Goal: Task Accomplishment & Management: Complete application form

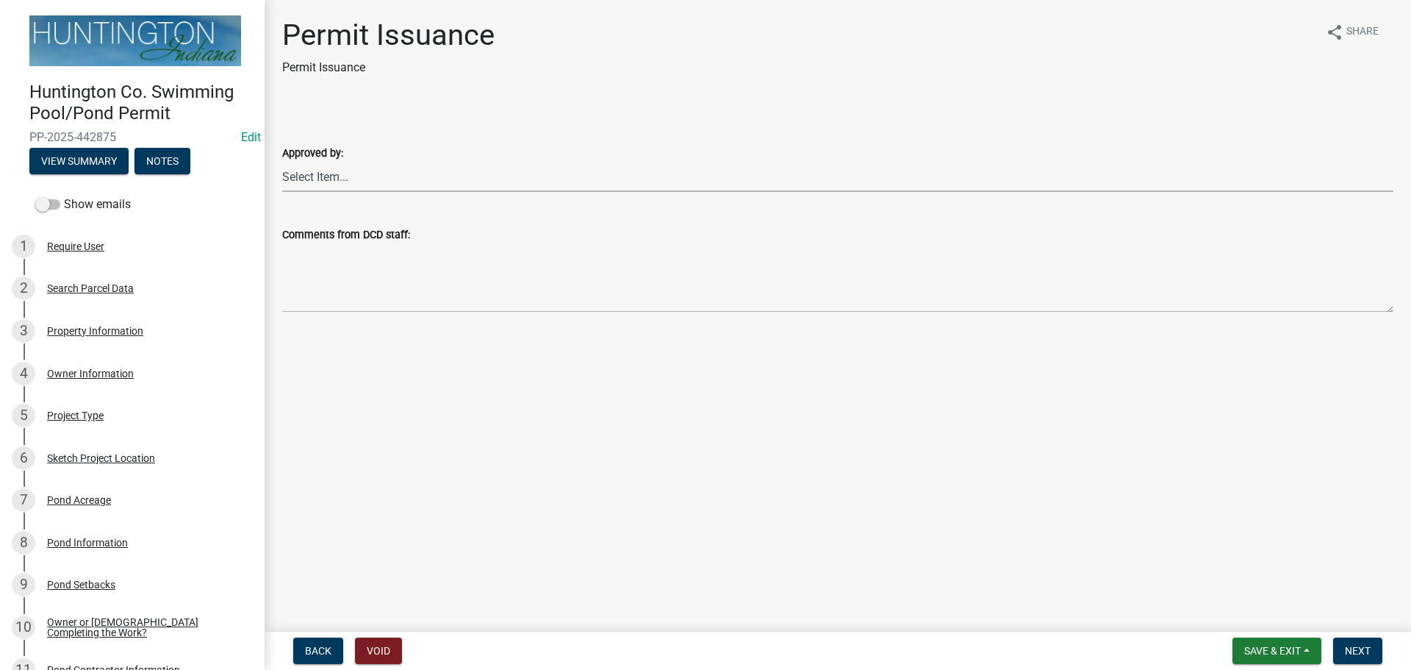
click at [334, 180] on select "Select Item... Kim Hostetler Greg Ricker Jessica Beal Laci Langston" at bounding box center [837, 177] width 1111 height 30
click at [282, 162] on select "Select Item... Kim Hostetler Greg Ricker Jessica Beal Laci Langston" at bounding box center [837, 177] width 1111 height 30
select select "d4cbab5d-e339-4bd4-9350-e299984f52ee"
click at [1352, 645] on span "Next" at bounding box center [1358, 651] width 26 height 12
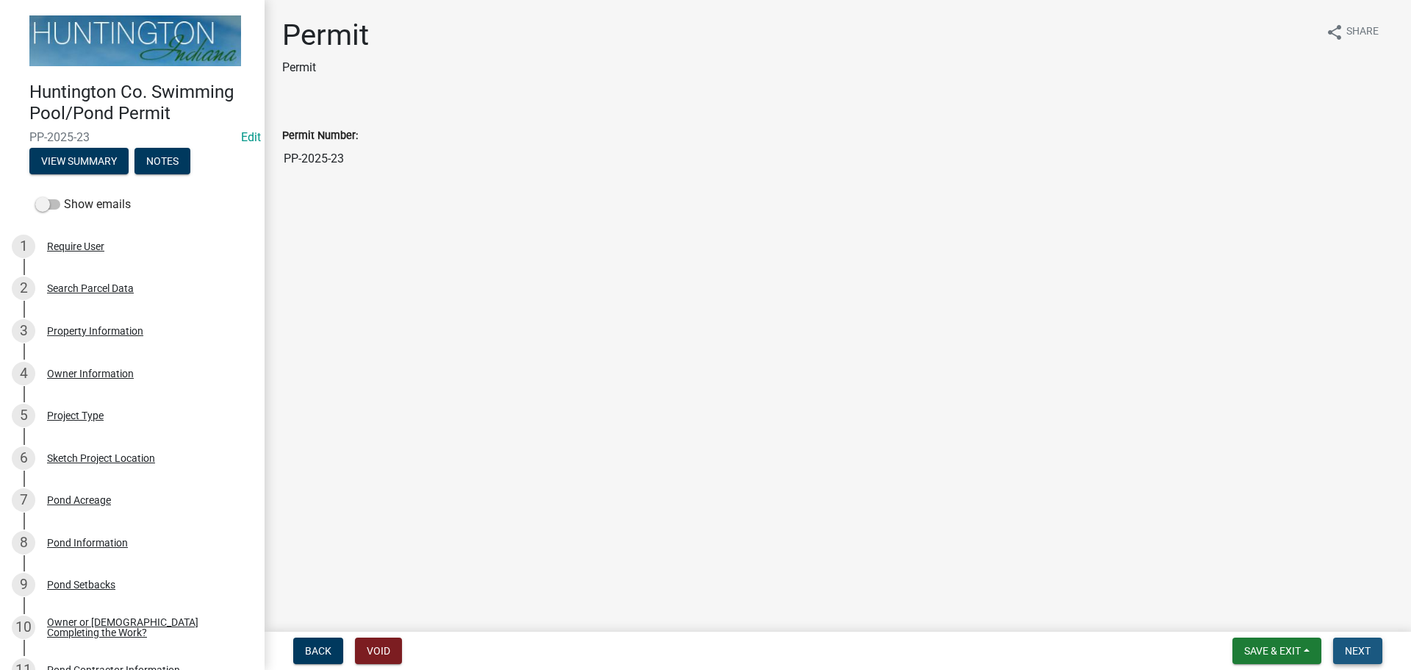
click at [1376, 652] on button "Next" at bounding box center [1357, 650] width 49 height 26
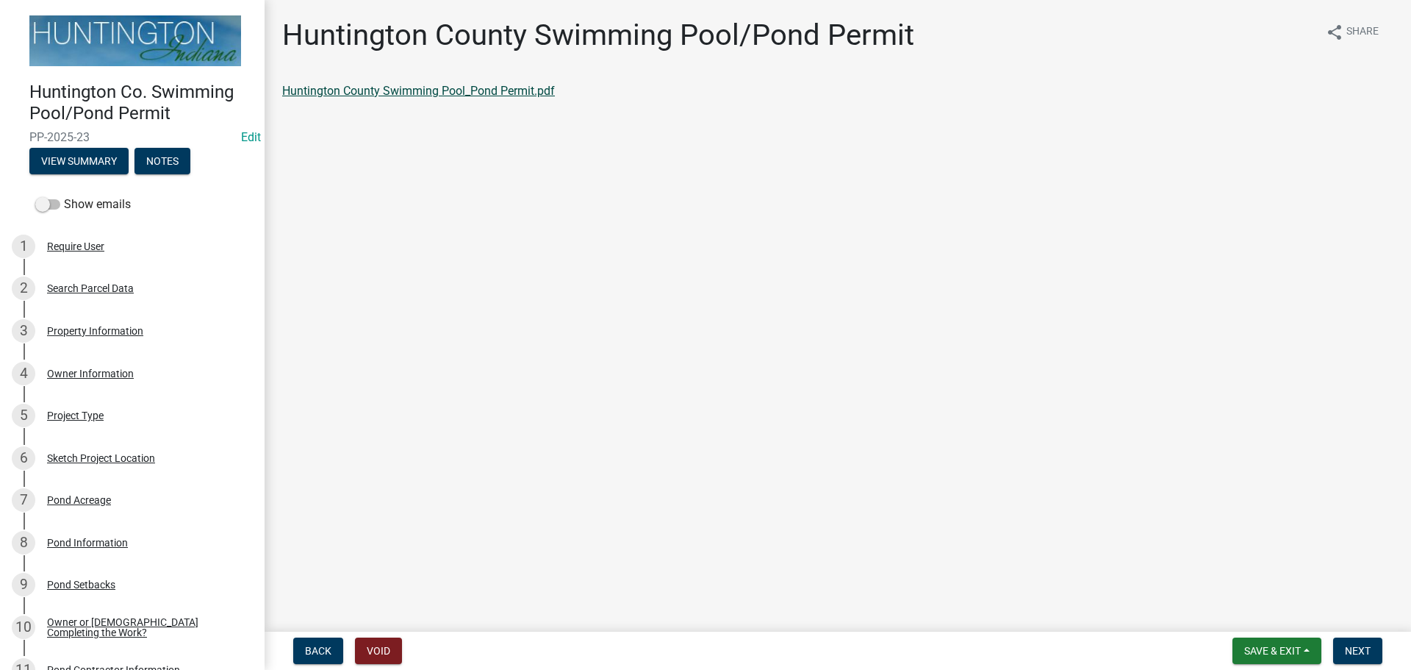
click at [462, 90] on link "Huntington County Swimming Pool_Pond Permit.pdf" at bounding box center [418, 91] width 273 height 14
click at [1351, 648] on span "Next" at bounding box center [1358, 651] width 26 height 12
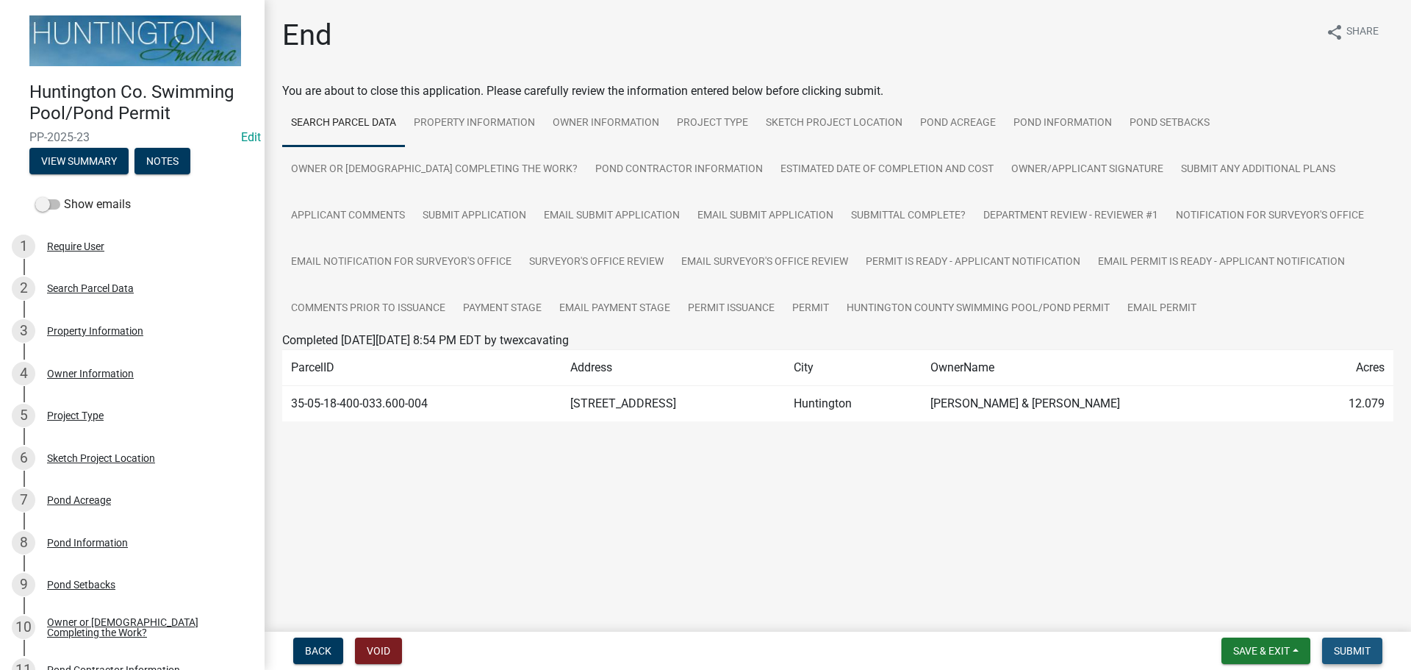
click at [1342, 656] on span "Submit" at bounding box center [1352, 651] width 37 height 12
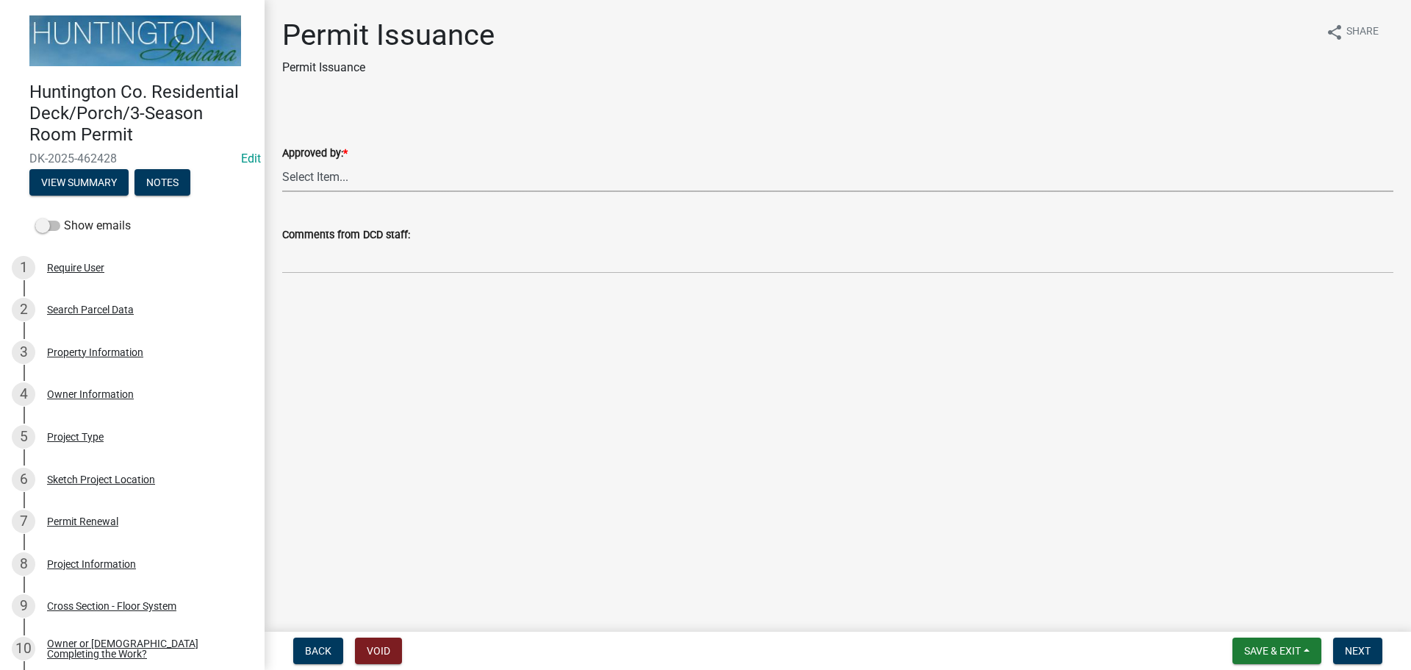
click at [306, 163] on select "Select Item... Kim Hostetler Greg Ricker Jessica Beal Laci Langston" at bounding box center [837, 177] width 1111 height 30
click at [282, 162] on select "Select Item... Kim Hostetler Greg Ricker Jessica Beal Laci Langston" at bounding box center [837, 177] width 1111 height 30
select select "c72fb78f-797e-43ed-8312-4b61466b6d37"
click at [1363, 647] on span "Next" at bounding box center [1358, 651] width 26 height 12
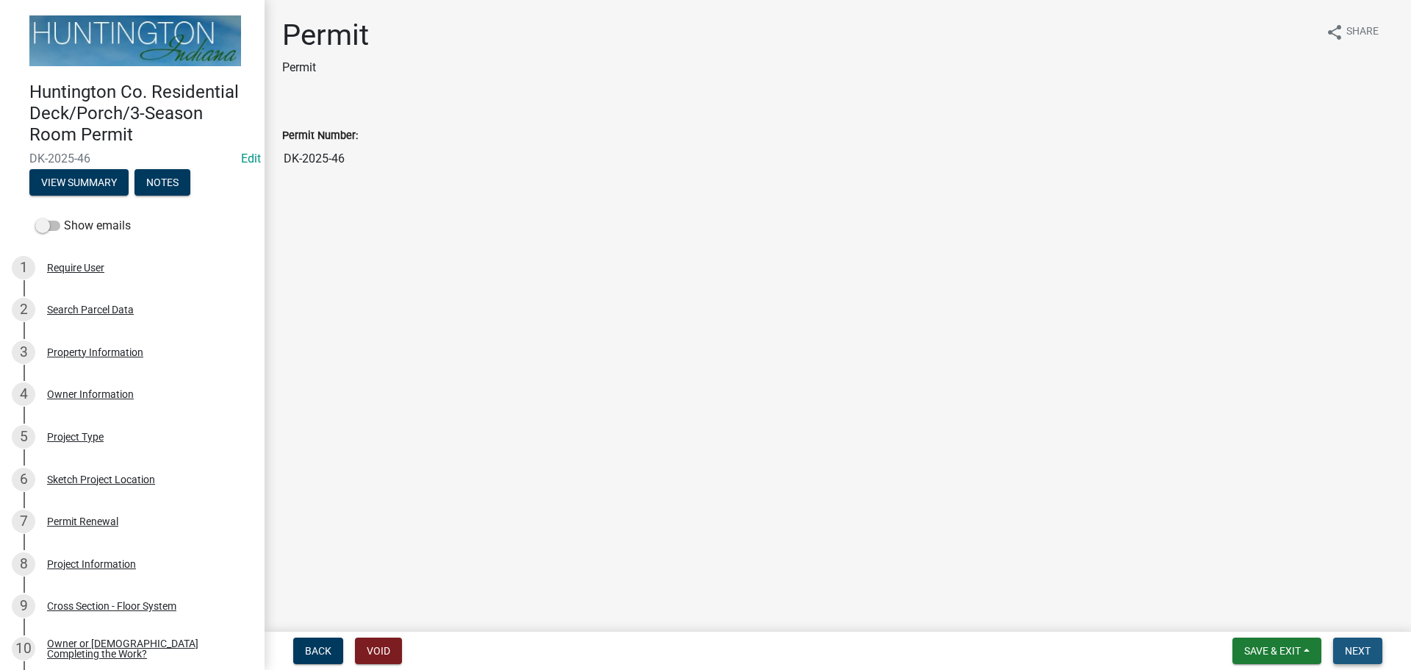
click at [1355, 656] on span "Next" at bounding box center [1358, 651] width 26 height 12
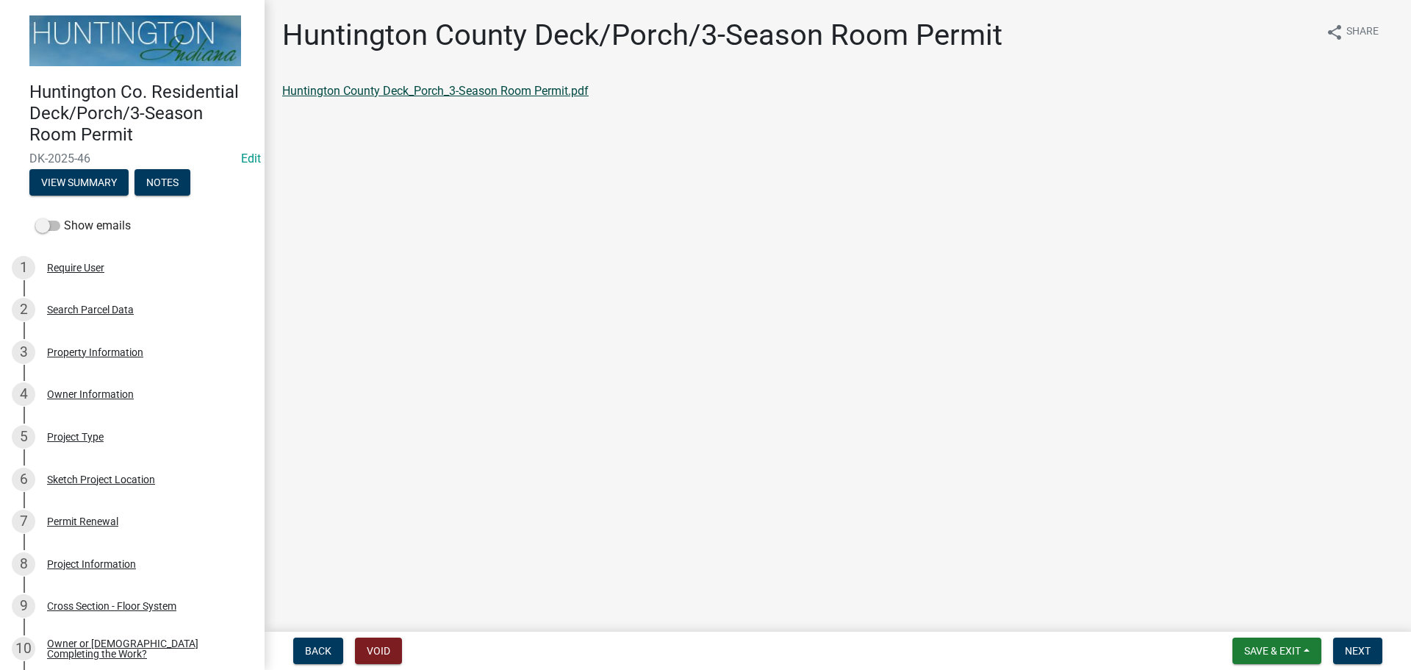
click at [387, 90] on link "Huntington County Deck_Porch_3-Season Room Permit.pdf" at bounding box center [435, 91] width 306 height 14
click at [1349, 656] on span "Next" at bounding box center [1358, 651] width 26 height 12
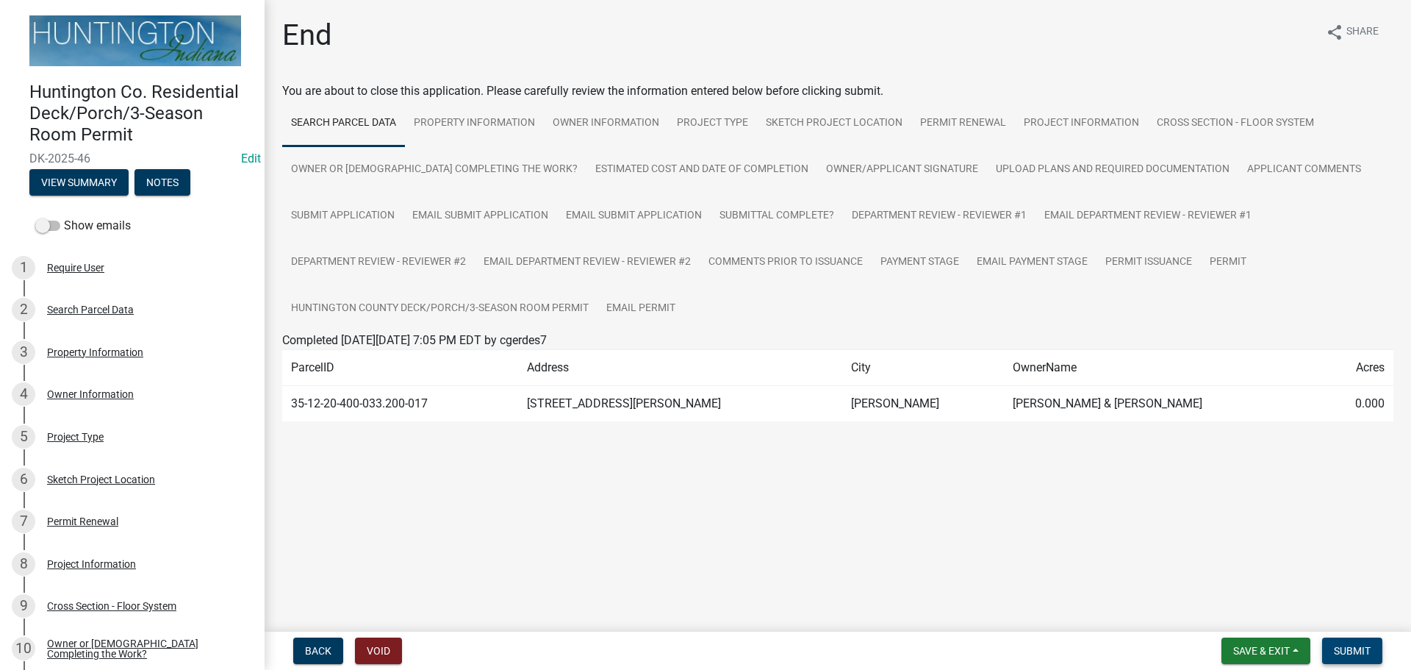
click at [1324, 653] on button "Submit" at bounding box center [1352, 650] width 60 height 26
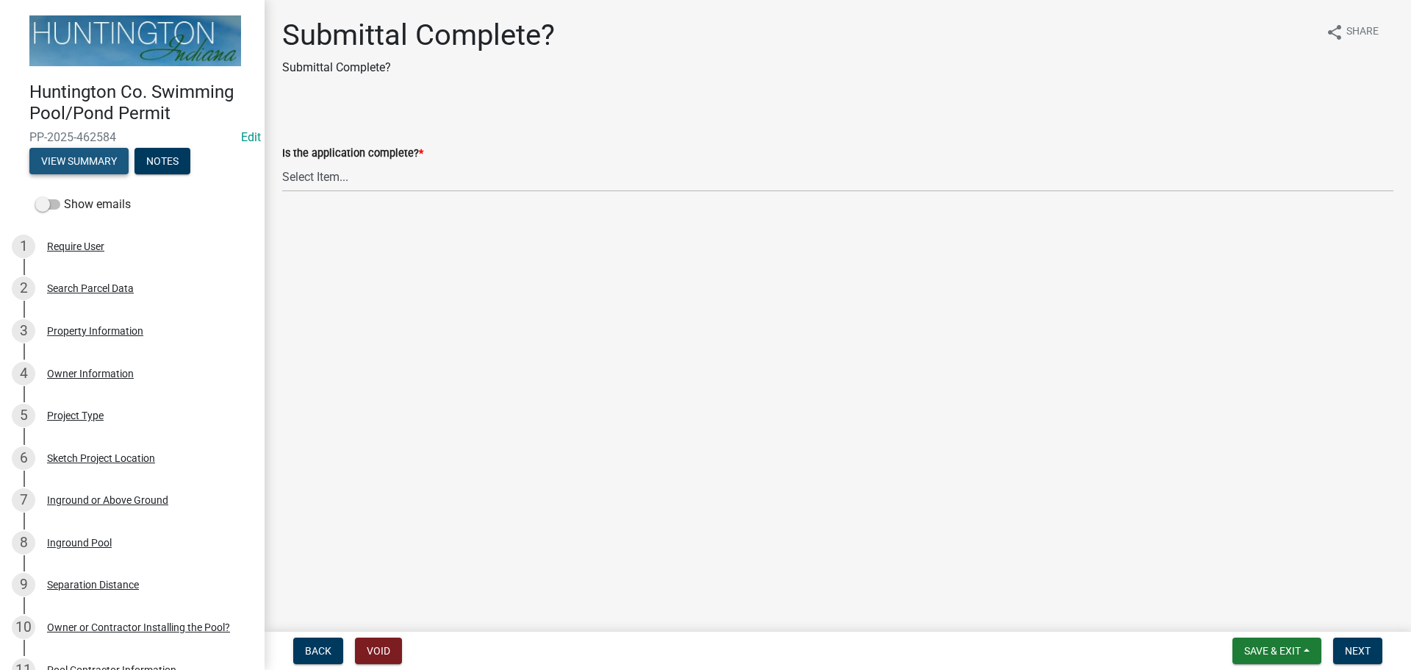
click at [95, 166] on button "View Summary" at bounding box center [78, 161] width 99 height 26
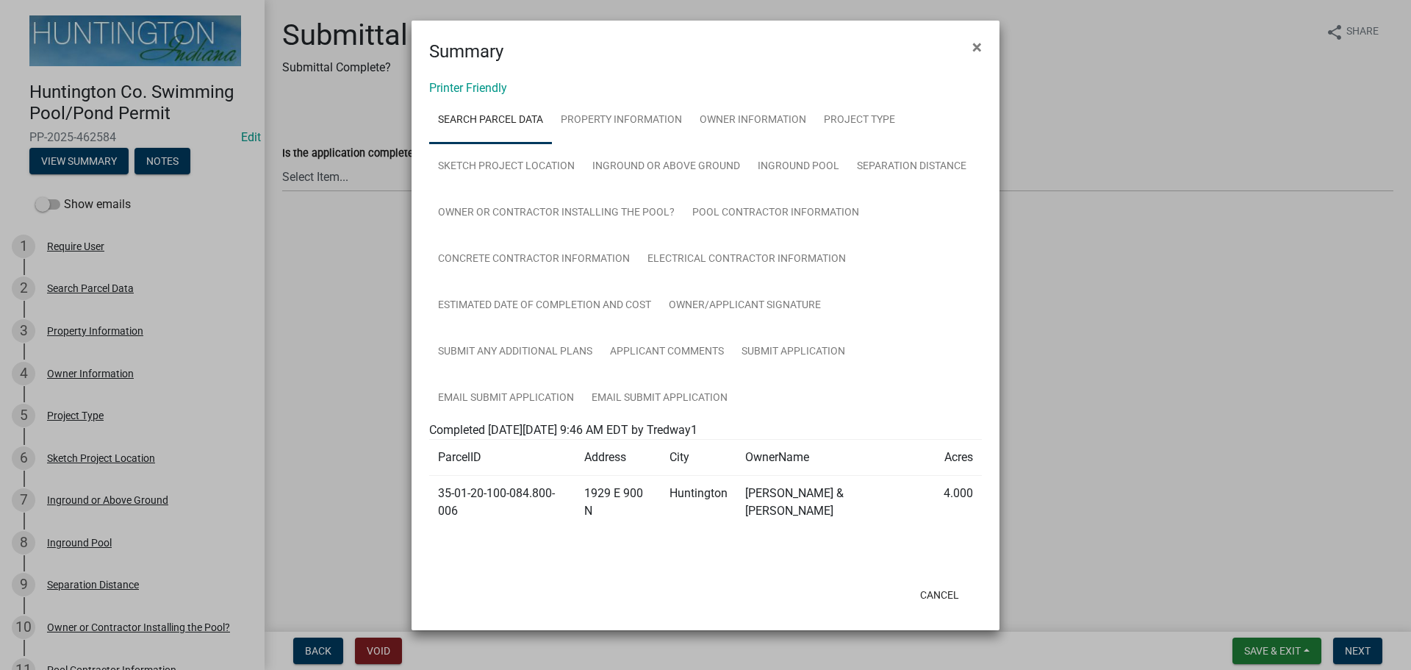
click at [451, 79] on div "Printer Friendly Search Parcel Data Property Information Owner Information Proj…" at bounding box center [706, 320] width 588 height 511
click at [450, 83] on link "Printer Friendly" at bounding box center [468, 88] width 78 height 14
click at [977, 49] on span "×" at bounding box center [977, 47] width 10 height 21
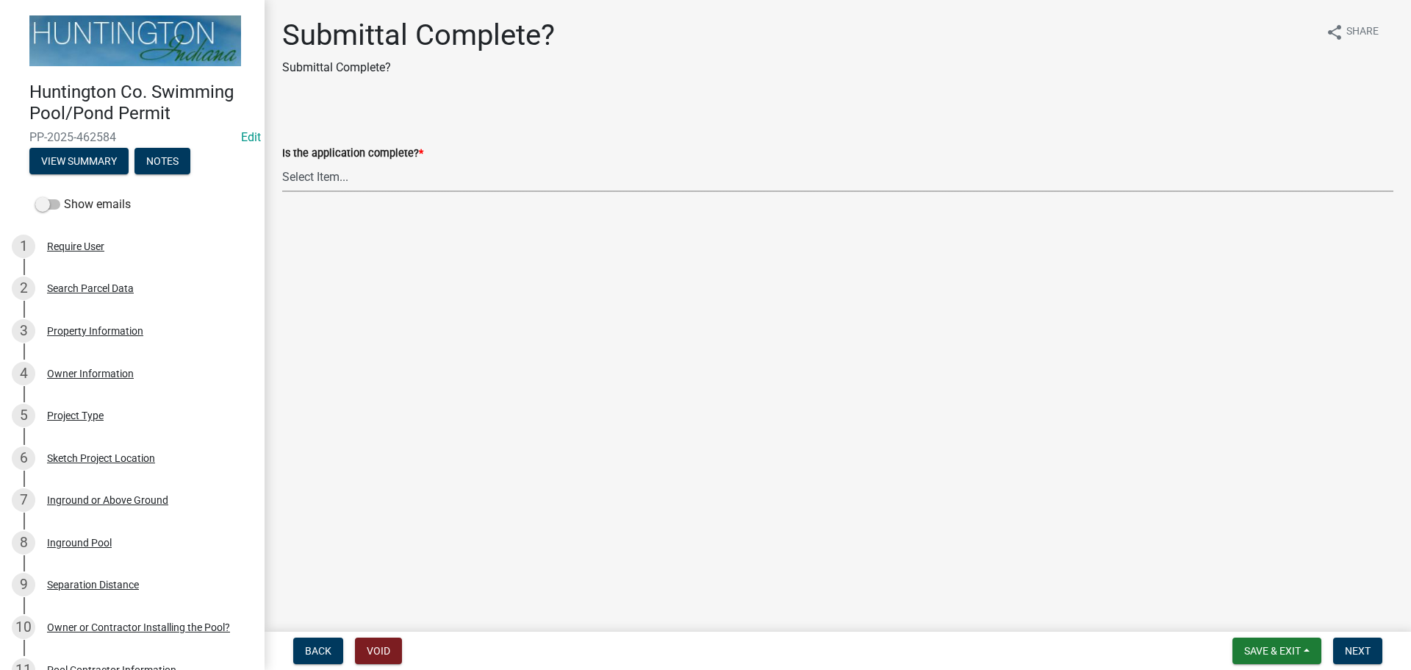
drag, startPoint x: 432, startPoint y: 170, endPoint x: 415, endPoint y: 188, distance: 24.4
click at [432, 170] on select "Select Item... Yes No" at bounding box center [837, 177] width 1111 height 30
click at [282, 162] on select "Select Item... Yes No" at bounding box center [837, 177] width 1111 height 30
select select "50ed9c26-0cd7-46ff-a4f0-d67a988abd6f"
click at [1379, 646] on button "Next" at bounding box center [1357, 650] width 49 height 26
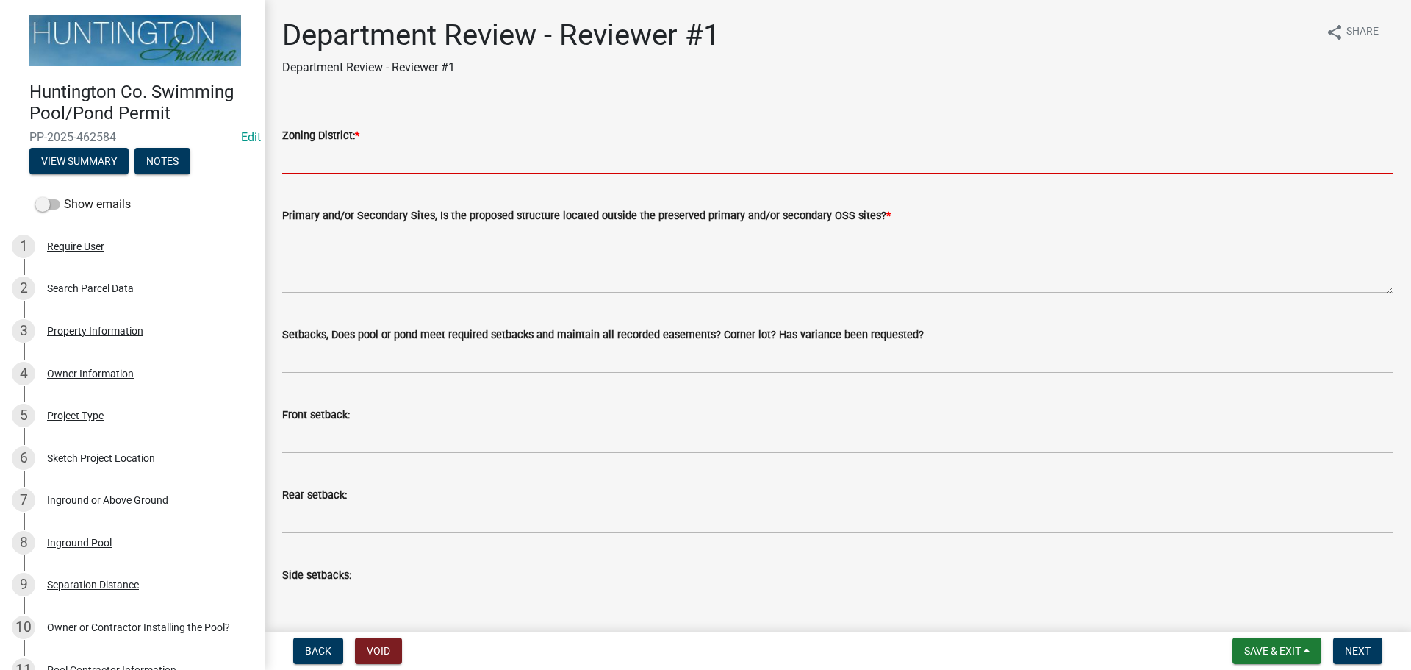
click at [342, 146] on input "Zoning District: *" at bounding box center [837, 159] width 1111 height 30
type input "Ag"
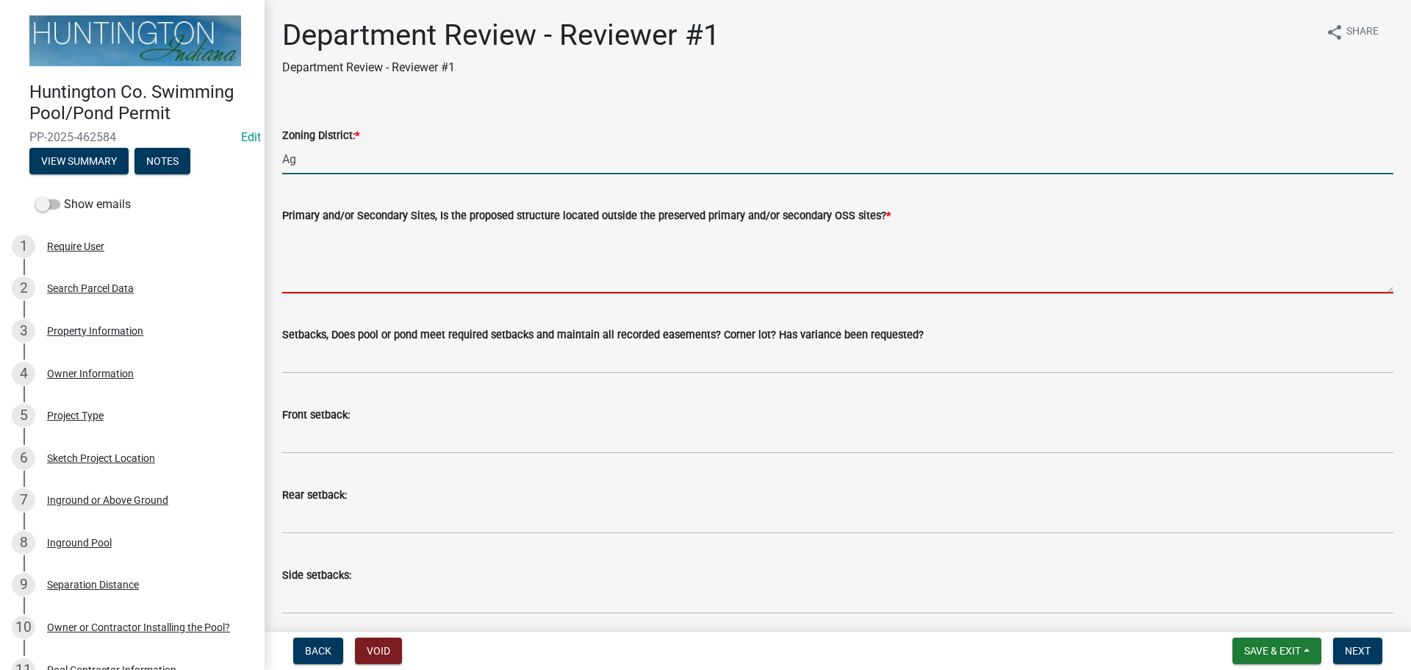
click at [327, 253] on textarea "Primary and/or Secondary Sites, Is the proposed structure located outside the p…" at bounding box center [837, 258] width 1111 height 69
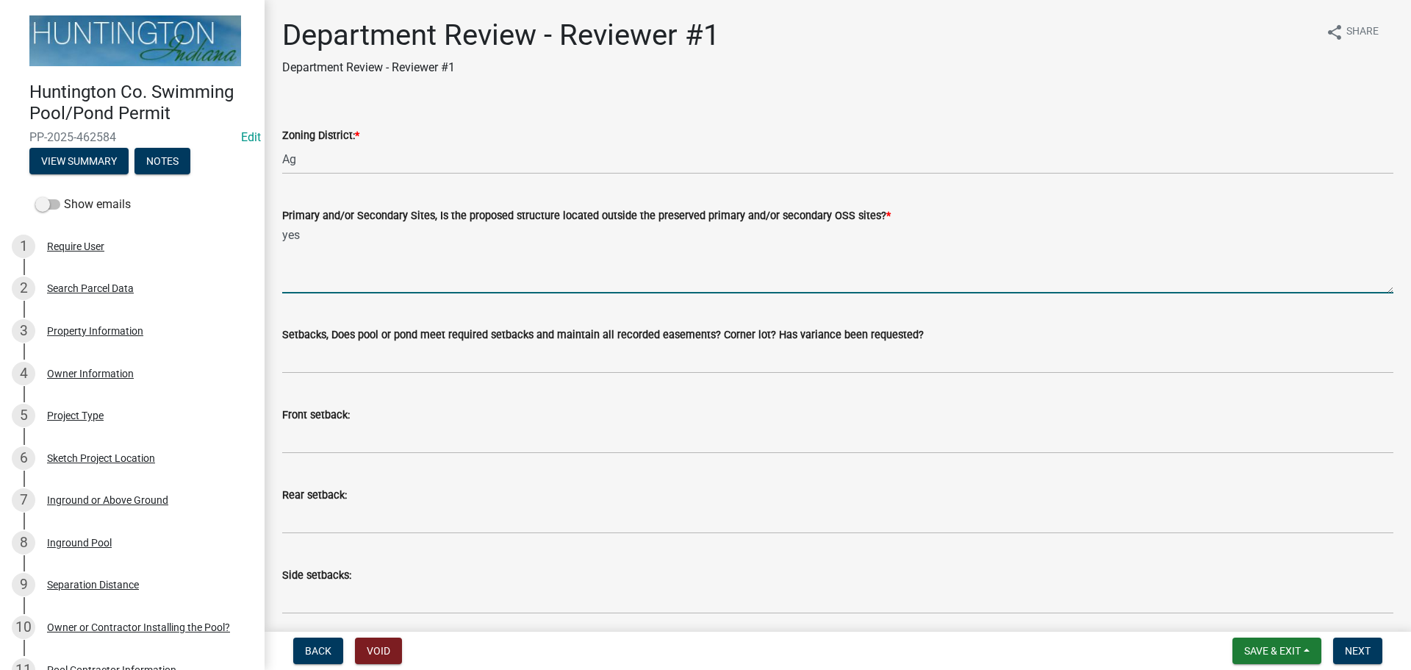
type textarea "yes"
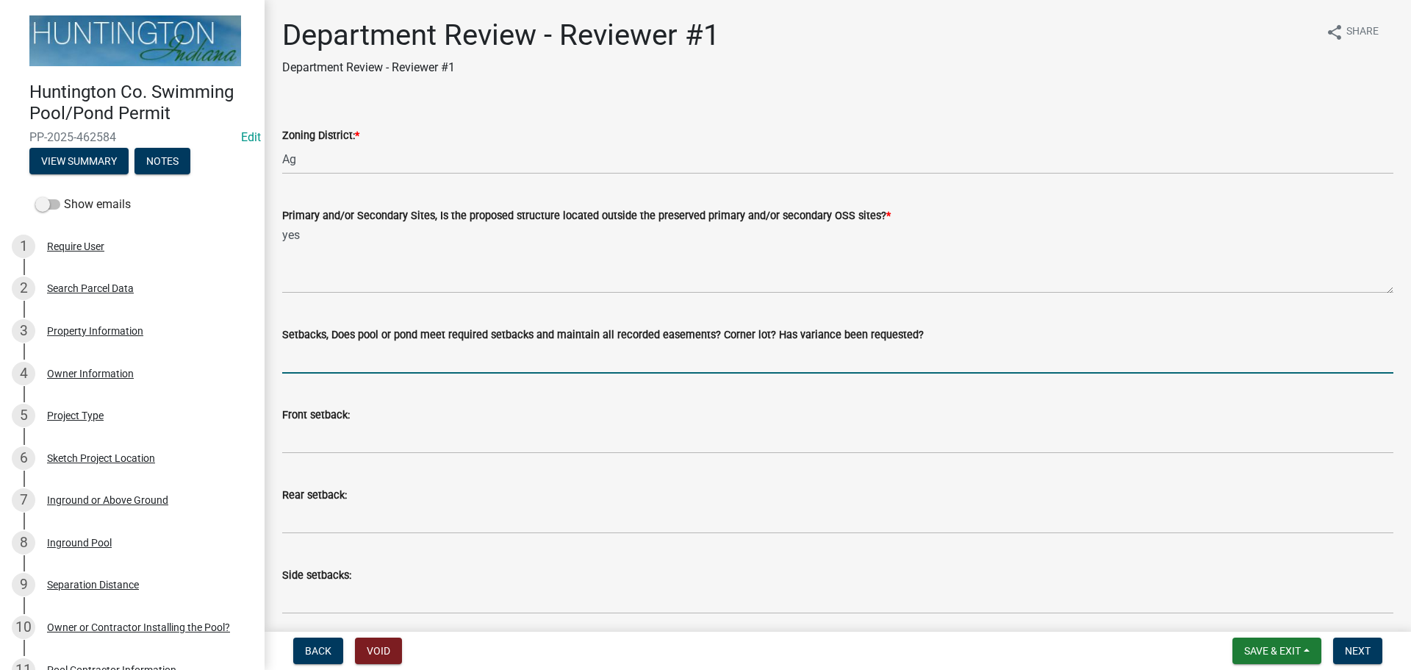
click at [286, 356] on input "Setbacks, Does pool or pond meet required setbacks and maintain all recorded ea…" at bounding box center [837, 358] width 1111 height 30
type input "yes"
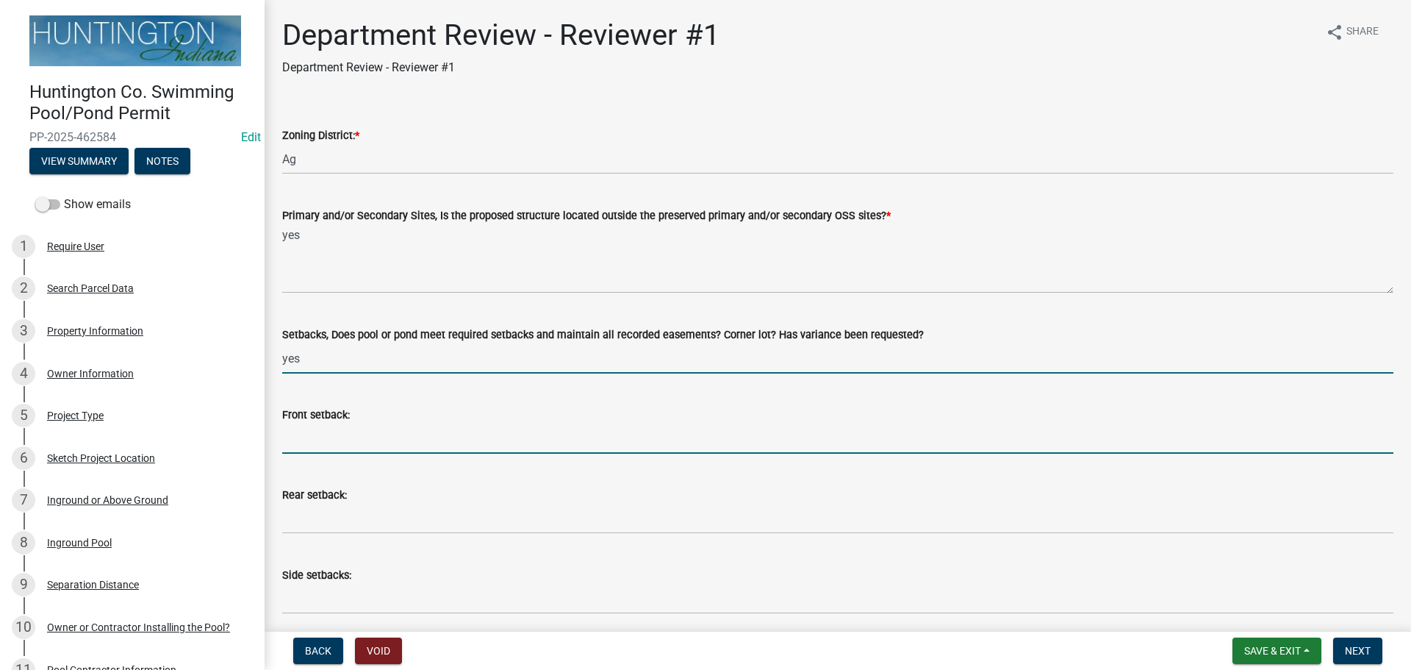
click at [302, 449] on input "Front setback:" at bounding box center [837, 438] width 1111 height 30
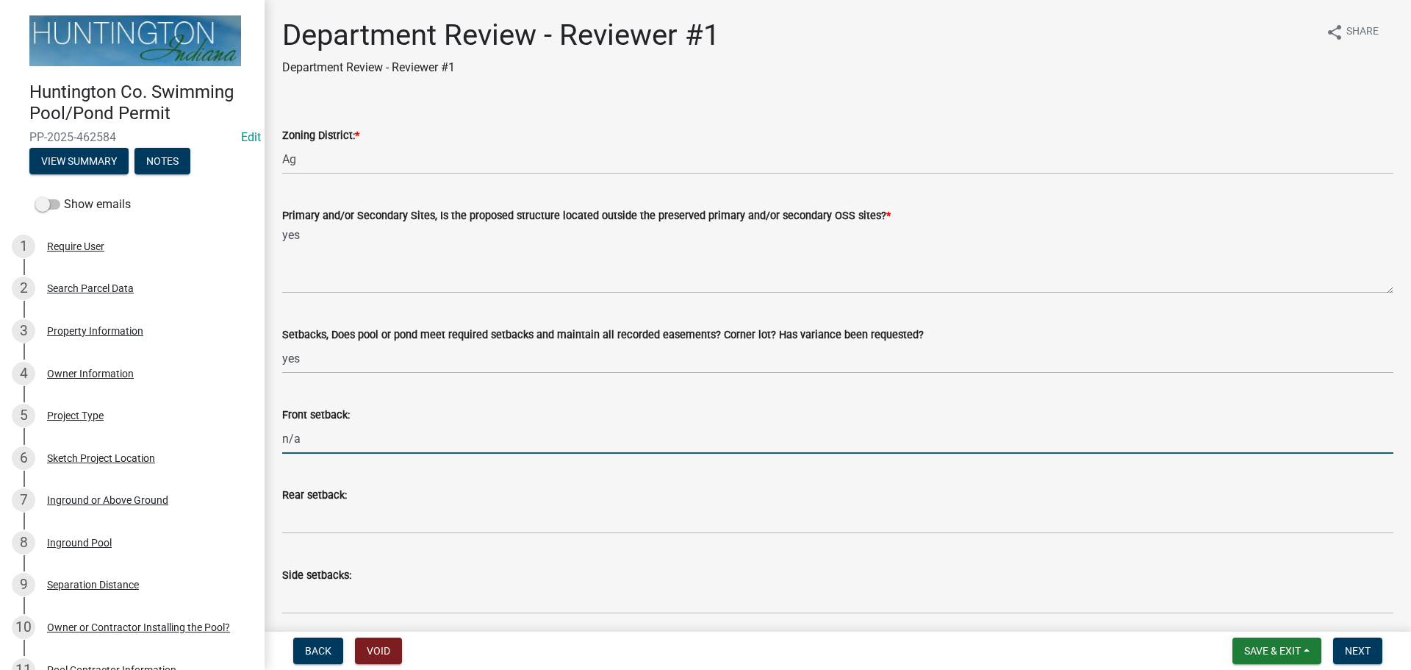
type input "n/a"
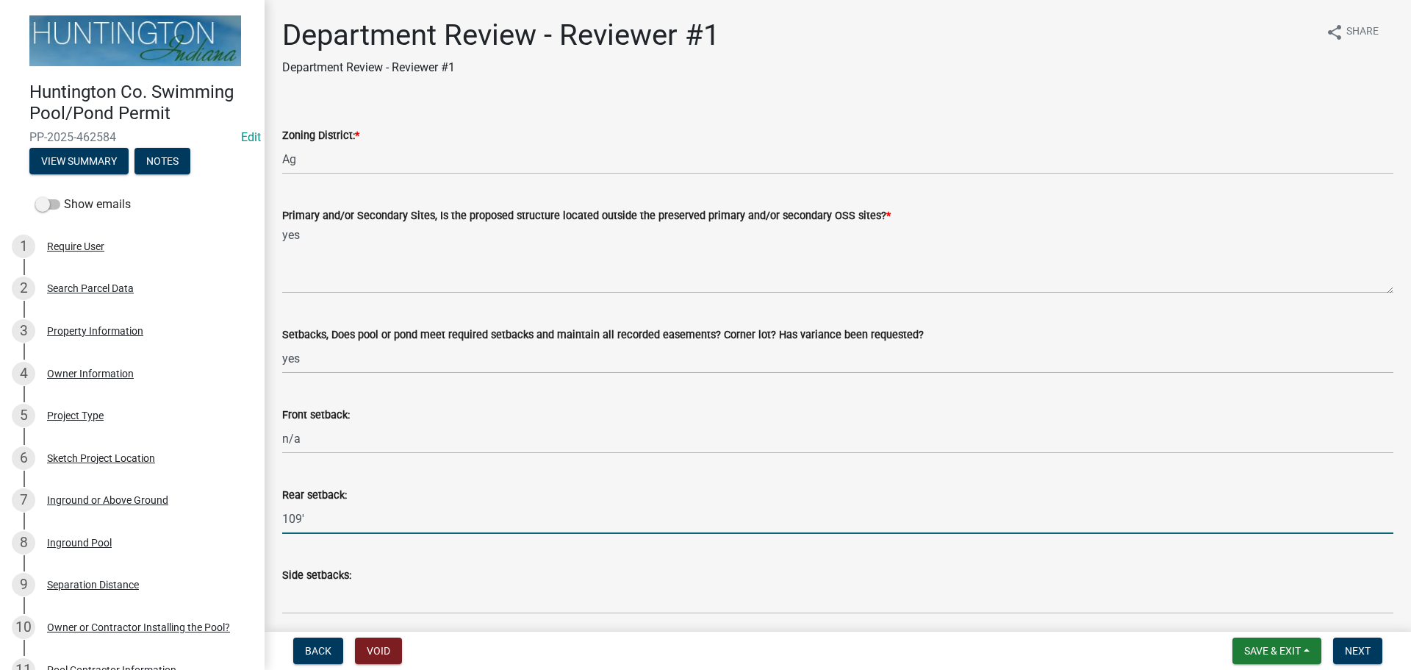
type input "109'"
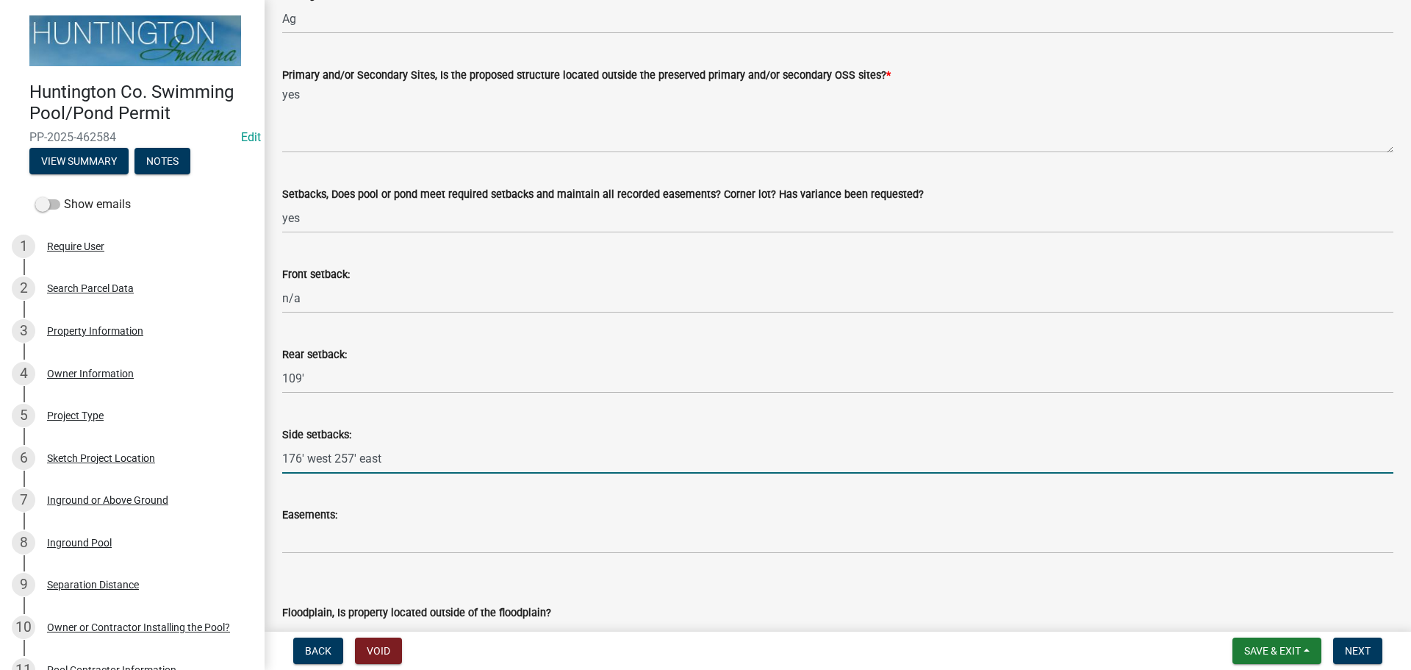
scroll to position [147, 0]
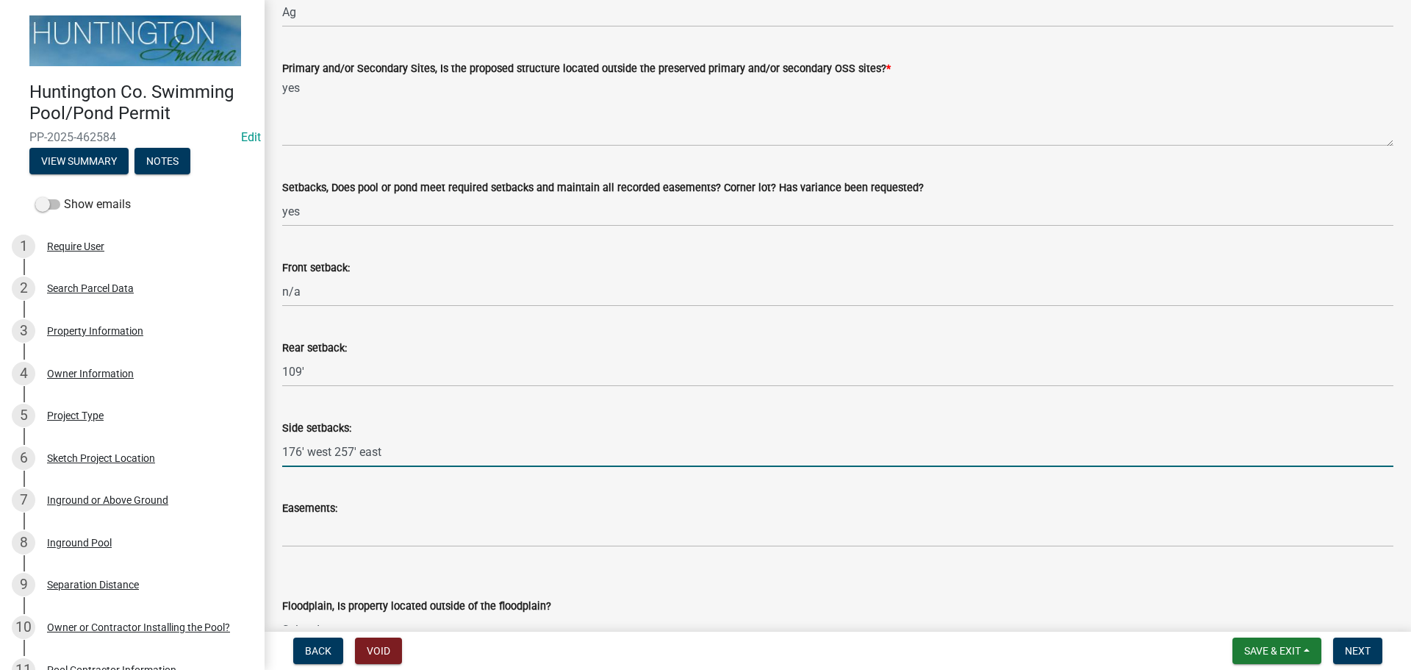
type input "176' west 257' east"
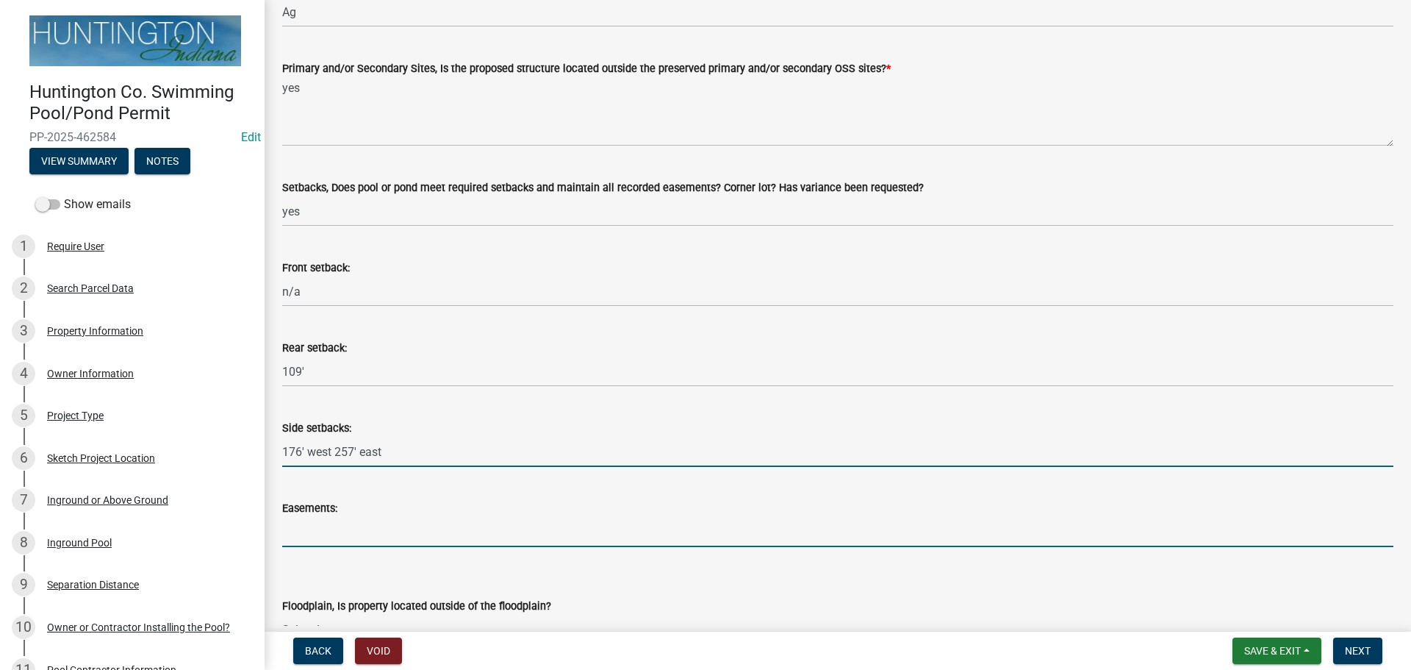
click at [347, 517] on input "Easements:" at bounding box center [837, 532] width 1111 height 30
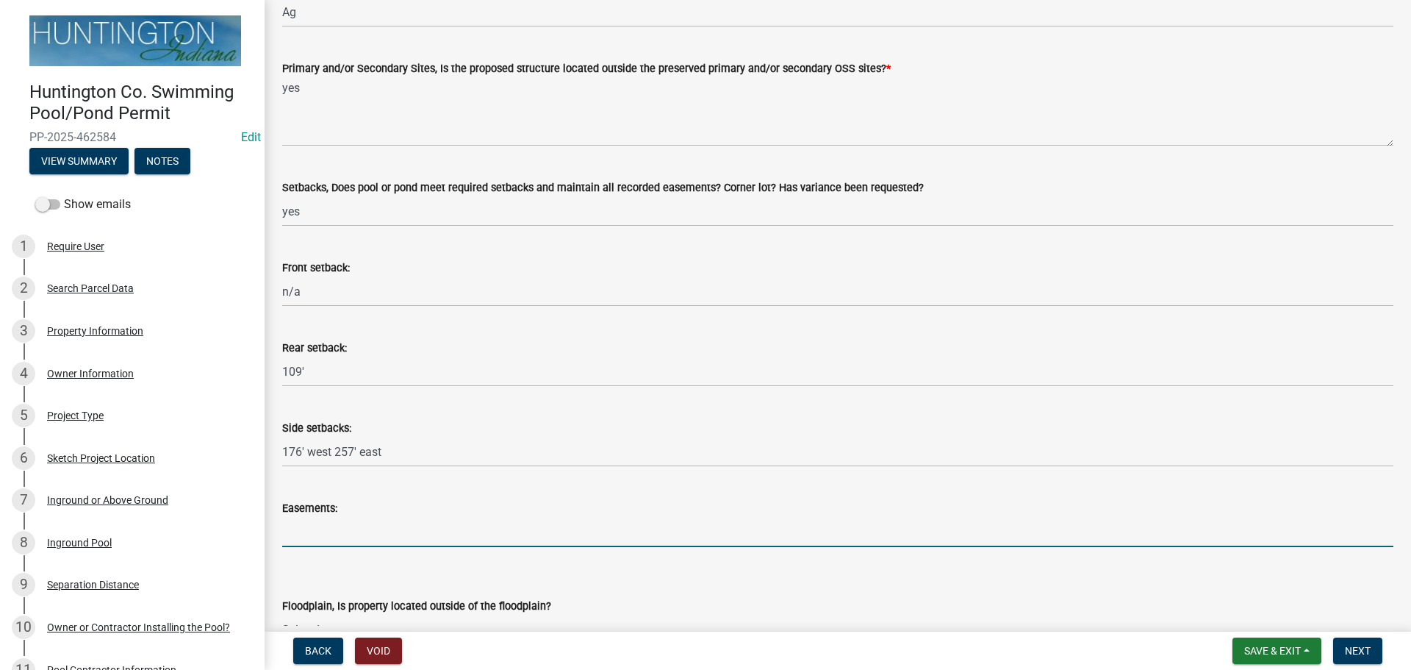
type input "n/a"
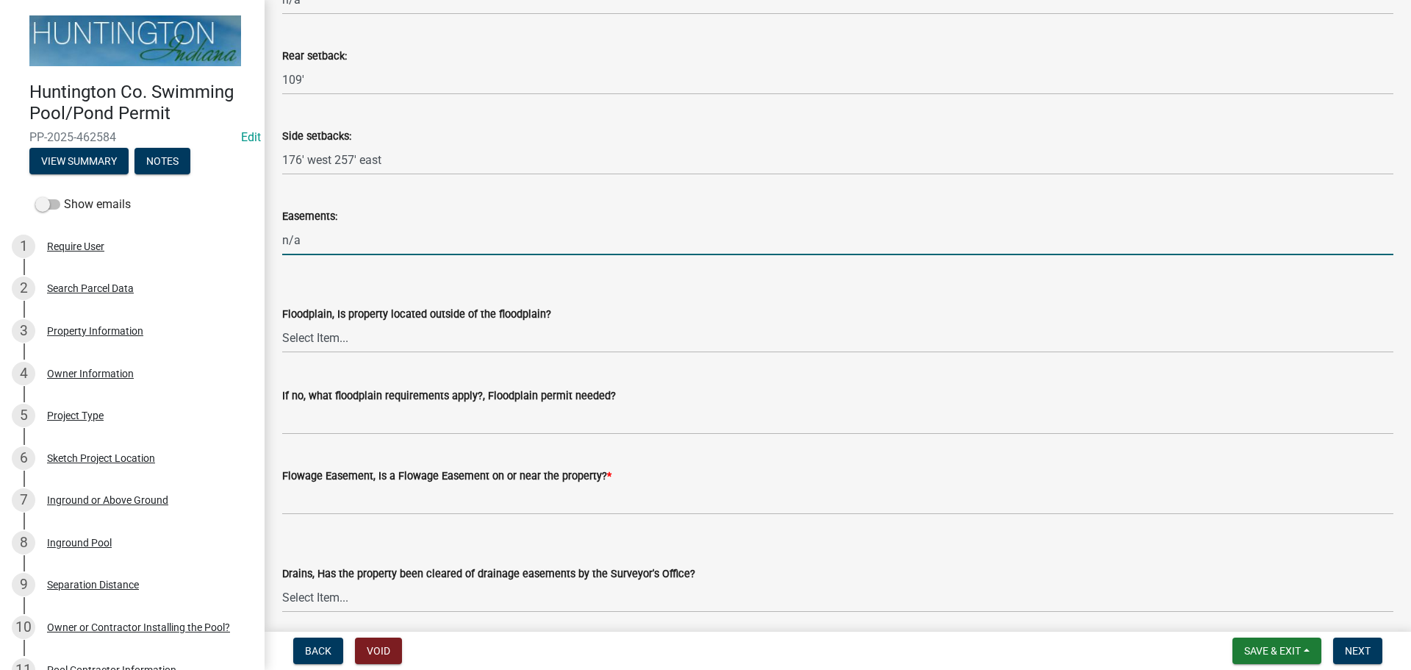
scroll to position [441, 0]
click at [309, 353] on wm-data-entity-input "Floodplain, Is property located outside of the floodplain? Select Item... Yes No" at bounding box center [837, 314] width 1111 height 99
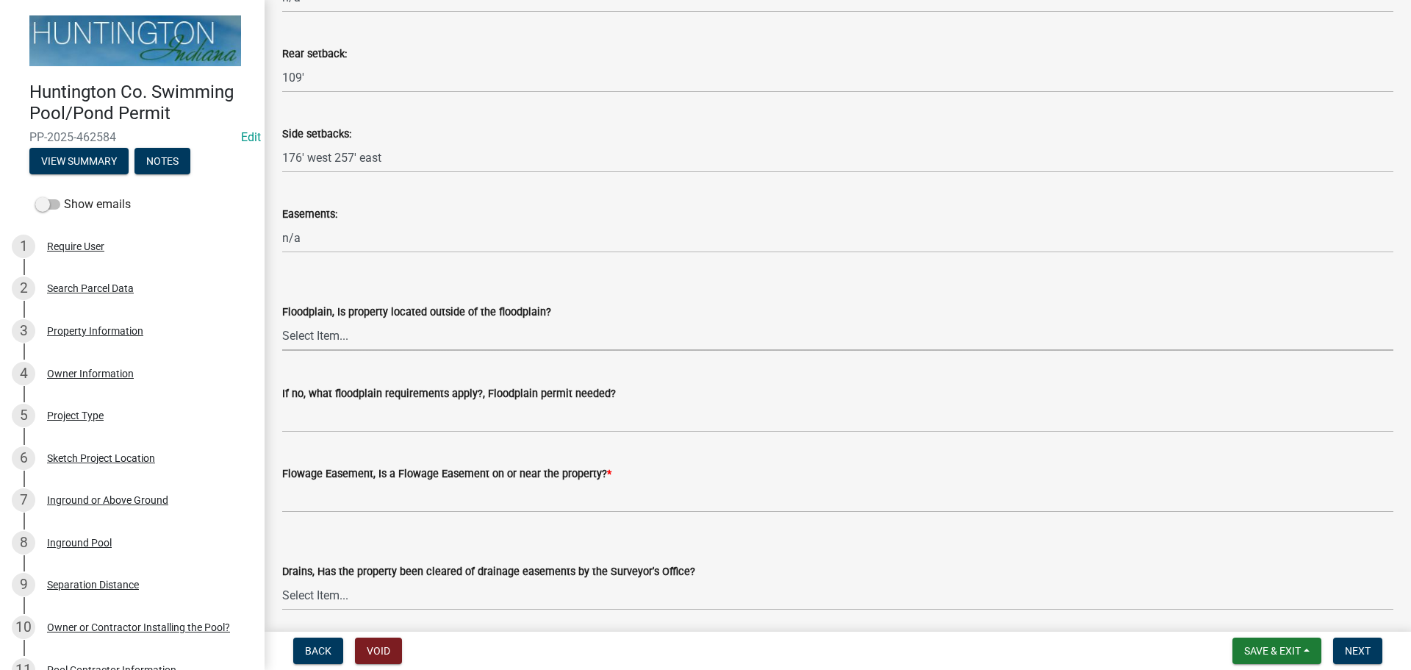
click at [301, 337] on select "Select Item... Yes No" at bounding box center [837, 335] width 1111 height 30
click at [282, 320] on select "Select Item... Yes No" at bounding box center [837, 335] width 1111 height 30
select select "0337e96e-ca5c-4a3d-8cb4-ff9929ab64e7"
click at [309, 353] on wm-data-entity-input "Floodplain, Is property located outside of the floodplain? Select Item... Yes No" at bounding box center [837, 314] width 1111 height 99
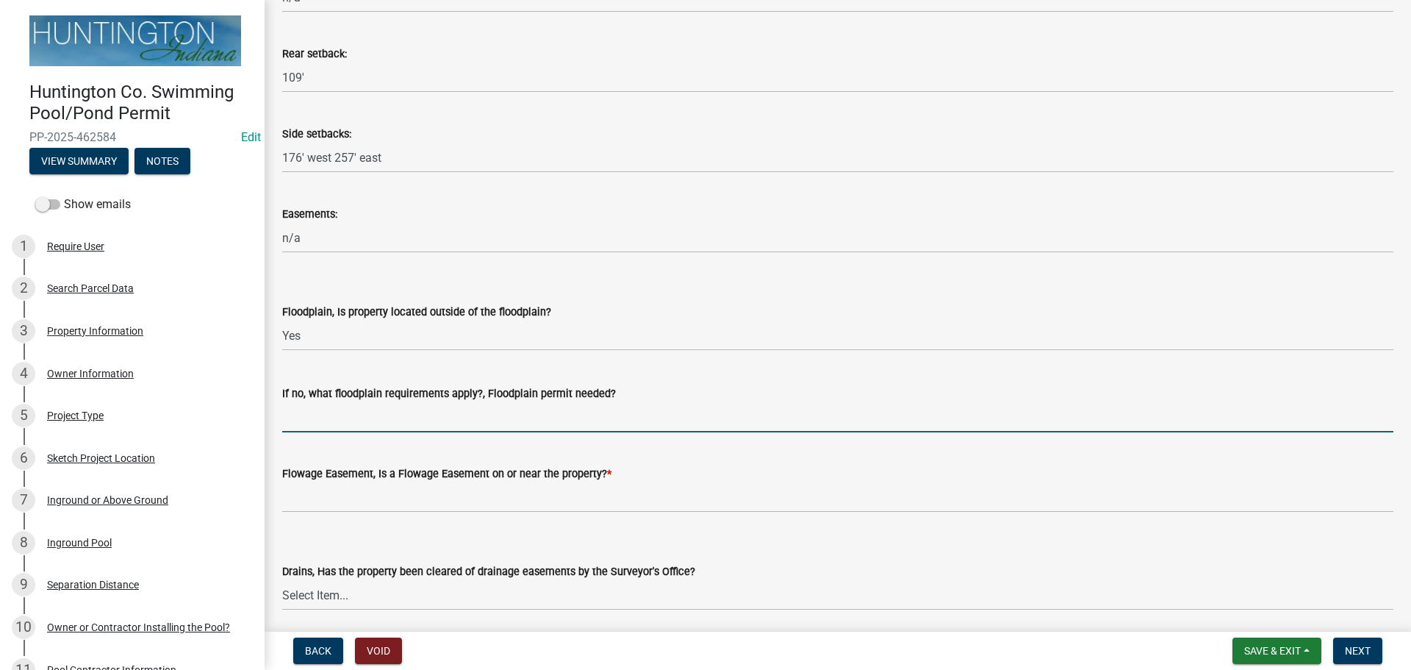
click at [312, 431] on input "If no, what floodplain requirements apply?, Floodplain permit needed?" at bounding box center [837, 417] width 1111 height 30
type input "n/a"
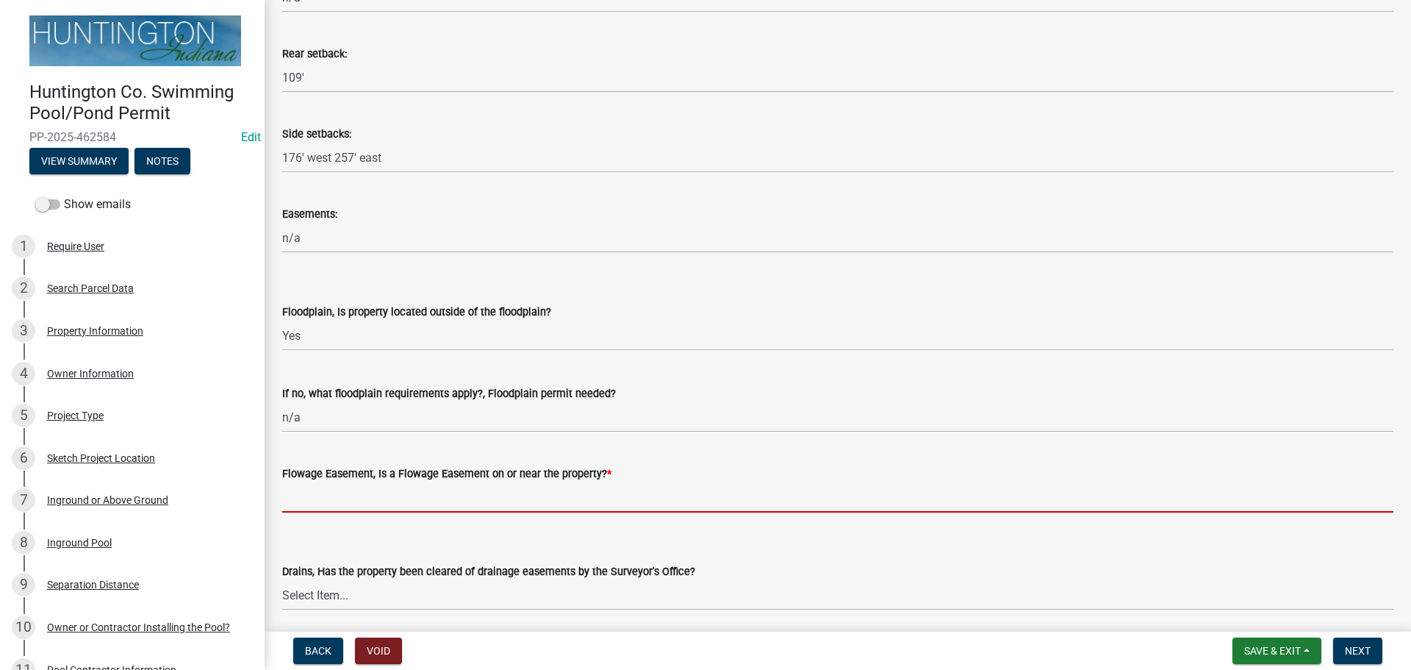
click at [354, 498] on input "Flowage Easement, Is a Flowage Easement on or near the property? *" at bounding box center [837, 497] width 1111 height 30
type input "no"
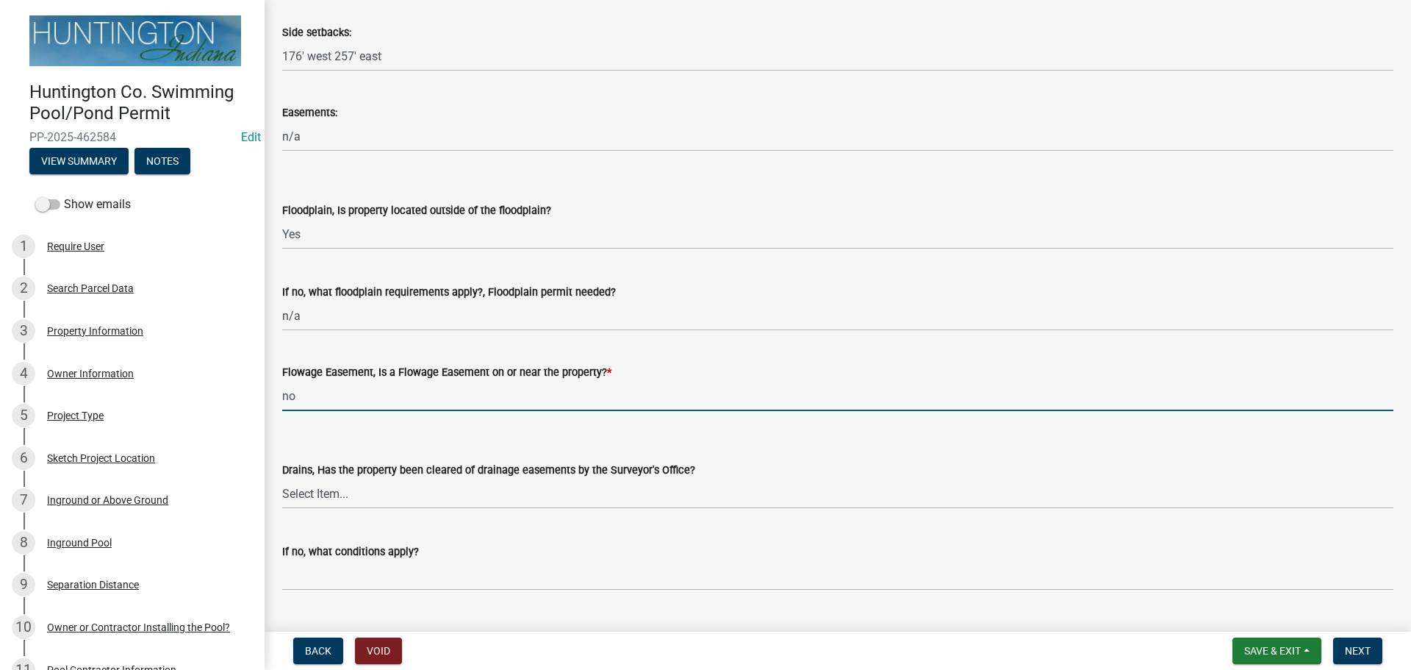
scroll to position [661, 0]
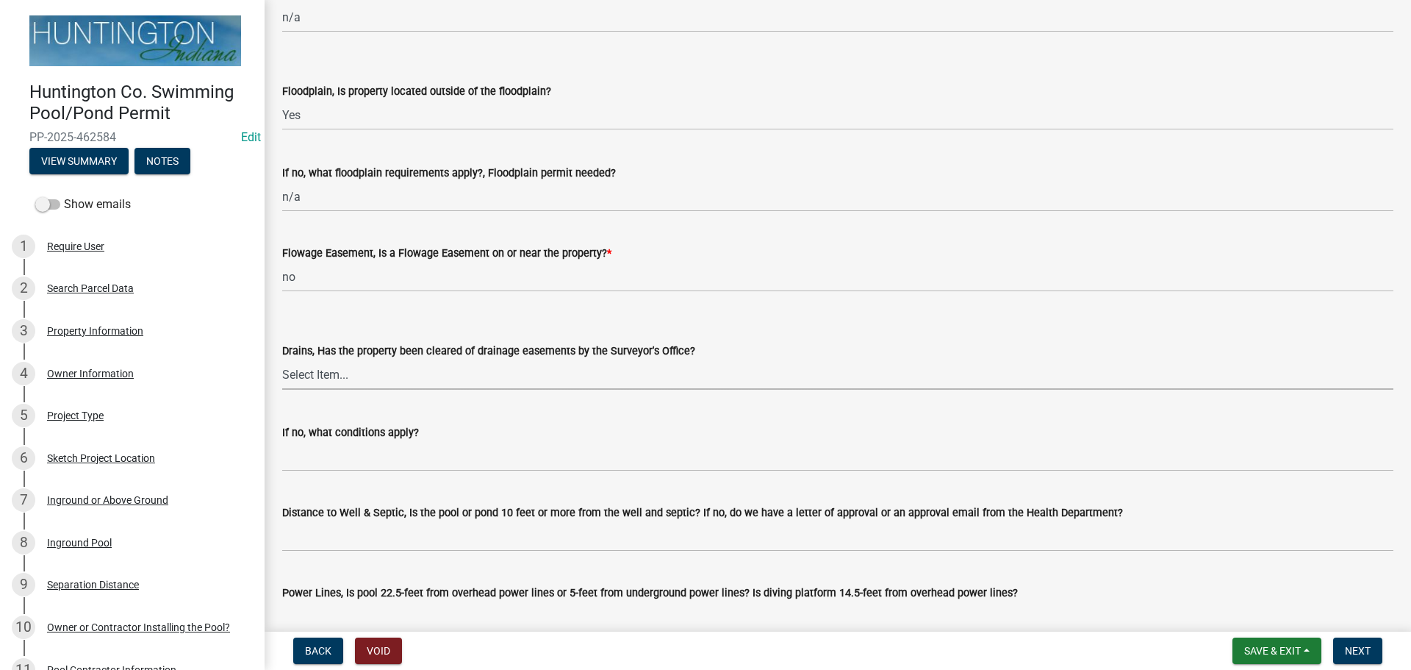
click at [304, 378] on select "Select Item... Yes No" at bounding box center [837, 374] width 1111 height 30
click at [282, 359] on select "Select Item... Yes No" at bounding box center [837, 374] width 1111 height 30
select select "190e6cea-ea51-49c0-a75c-2461ba239198"
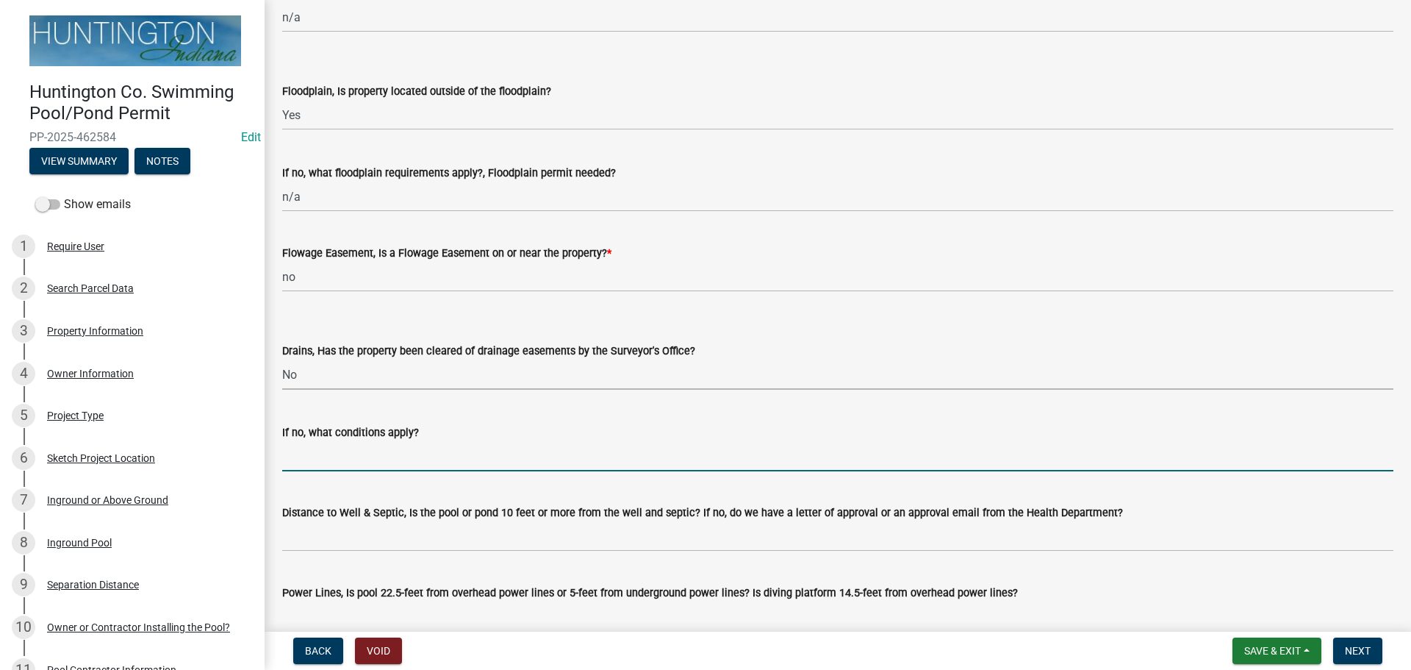
click at [297, 462] on input "If no, what conditions apply?" at bounding box center [837, 456] width 1111 height 30
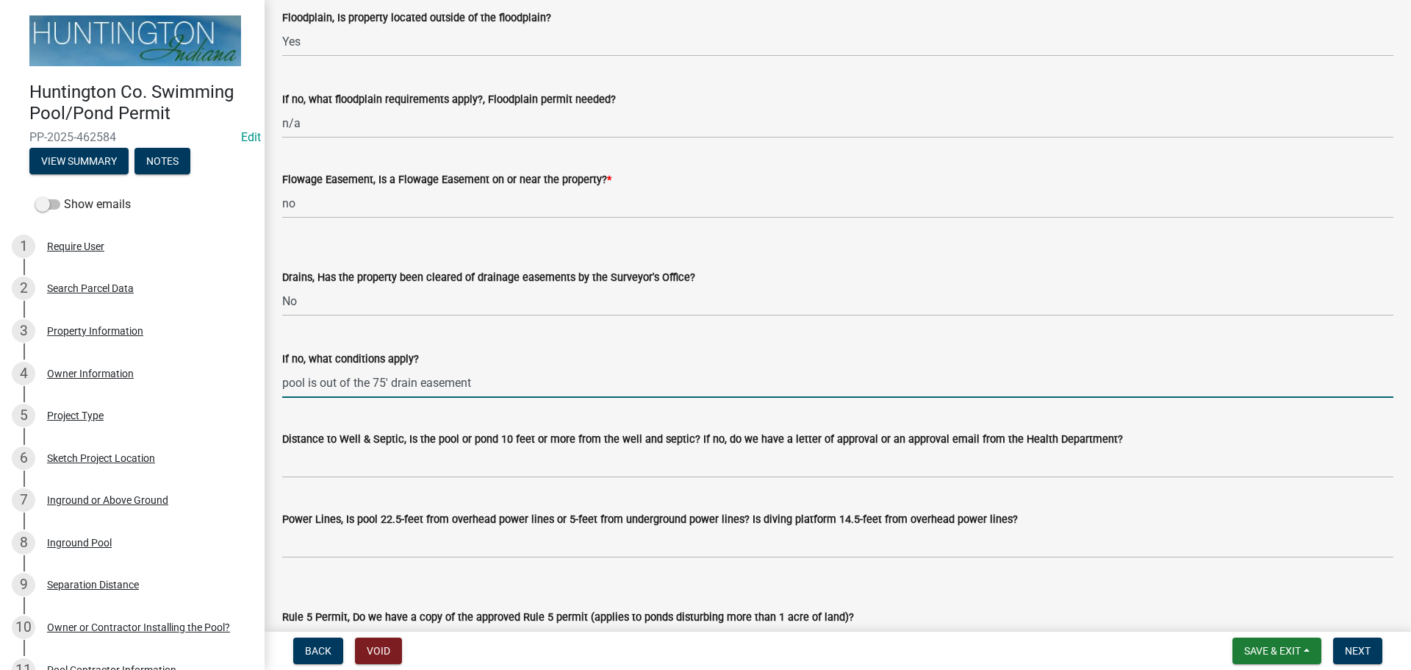
type input "pool is out of the 75' drain easement"
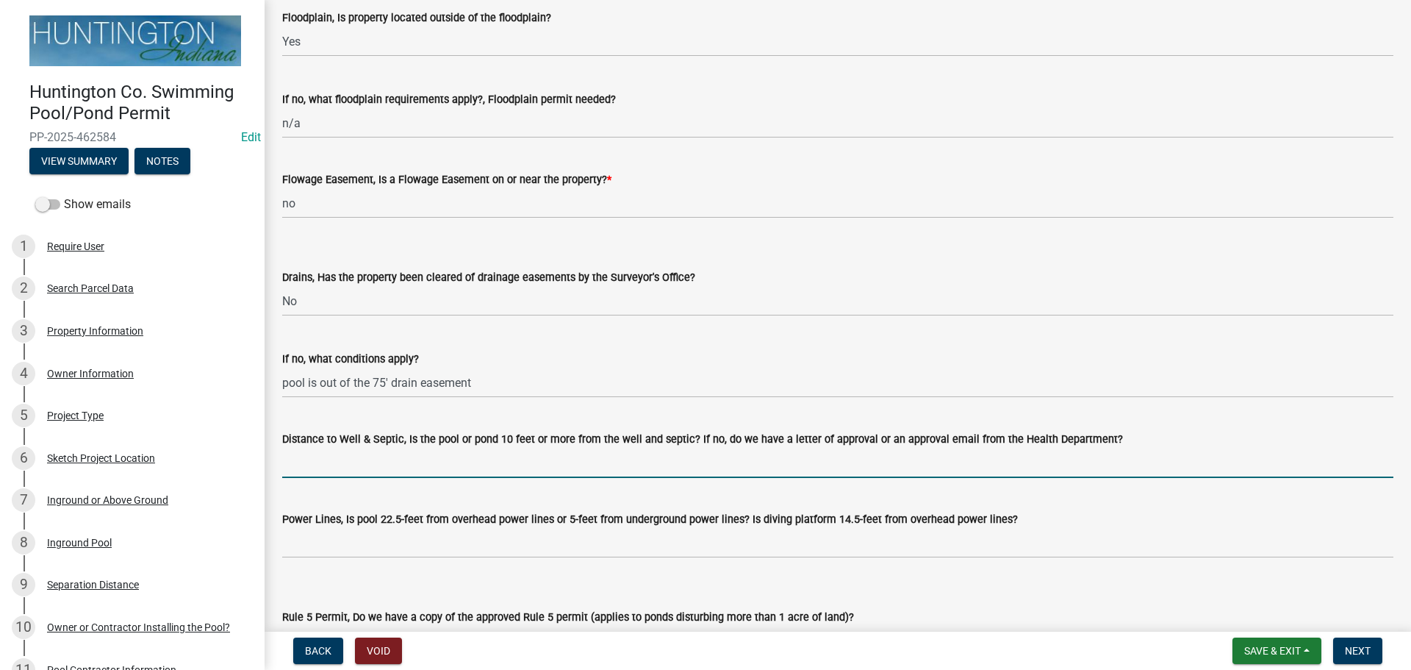
click at [317, 457] on input "Distance to Well & Septic, Is the pool or pond 10 feet or more from the well an…" at bounding box center [837, 463] width 1111 height 30
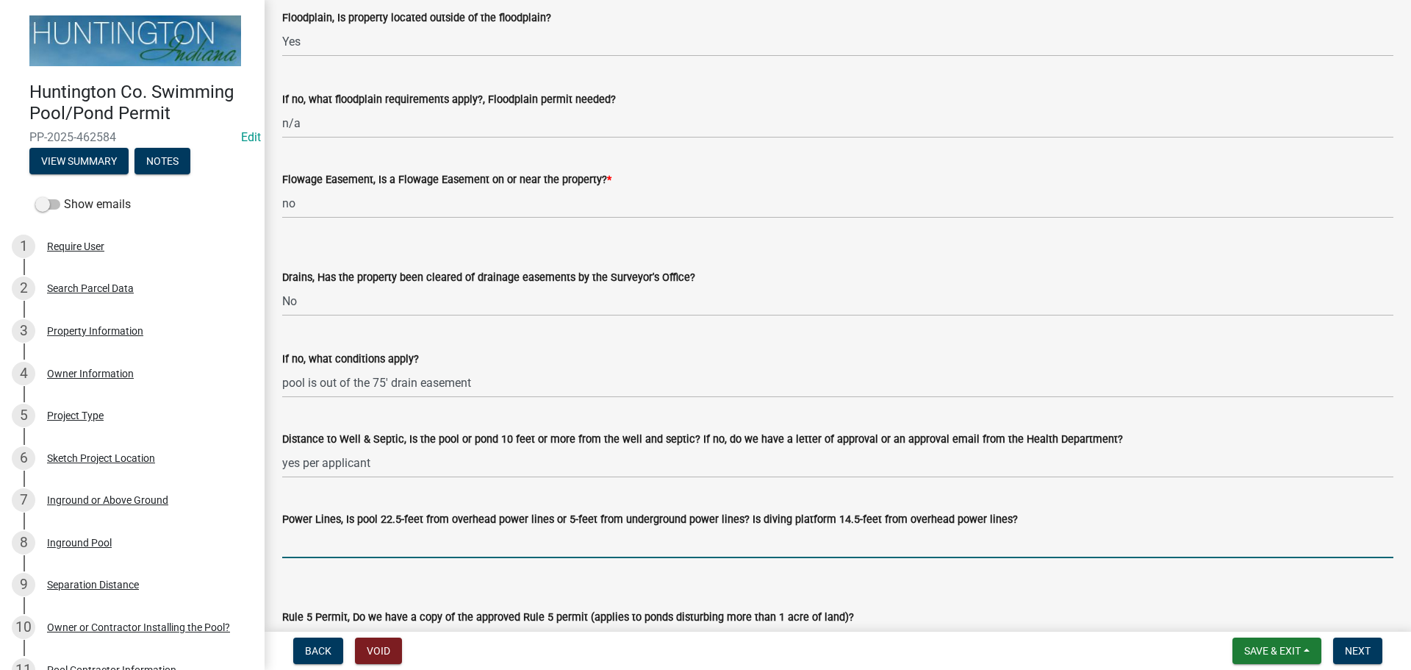
click at [370, 534] on input "Power Lines, Is pool 22.5-feet from overhead power lines or 5-feet from undergr…" at bounding box center [837, 543] width 1111 height 30
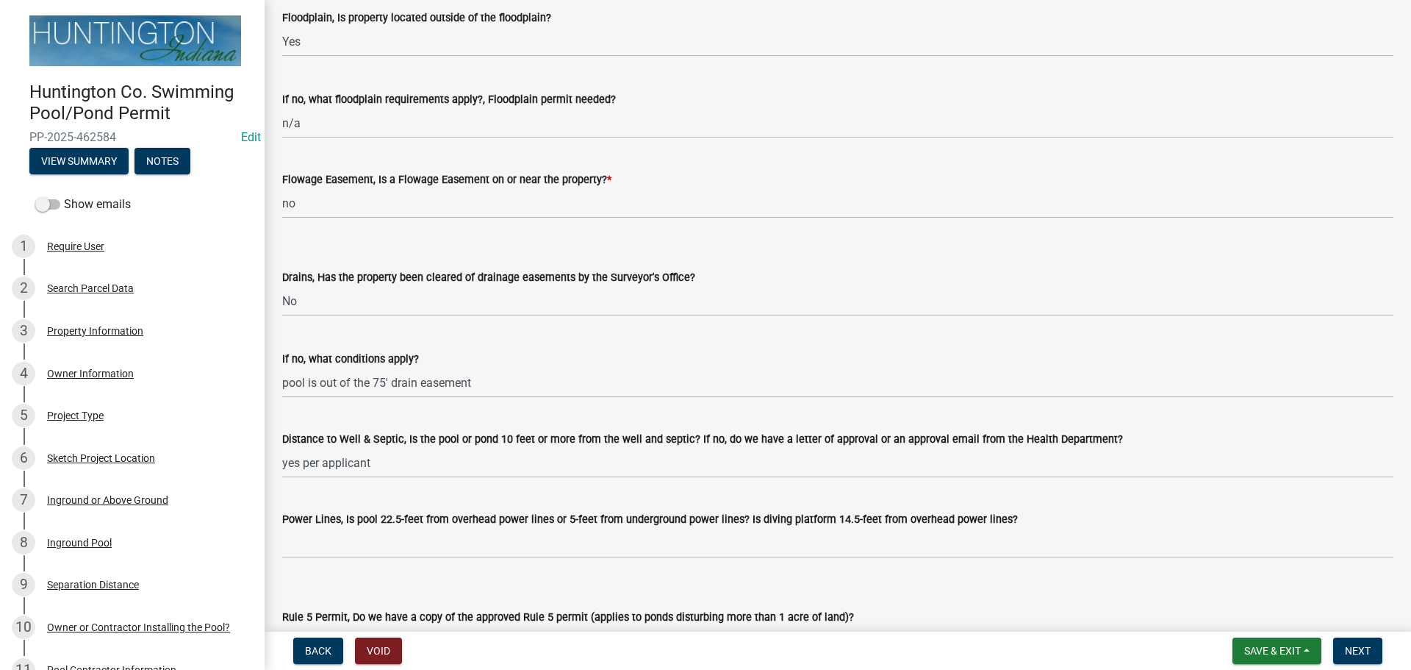
click at [356, 580] on div "Rule 5 Permit, Do we have a copy of the approved Rule 5 permit (applies to pond…" at bounding box center [837, 613] width 1111 height 86
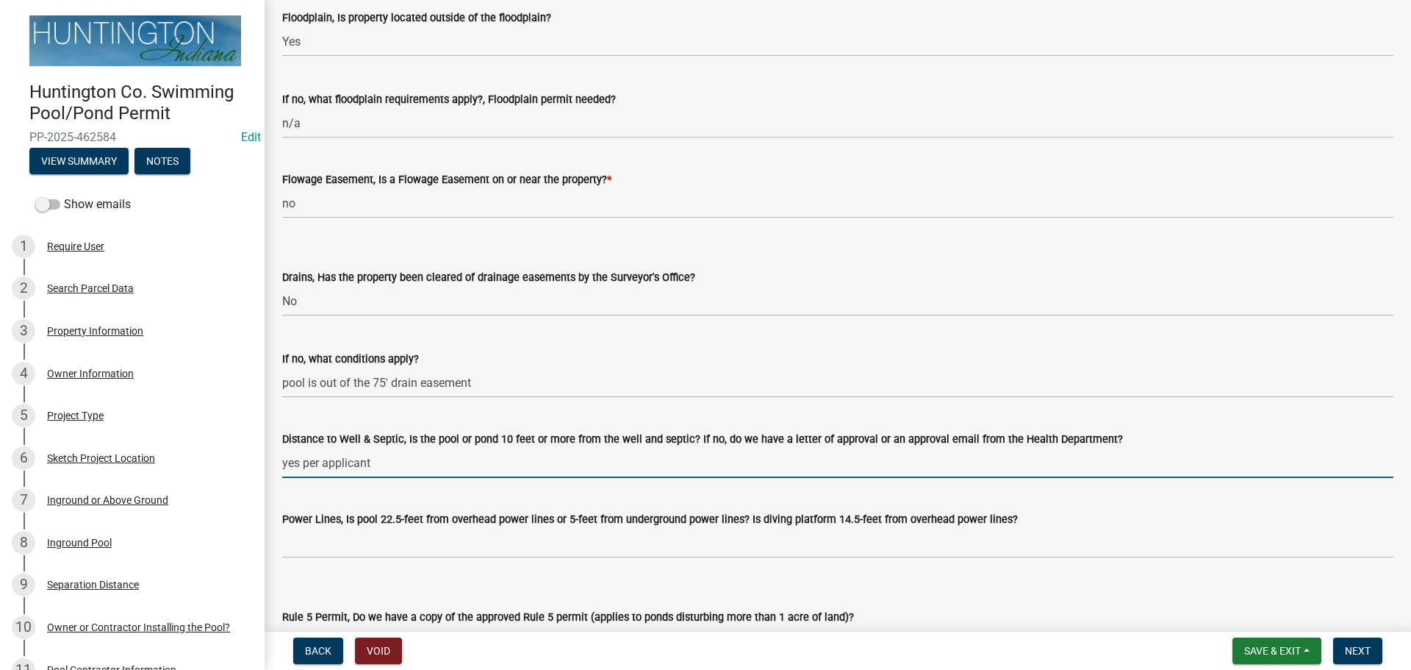
drag, startPoint x: 387, startPoint y: 469, endPoint x: 279, endPoint y: 481, distance: 109.4
click at [279, 481] on div "Department Review - Reviewer #1 Department Review - Reviewer #1 share Share Zon…" at bounding box center [837, 42] width 1133 height 1518
type input "n/a"
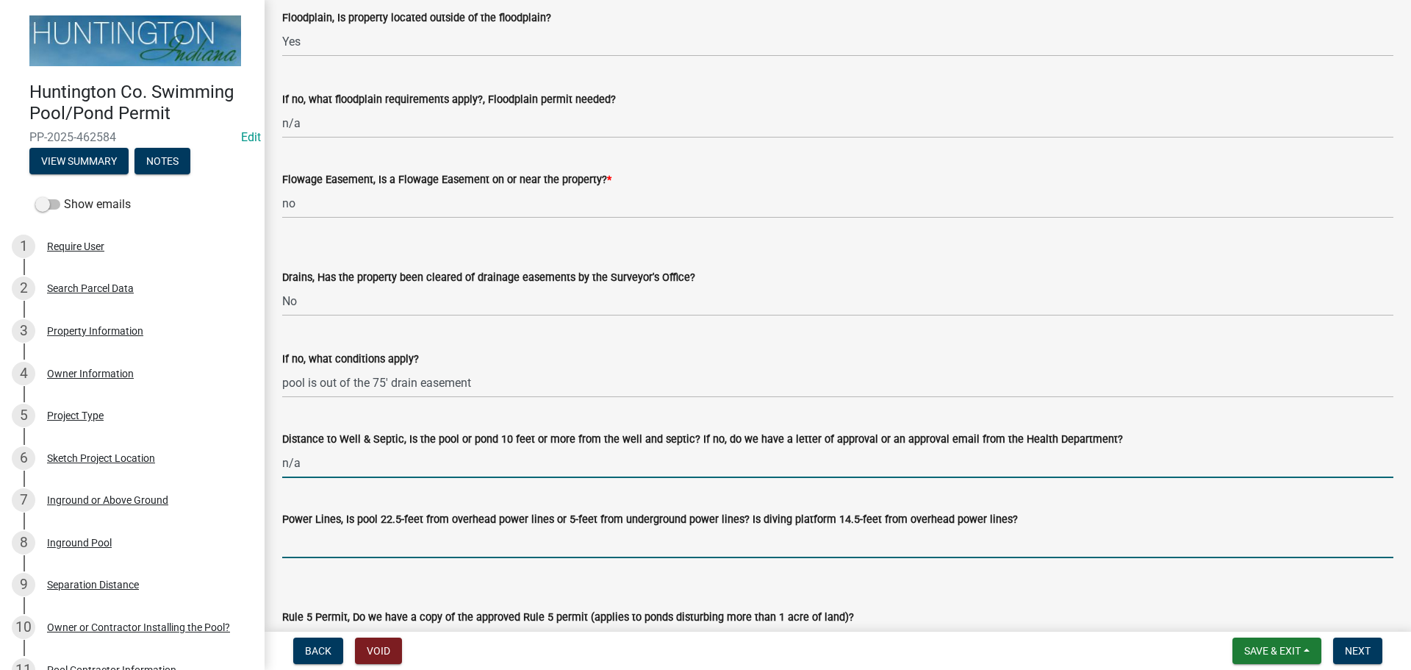
click at [301, 546] on input "Power Lines, Is pool 22.5-feet from overhead power lines or 5-feet from undergr…" at bounding box center [837, 543] width 1111 height 30
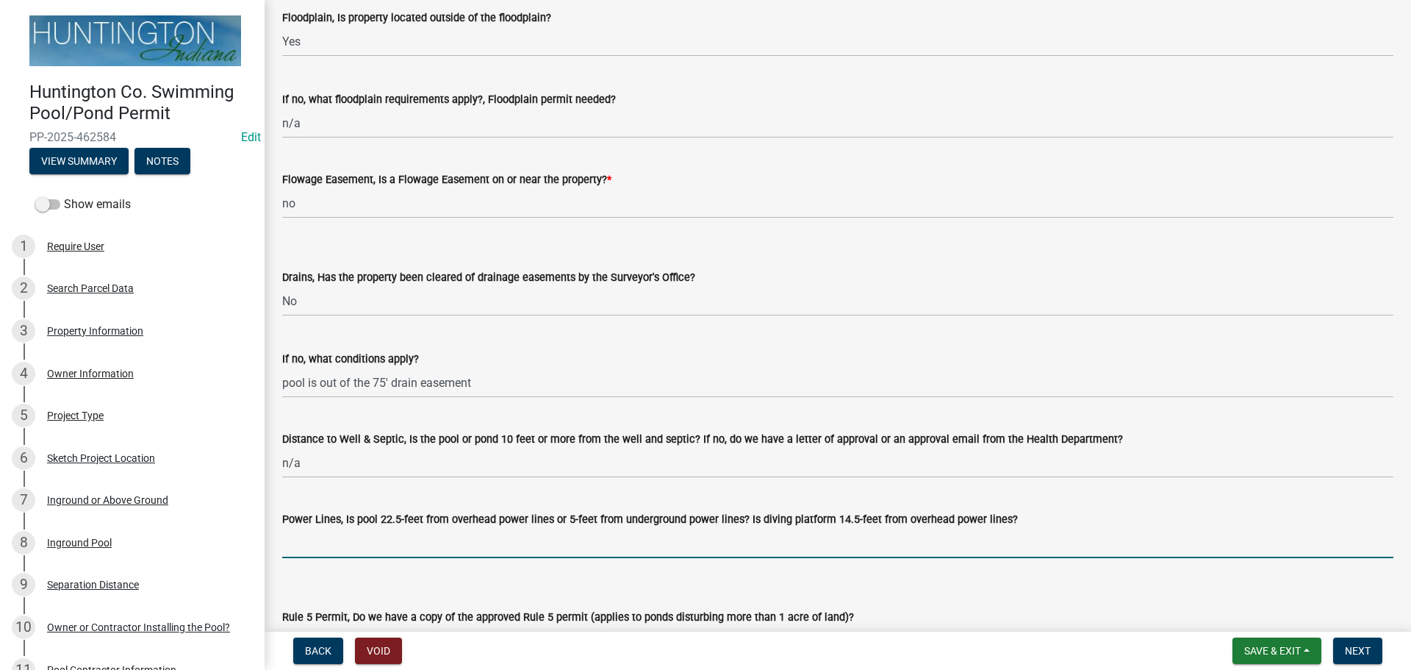
type input "yes per applicant"
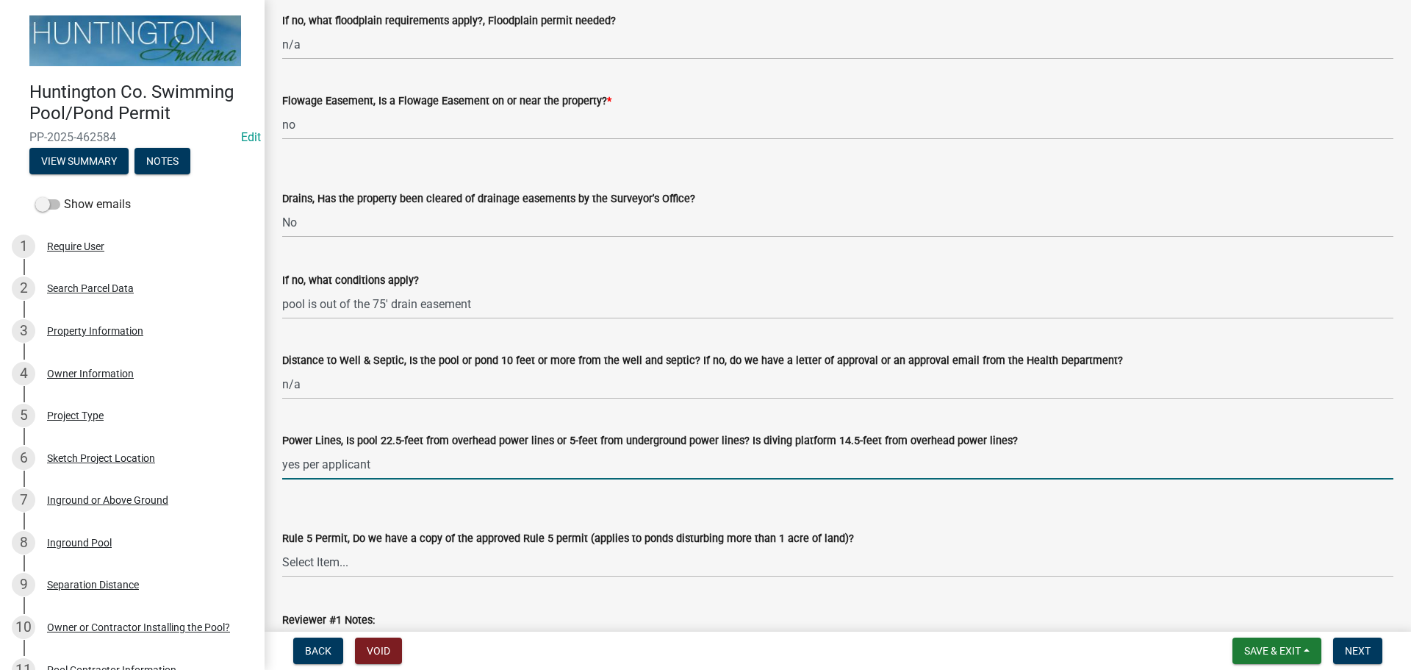
scroll to position [955, 0]
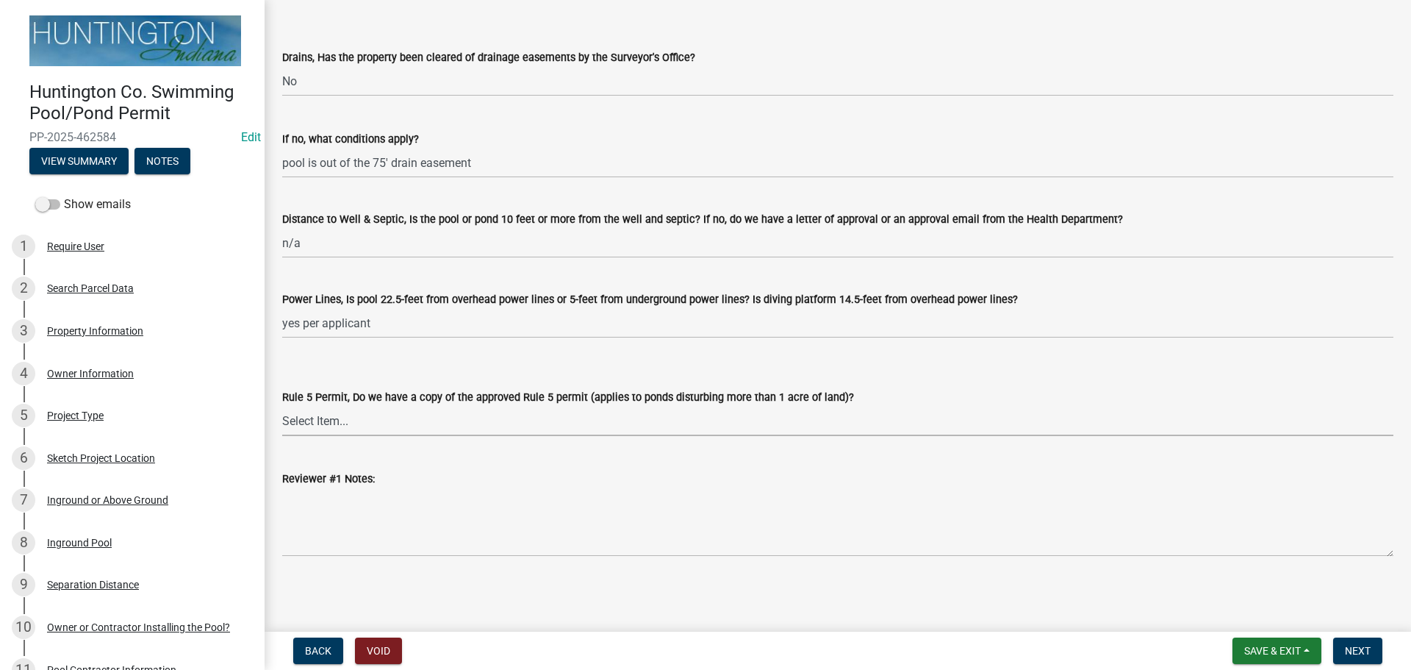
drag, startPoint x: 331, startPoint y: 410, endPoint x: 326, endPoint y: 425, distance: 15.8
click at [331, 410] on select "Select Item... Yes No N/A" at bounding box center [837, 421] width 1111 height 30
click at [282, 406] on select "Select Item... Yes No N/A" at bounding box center [837, 421] width 1111 height 30
select select "e84029a7-a69a-4c7c-a18b-7fa0a24712a6"
click at [1354, 647] on span "Next" at bounding box center [1358, 651] width 26 height 12
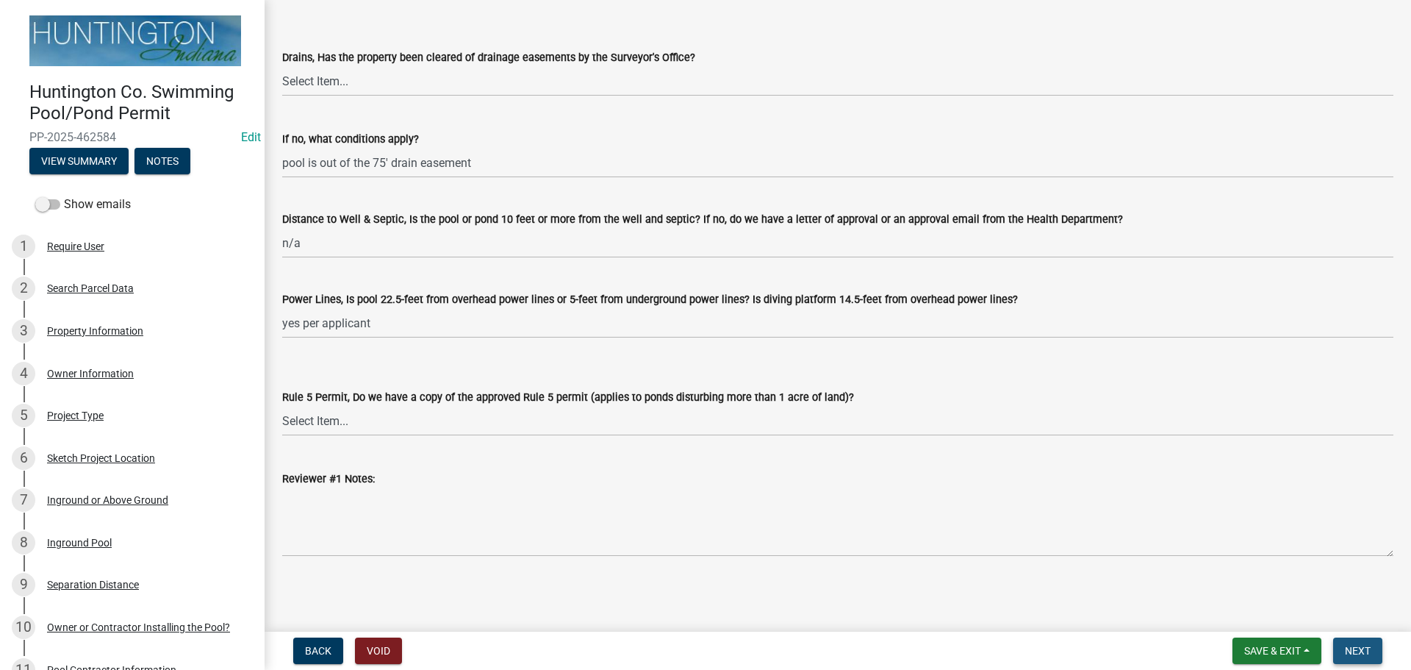
scroll to position [0, 0]
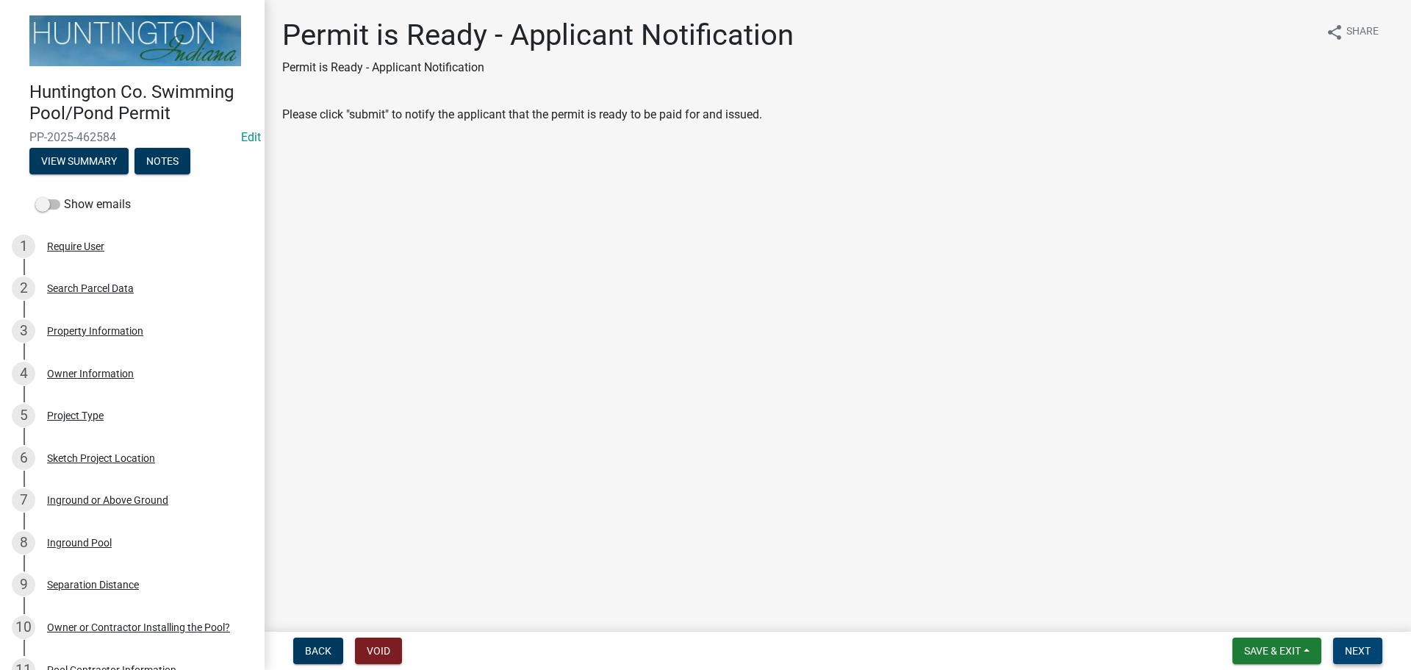
click at [1354, 647] on span "Next" at bounding box center [1358, 651] width 26 height 12
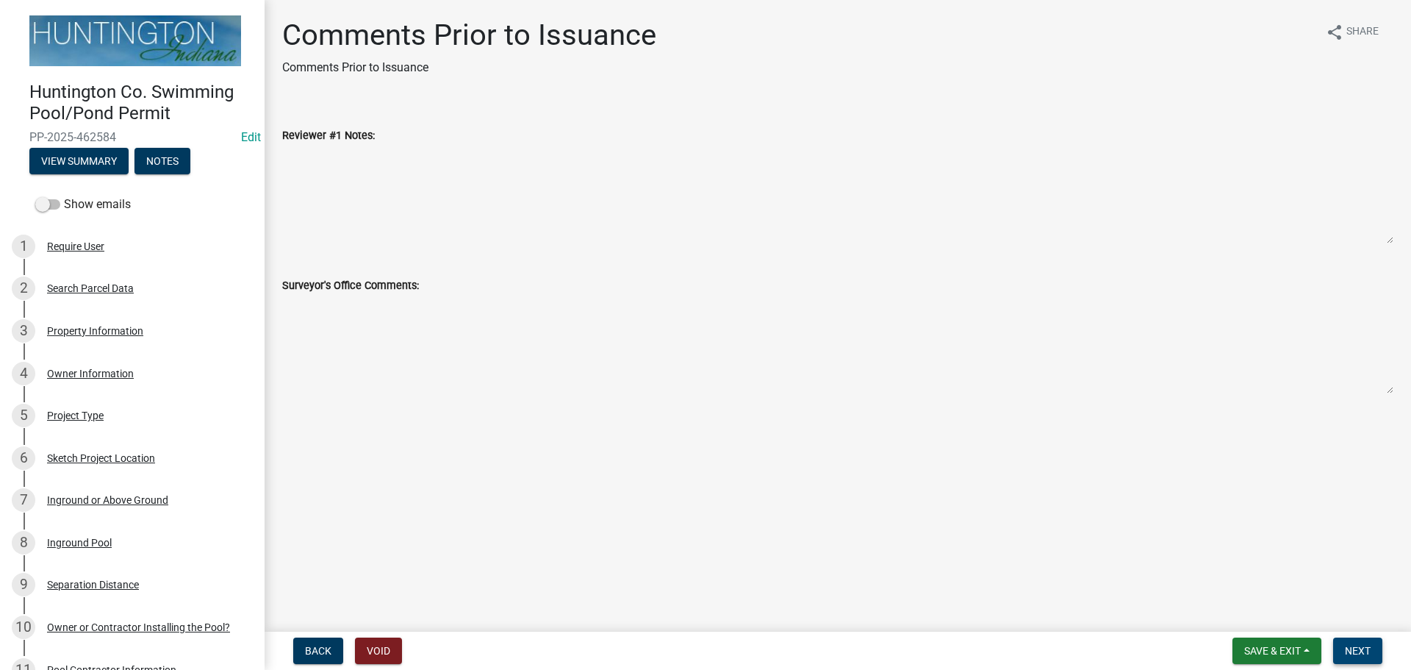
click at [1354, 647] on span "Next" at bounding box center [1358, 651] width 26 height 12
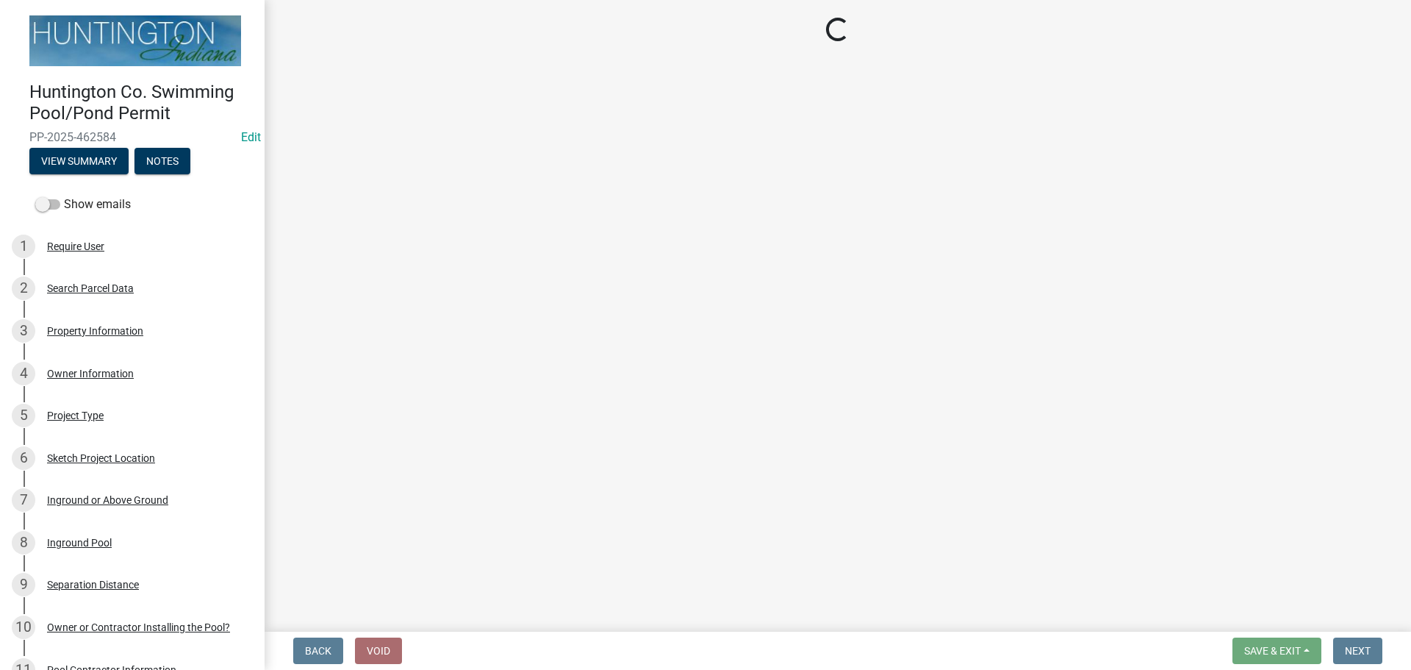
select select "3: 3"
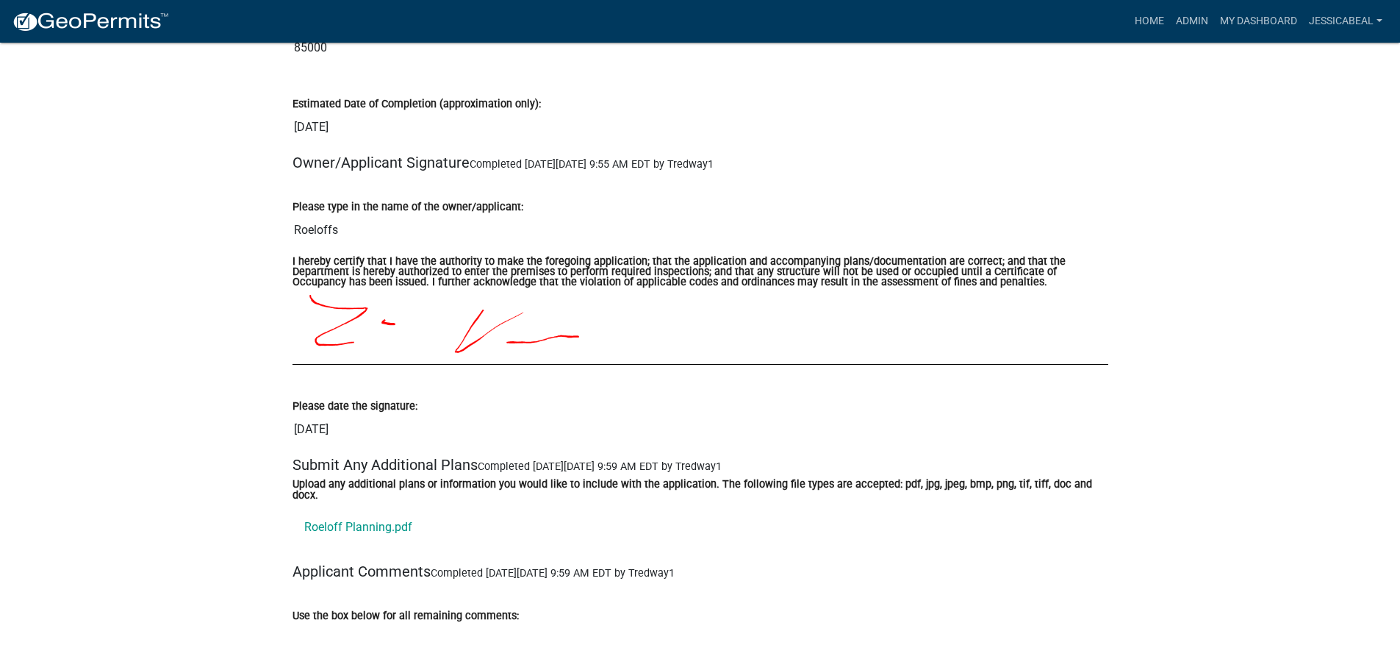
scroll to position [3895, 0]
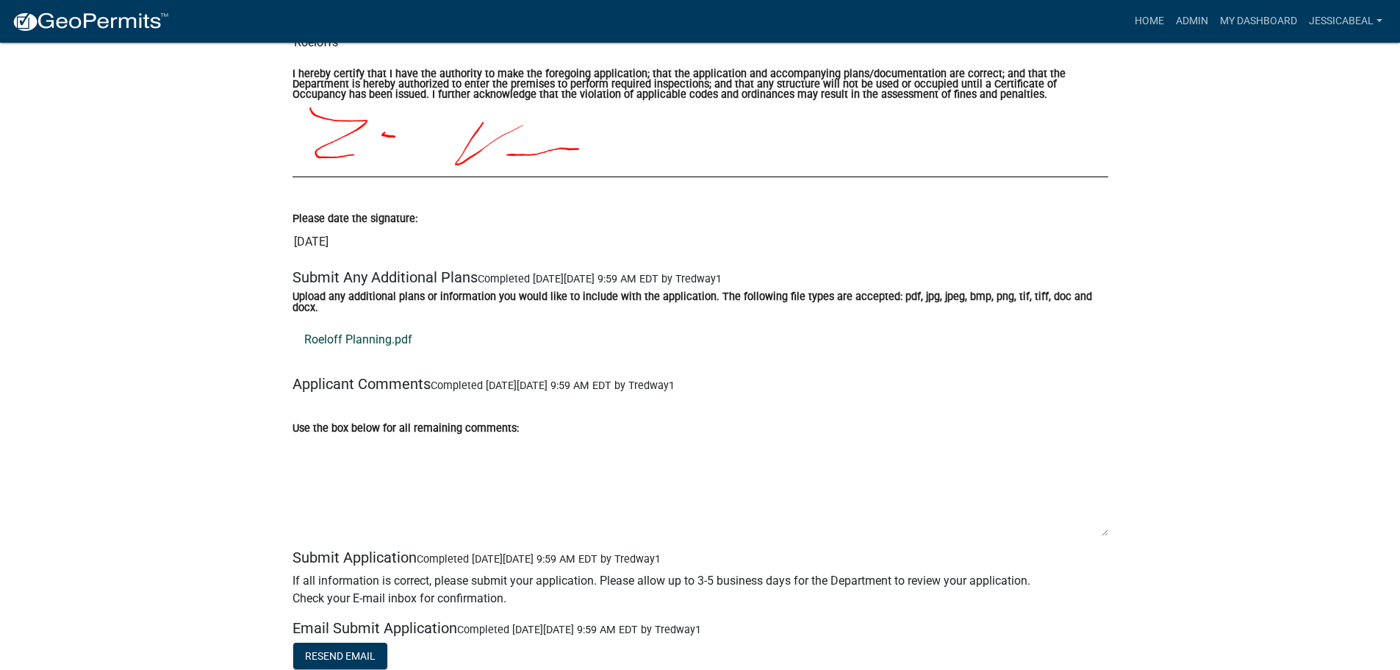
click at [371, 326] on link "Roeloff Planning.pdf" at bounding box center [700, 339] width 816 height 35
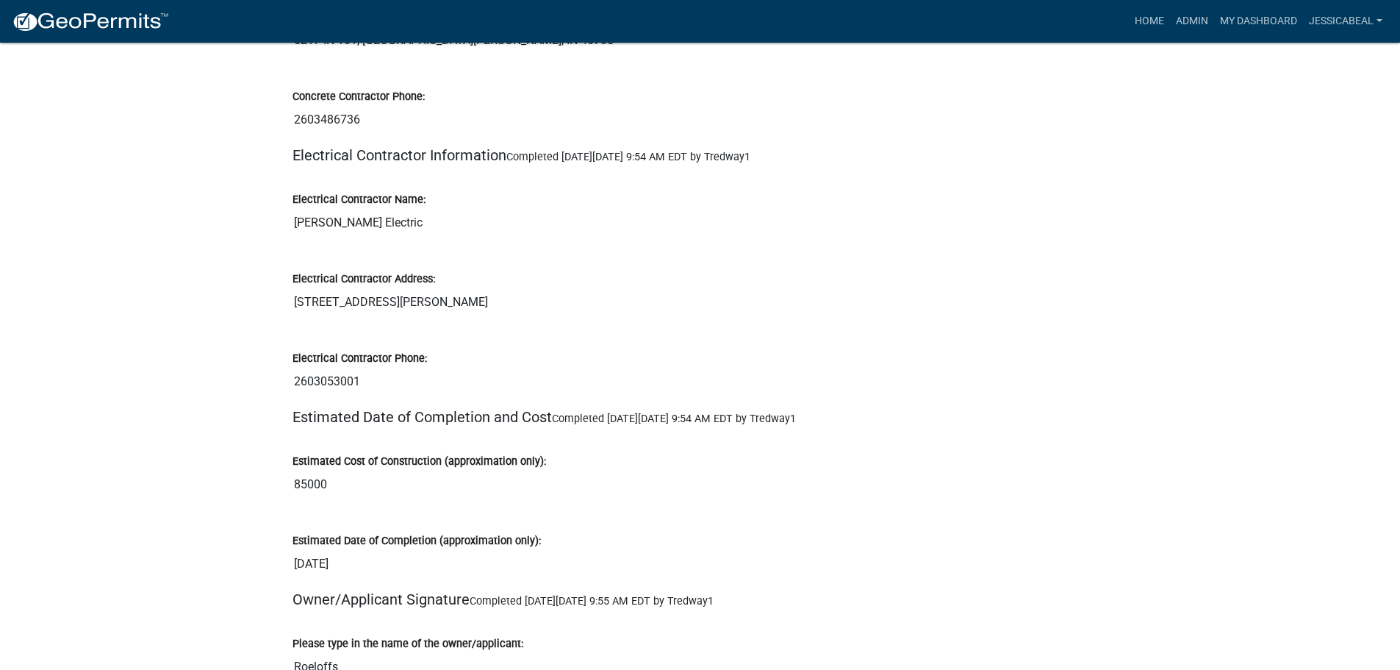
scroll to position [3307, 0]
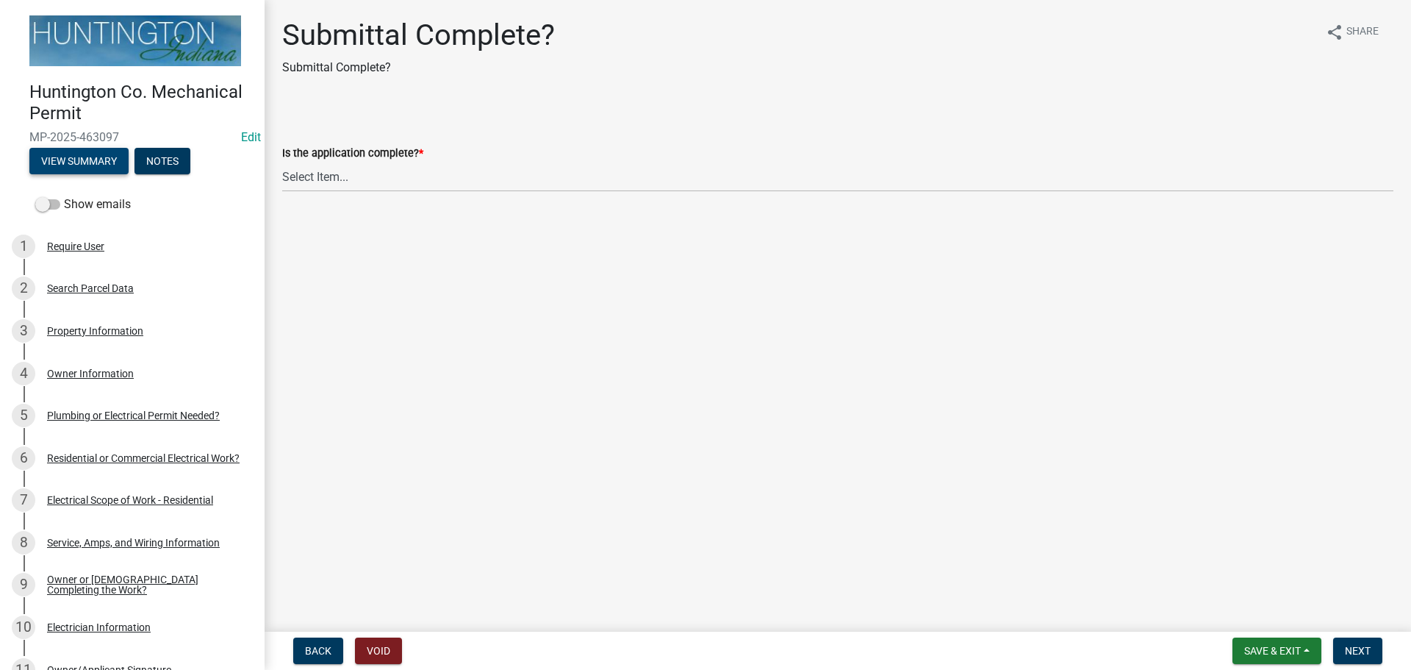
click at [60, 155] on button "View Summary" at bounding box center [78, 161] width 99 height 26
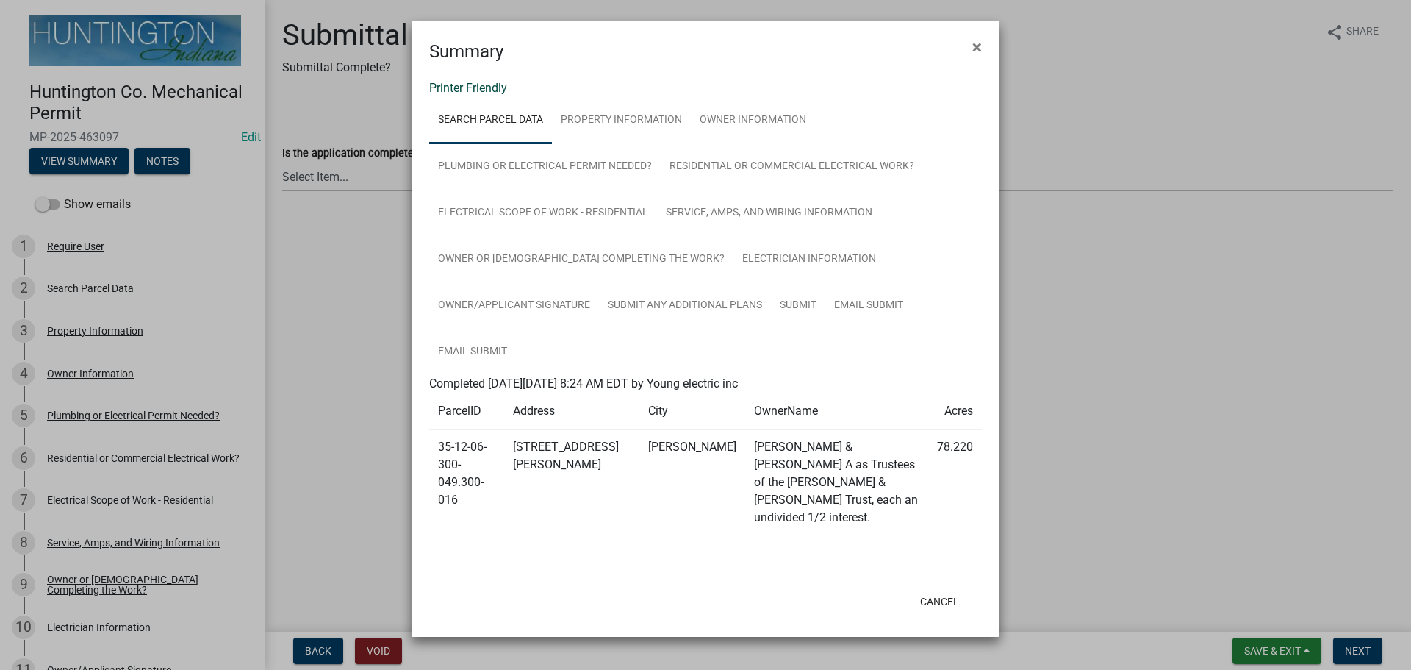
click at [476, 87] on link "Printer Friendly" at bounding box center [468, 88] width 78 height 14
click at [973, 48] on span "×" at bounding box center [977, 47] width 10 height 21
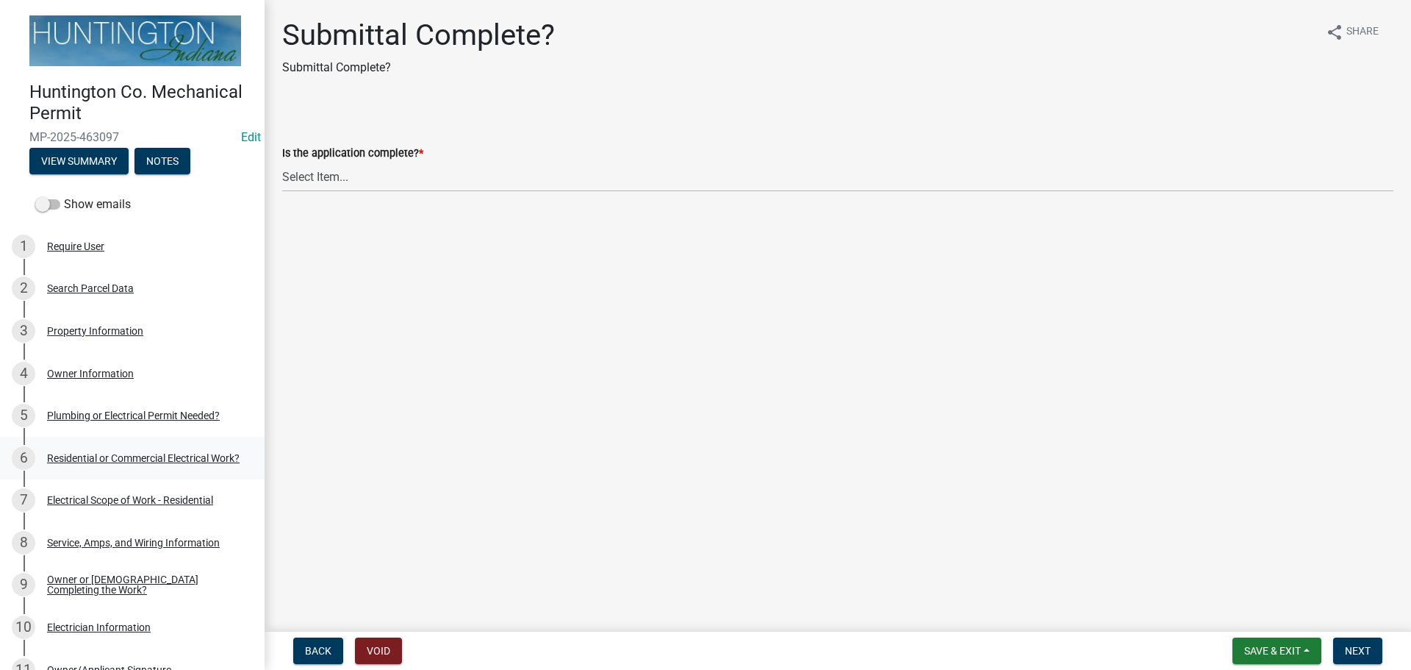
click at [90, 459] on div "Residential or Commercial Electrical Work?" at bounding box center [143, 458] width 193 height 10
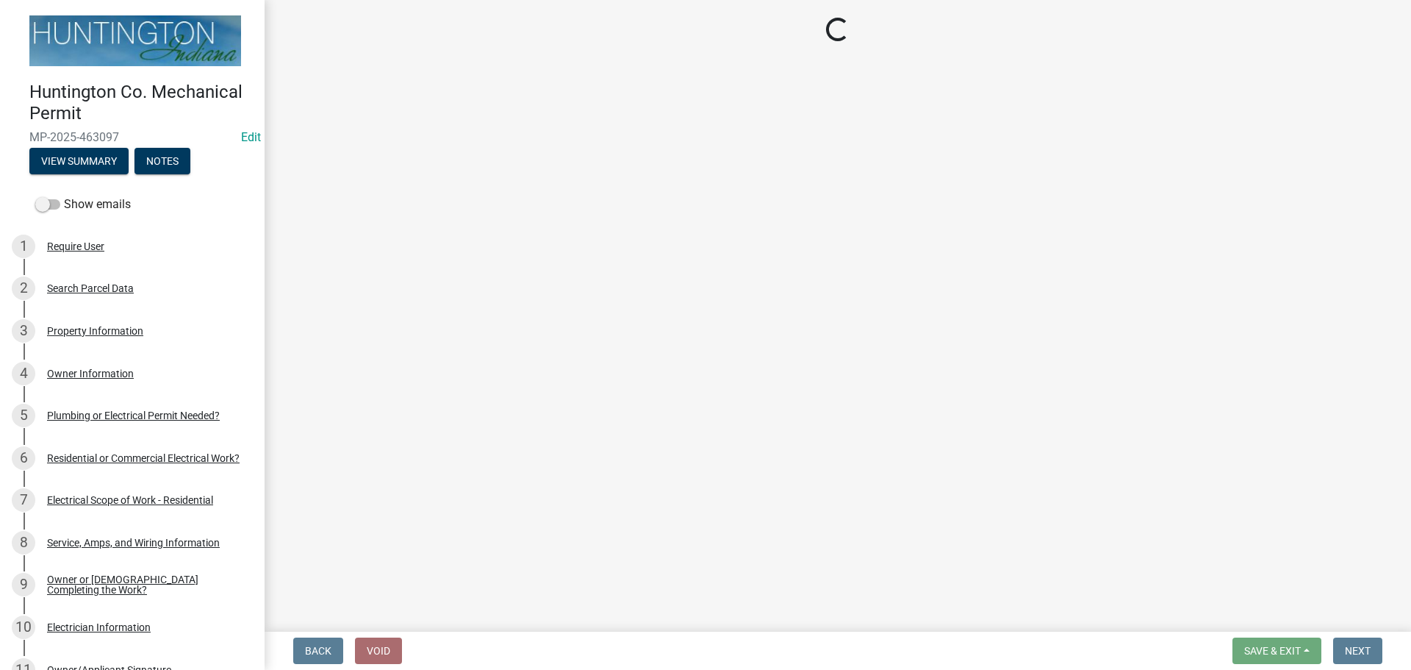
select select "3db72f89-ebf7-44a2-a43c-36ed77a05272"
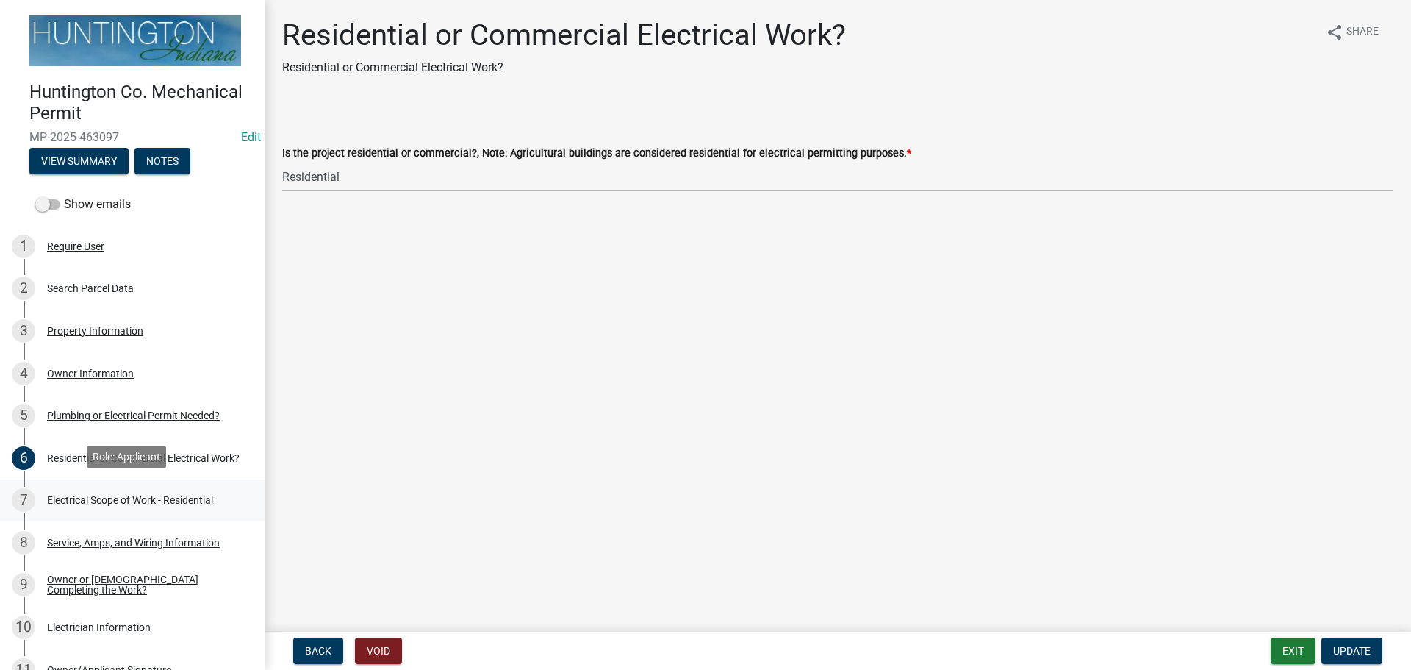
click at [94, 502] on div "Electrical Scope of Work - Residential" at bounding box center [130, 500] width 166 height 10
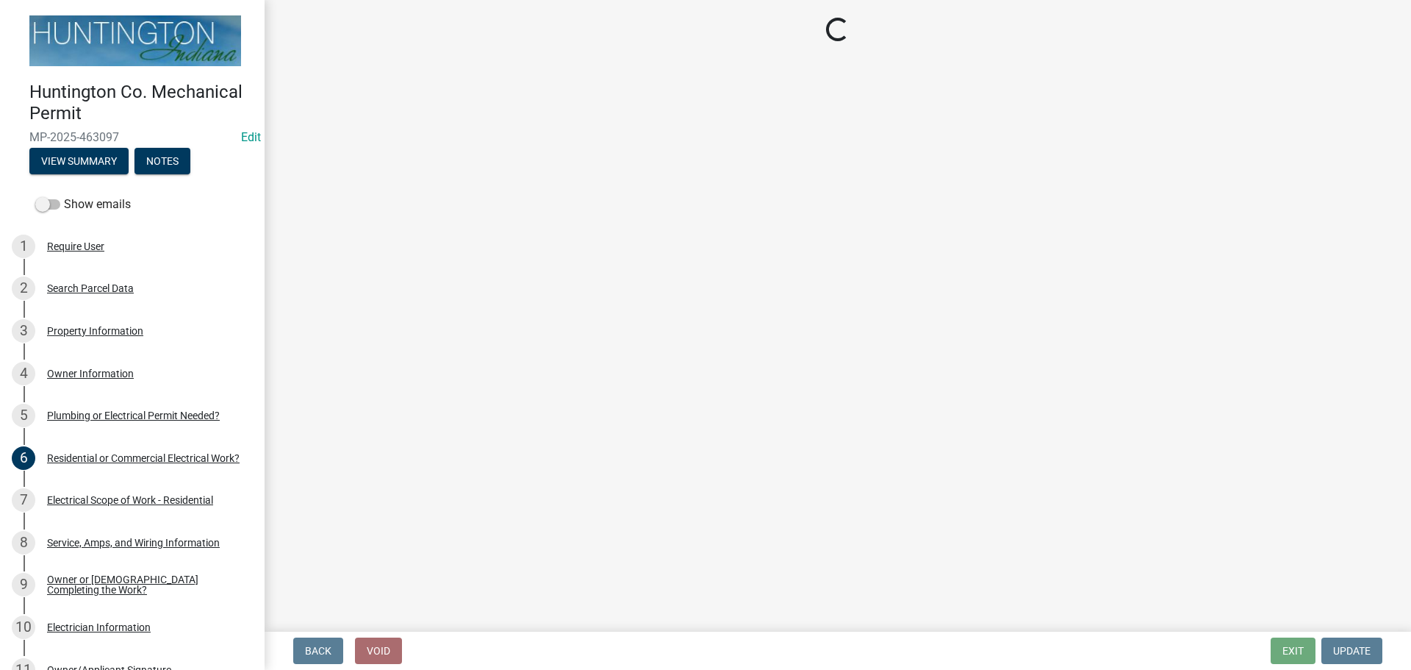
select select "9bdb09e1-e356-4221-9288-64288f1bde99"
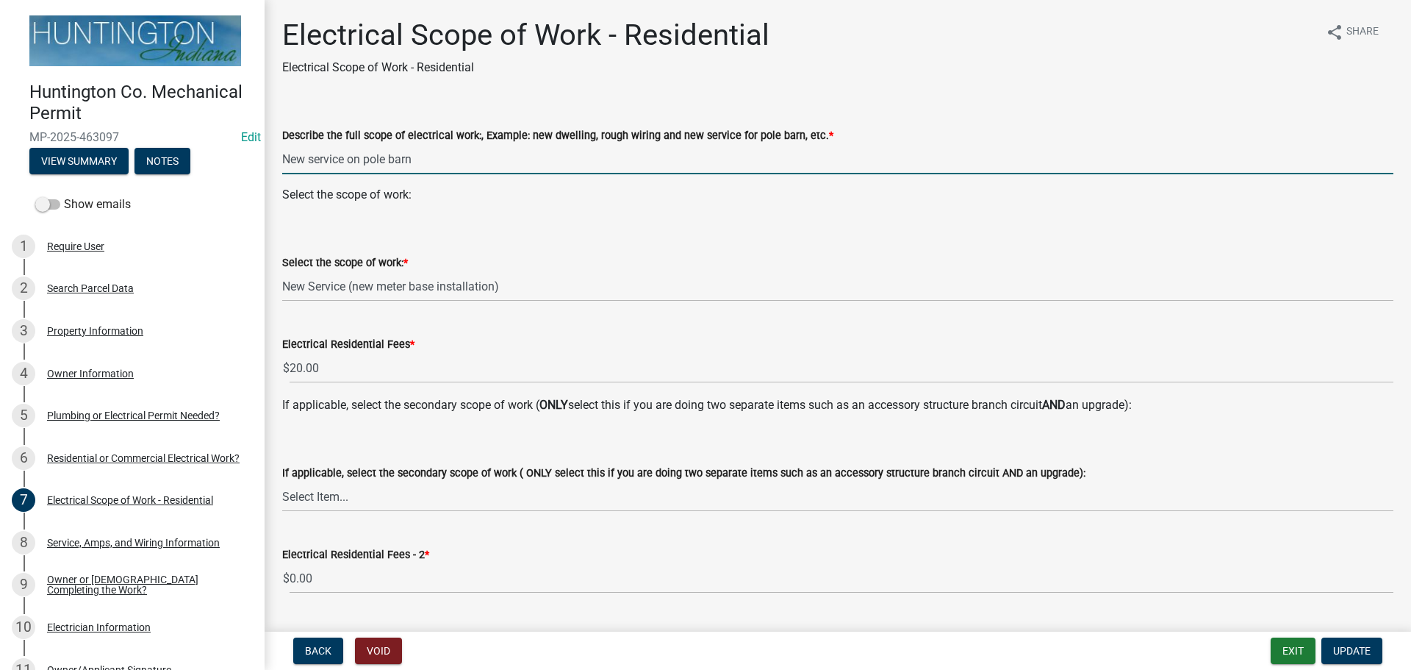
drag, startPoint x: 434, startPoint y: 168, endPoint x: 417, endPoint y: 162, distance: 17.0
click at [417, 162] on input "New service on pole barn" at bounding box center [837, 159] width 1111 height 30
type input "New service on pole barn home"
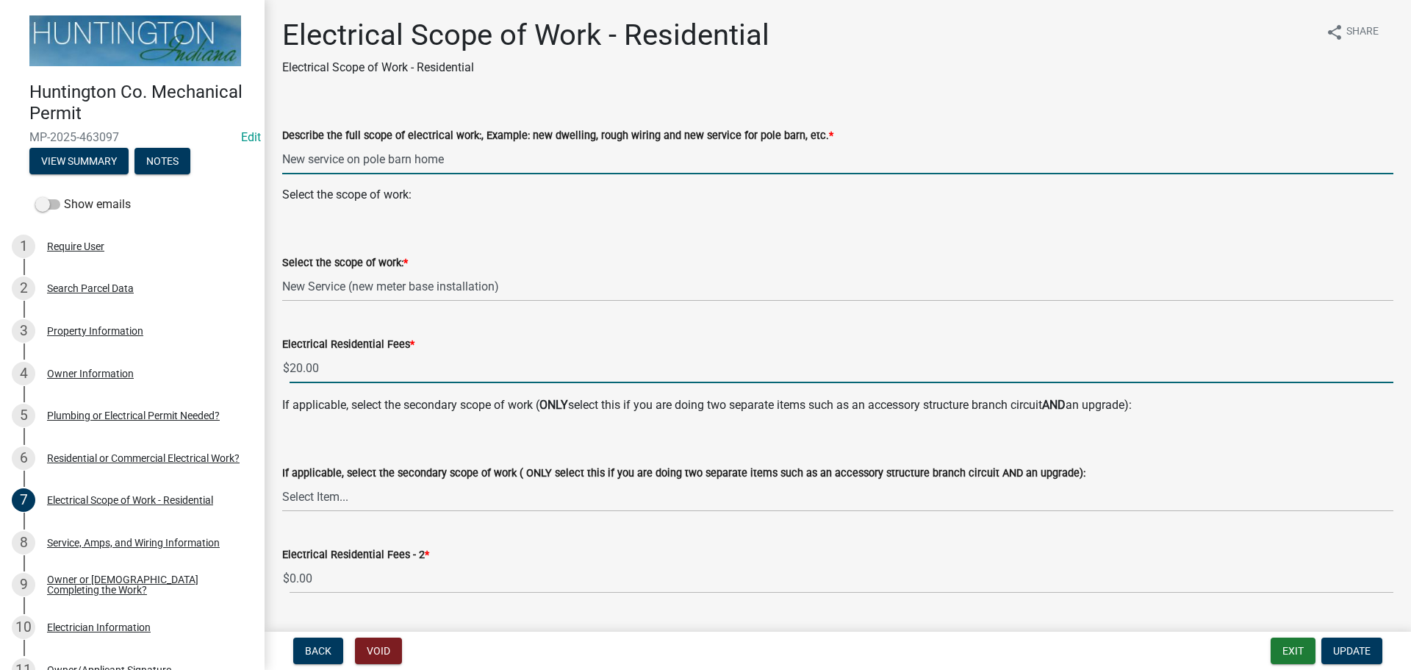
click at [302, 360] on input "20.00" at bounding box center [842, 368] width 1104 height 30
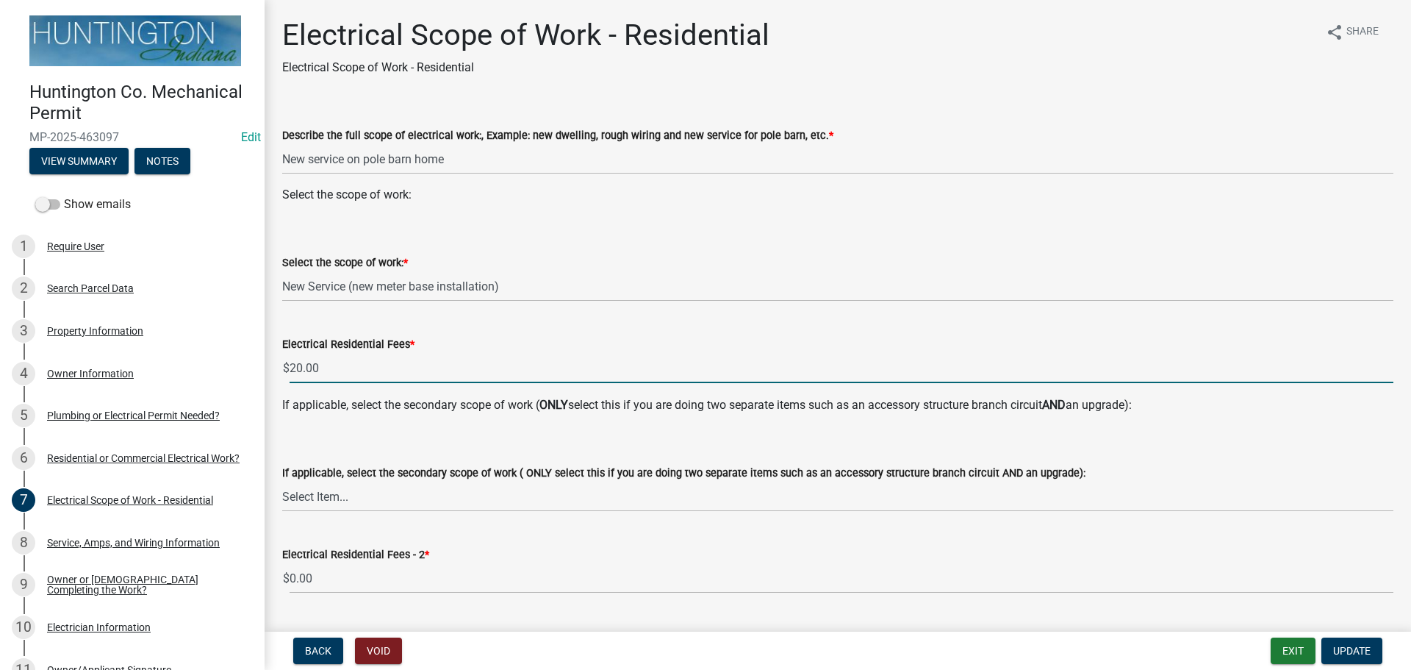
click at [317, 373] on input "20.00" at bounding box center [842, 368] width 1104 height 30
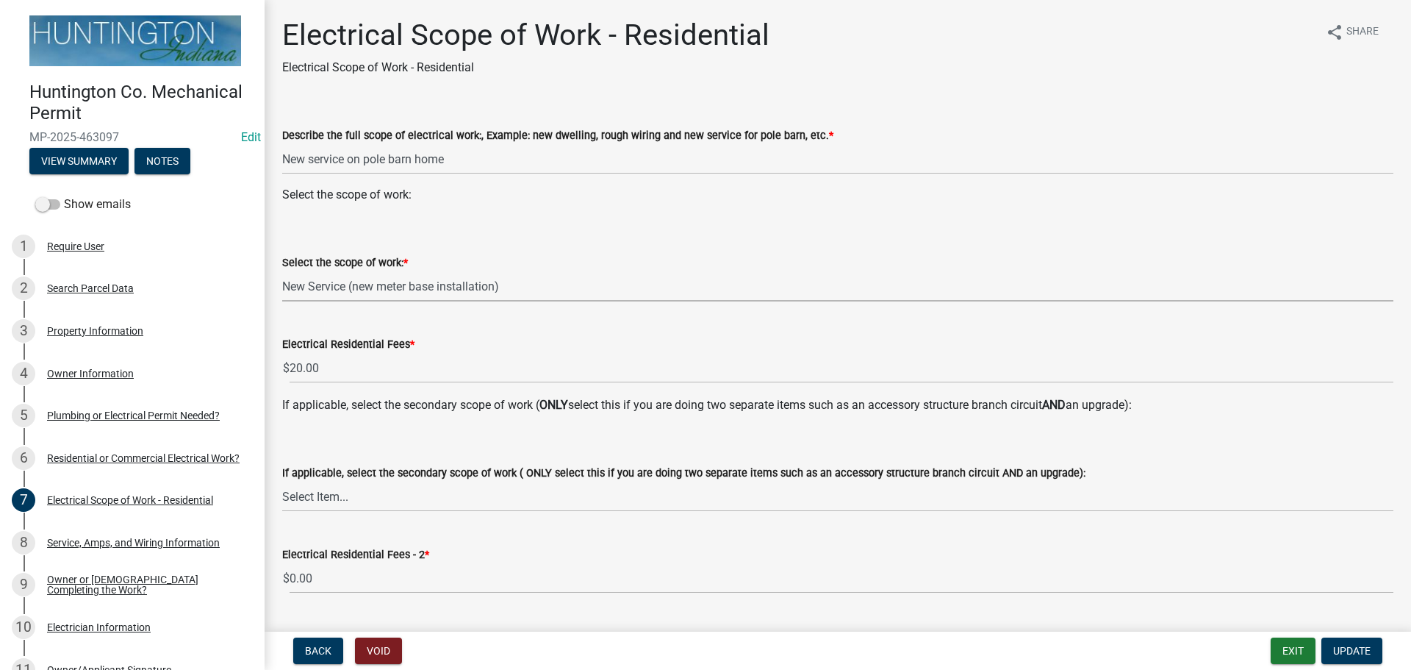
click at [431, 284] on select "Select Item... New Service (new meter base installation) Upgrade (includes relo…" at bounding box center [837, 286] width 1111 height 30
click at [282, 271] on select "Select Item... New Service (new meter base installation) Upgrade (includes relo…" at bounding box center [837, 286] width 1111 height 30
select select "dd42b304-1511-40dc-9ec0-60ca8e786daf"
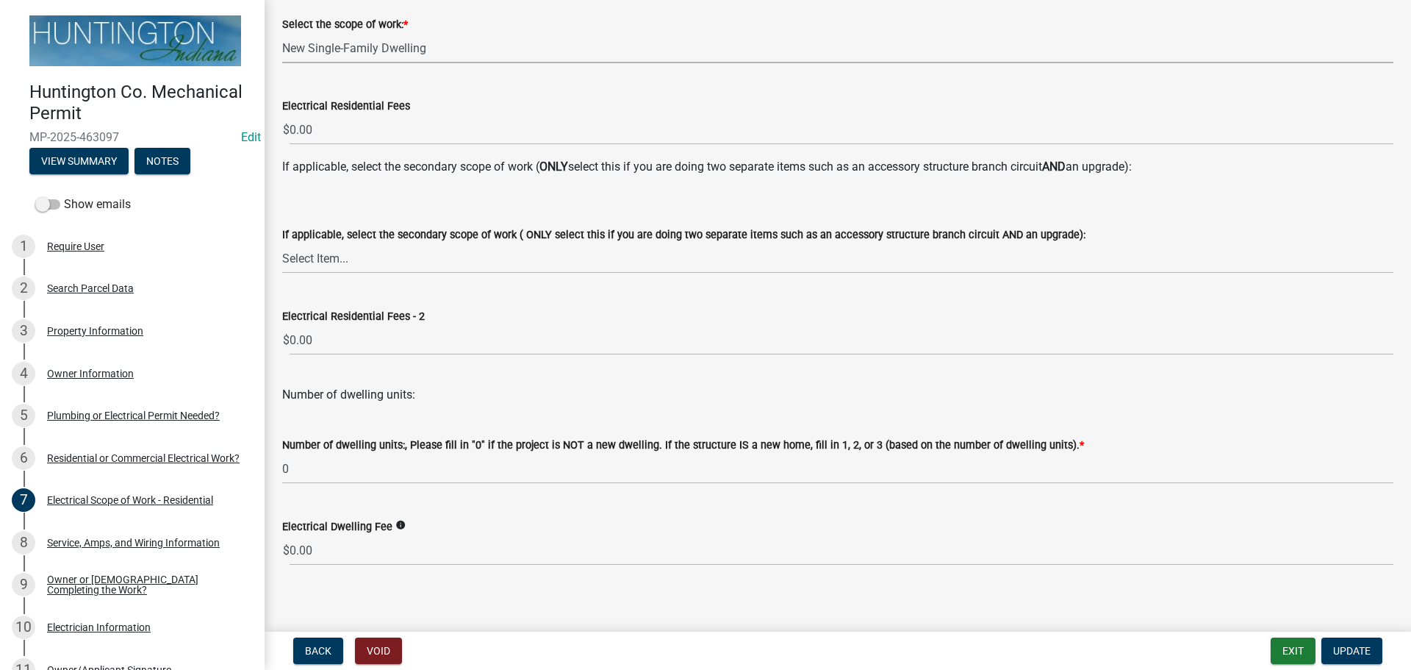
scroll to position [248, 0]
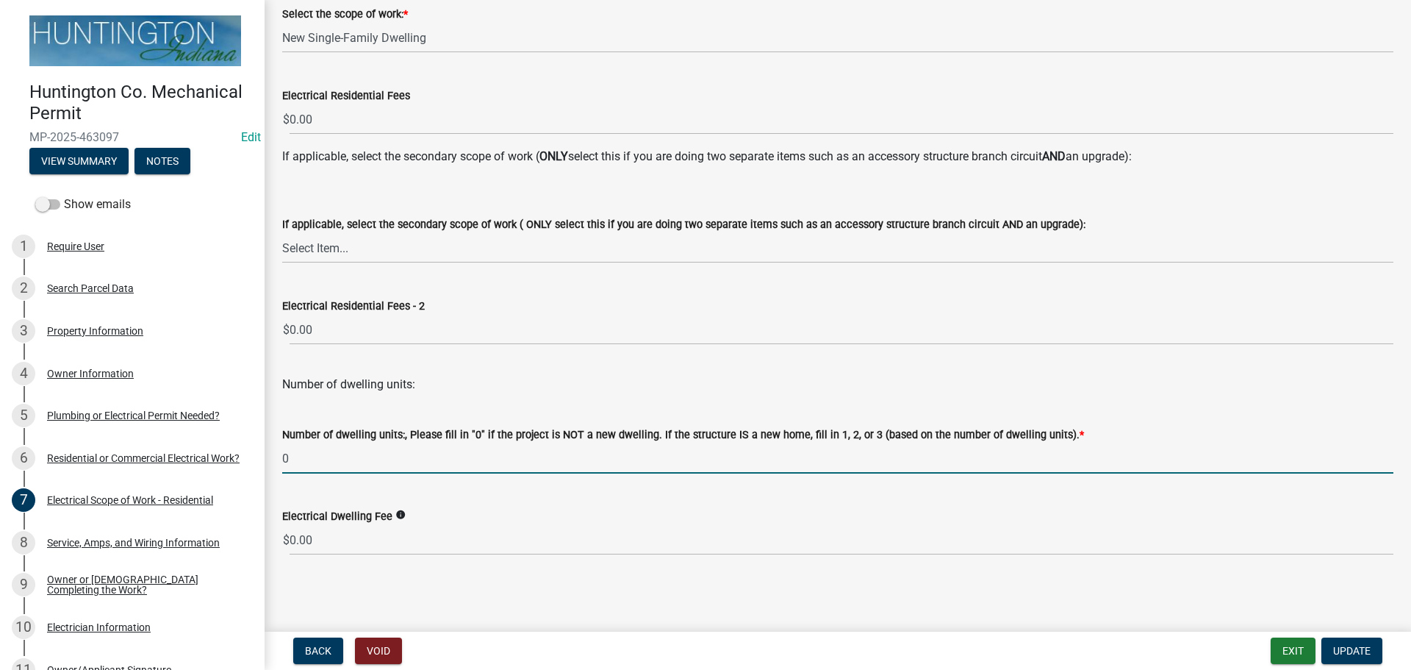
drag, startPoint x: 300, startPoint y: 467, endPoint x: 279, endPoint y: 464, distance: 20.7
click at [279, 464] on div "Number of dwelling units:, Please fill in "0" if the project is NOT a new dwell…" at bounding box center [837, 439] width 1133 height 68
type input "1"
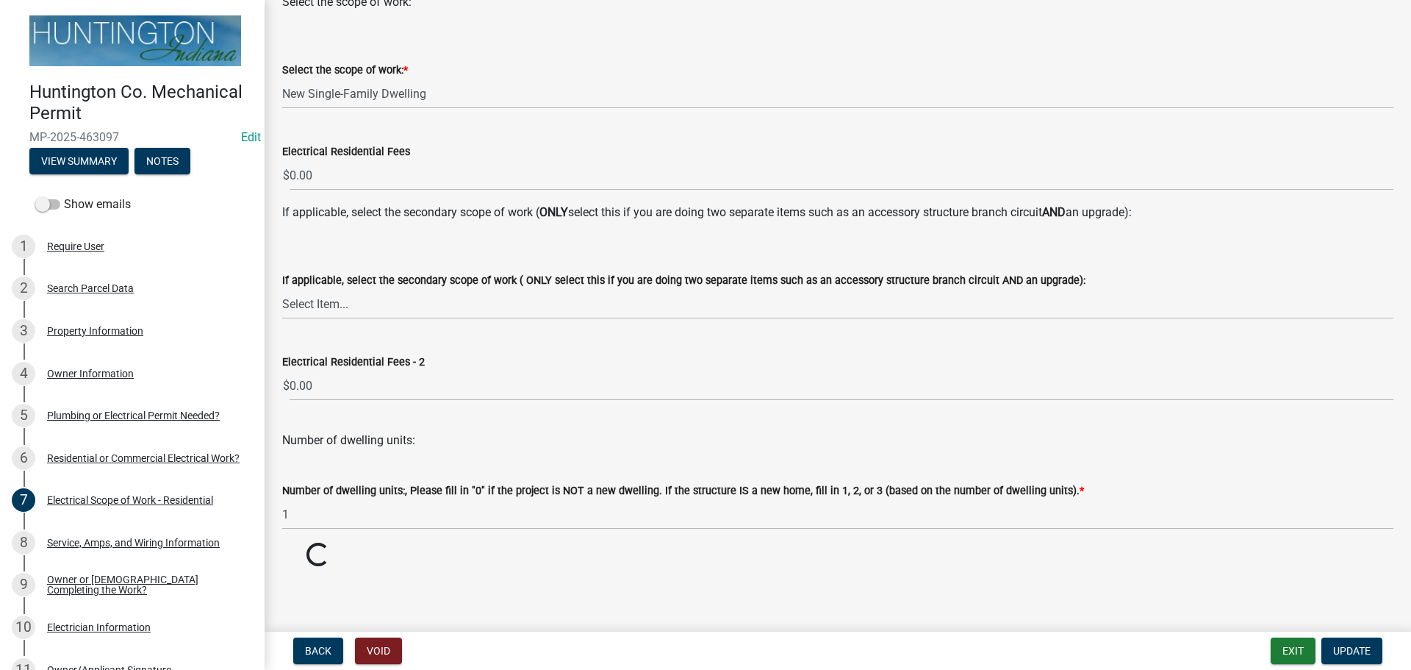
click at [306, 563] on wm-data-entity-input "Electrical Dwelling Fee info $ Loading... Loading..." at bounding box center [837, 555] width 1111 height 26
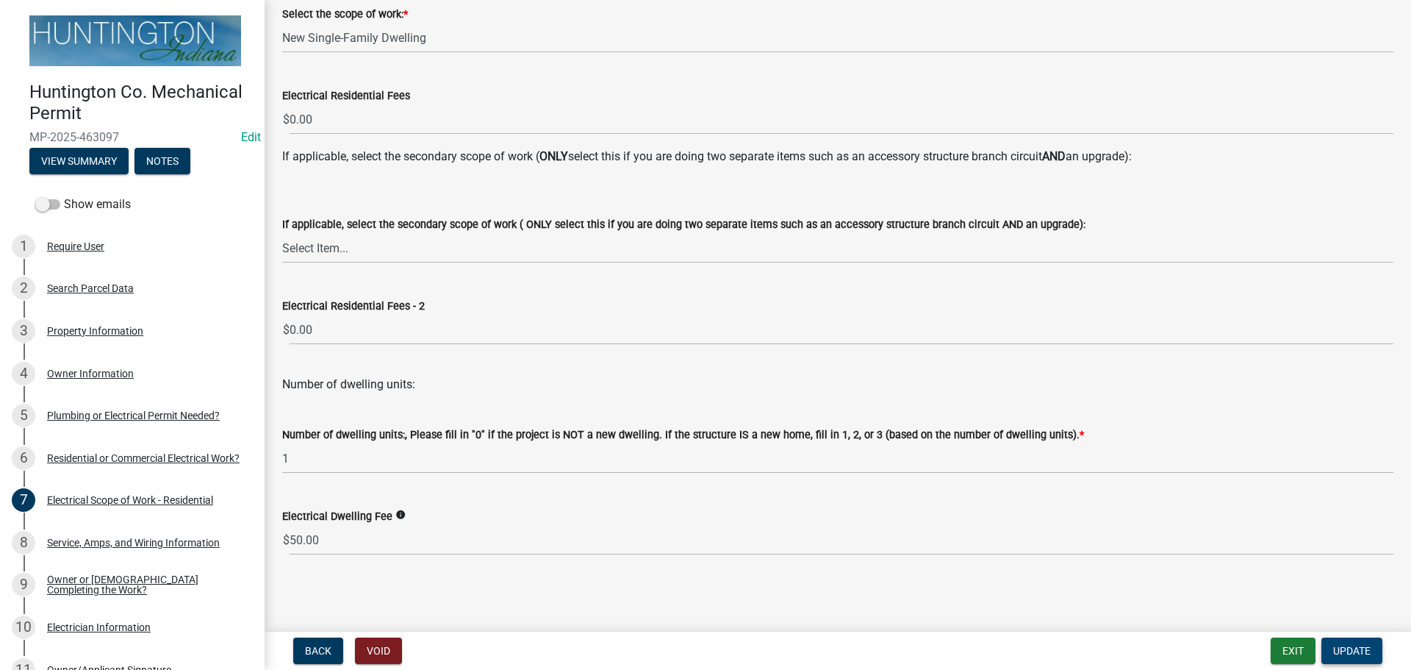
click at [1343, 642] on button "Update" at bounding box center [1351, 650] width 61 height 26
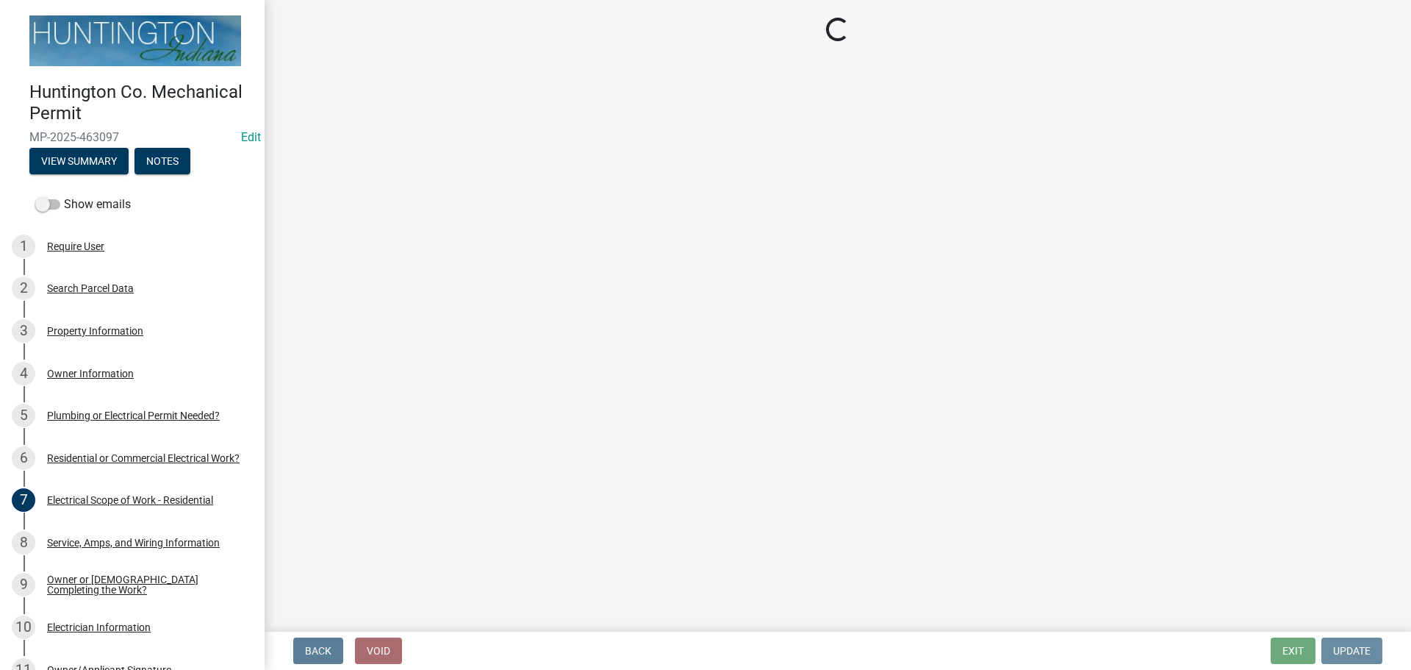
scroll to position [0, 0]
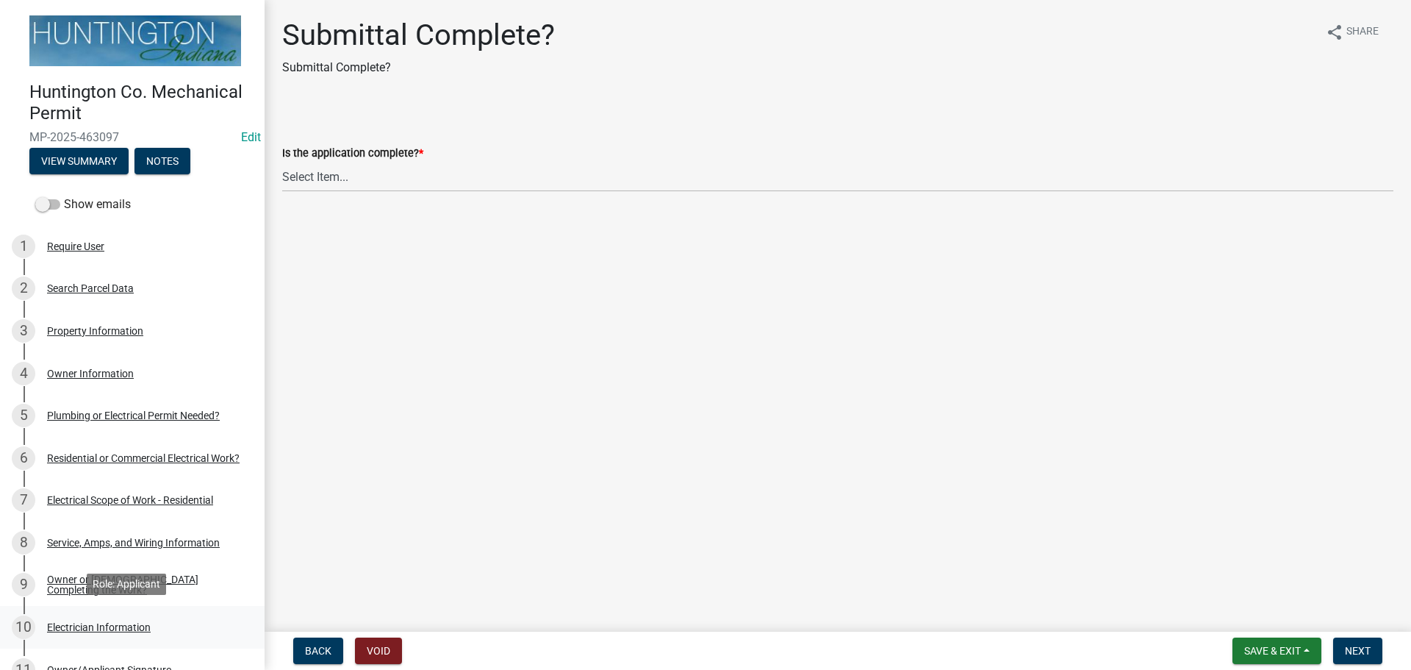
click at [105, 637] on link "10 Electrician Information" at bounding box center [132, 627] width 265 height 43
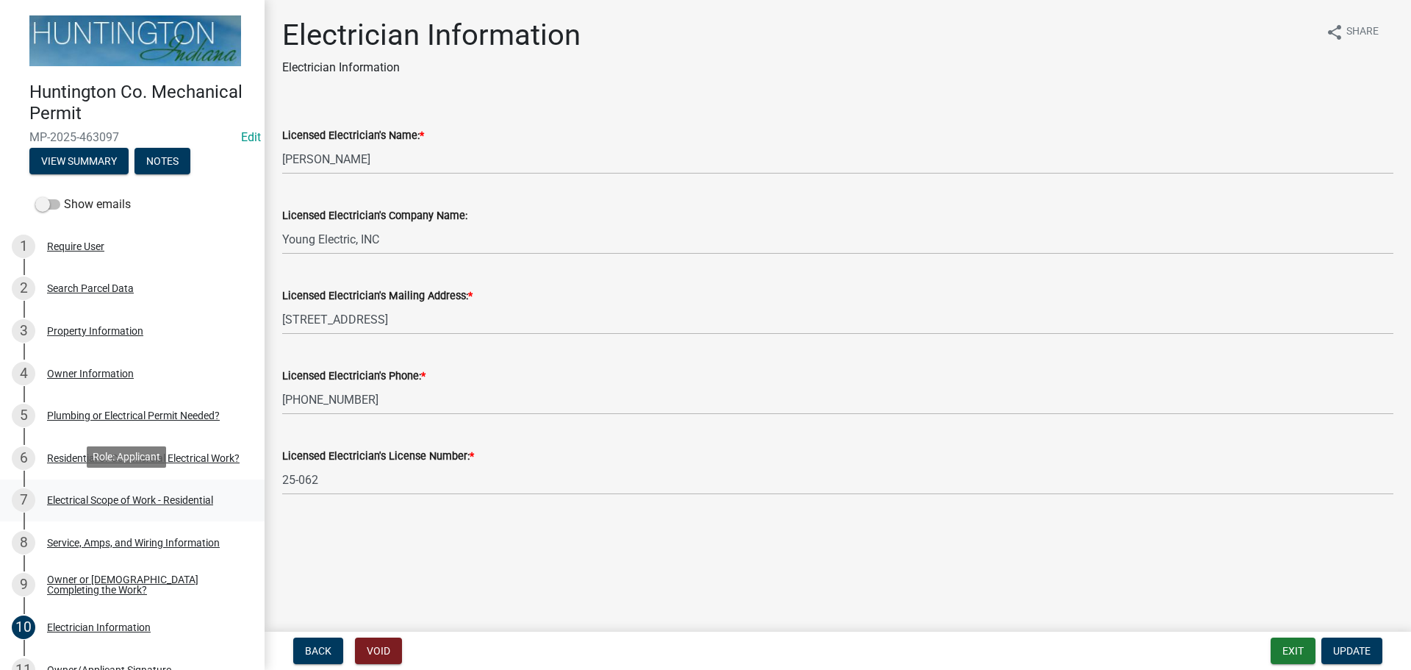
scroll to position [294, 0]
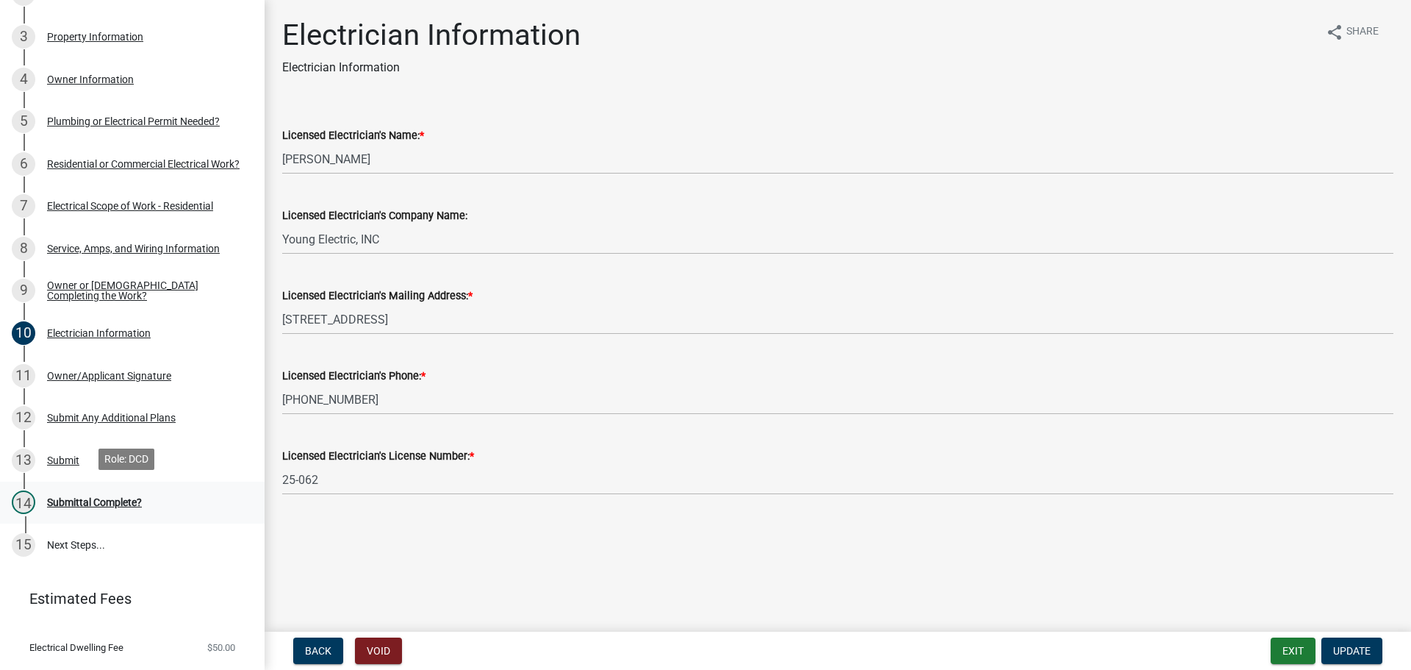
click at [83, 497] on div "Submittal Complete?" at bounding box center [94, 502] width 95 height 10
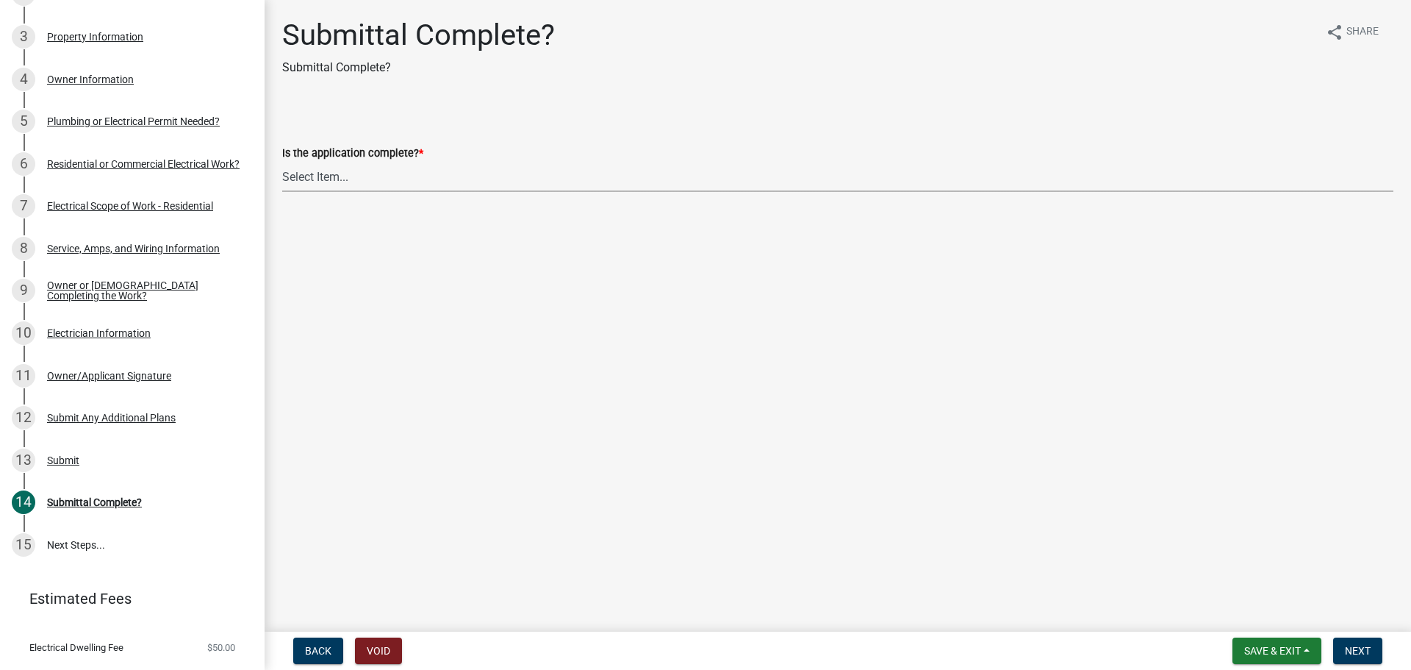
click at [326, 173] on select "Select Item... Yes No" at bounding box center [837, 177] width 1111 height 30
click at [353, 157] on label "Is the application complete? *" at bounding box center [352, 153] width 141 height 10
click at [353, 162] on select "Select Item... Yes No" at bounding box center [837, 177] width 1111 height 30
click at [337, 176] on select "Select Item... Yes No" at bounding box center [837, 177] width 1111 height 30
click at [282, 162] on select "Select Item... Yes No" at bounding box center [837, 177] width 1111 height 30
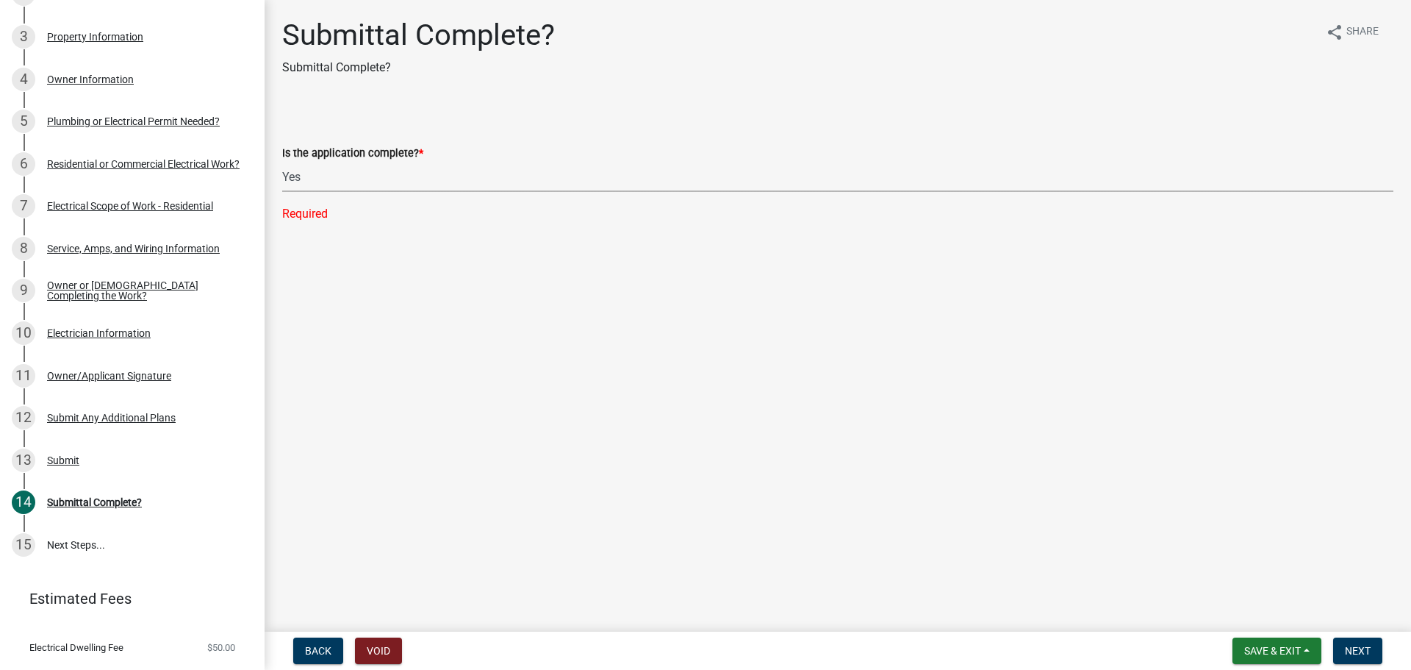
select select "1782a9c7-7323-4da6-ac5b-f89a69a3d723"
click at [1365, 645] on span "Next" at bounding box center [1358, 651] width 26 height 12
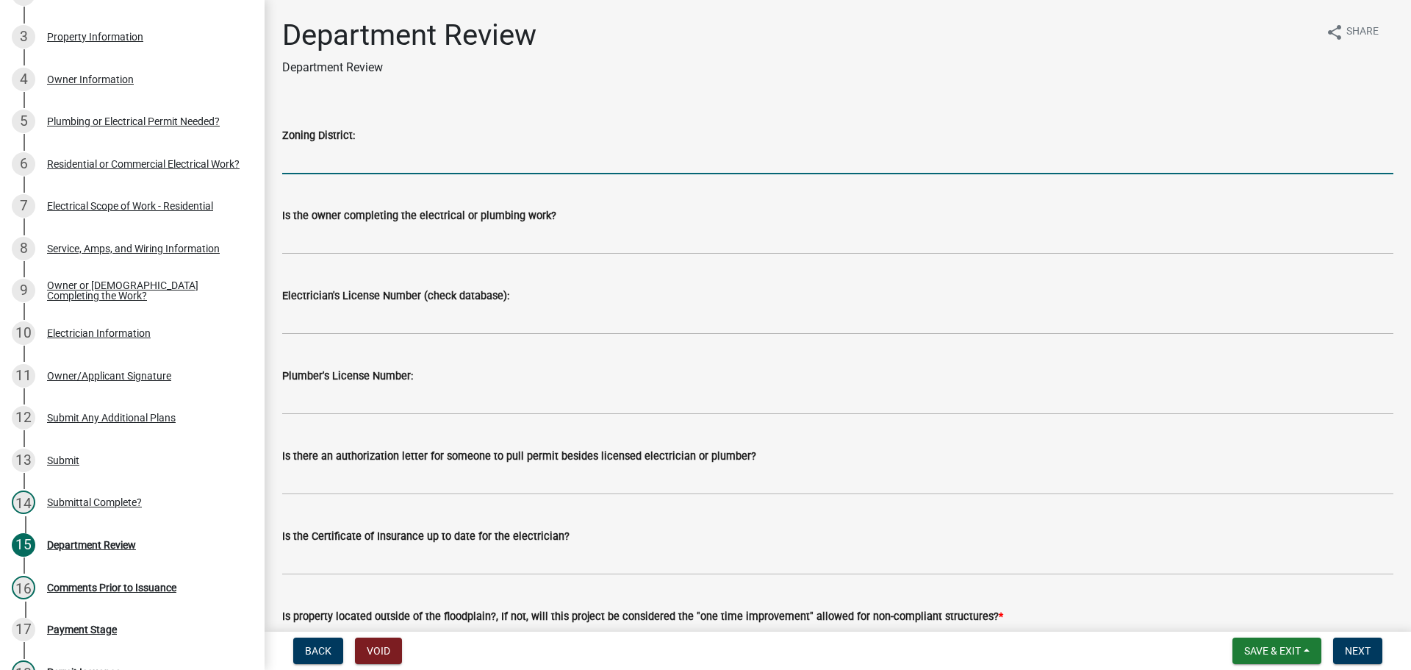
click at [359, 153] on input "Zoning District:" at bounding box center [837, 159] width 1111 height 30
type input "Ag"
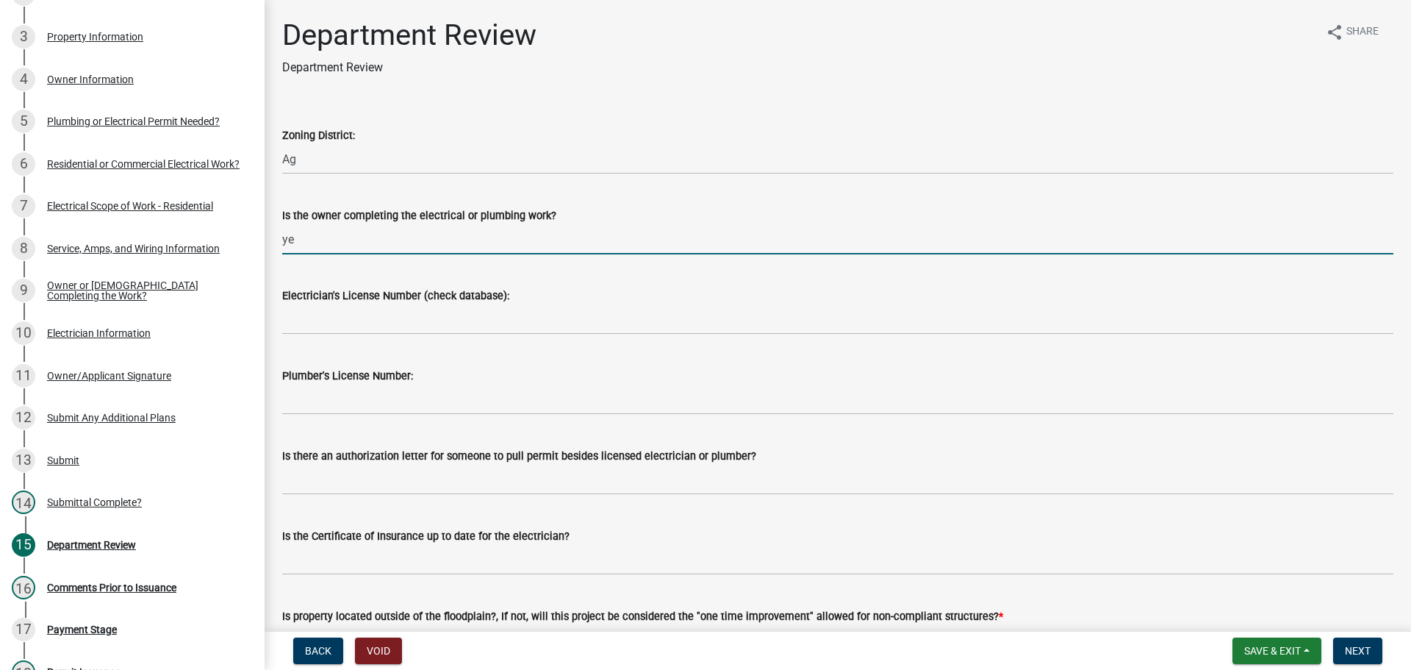
type input "y"
type input "no"
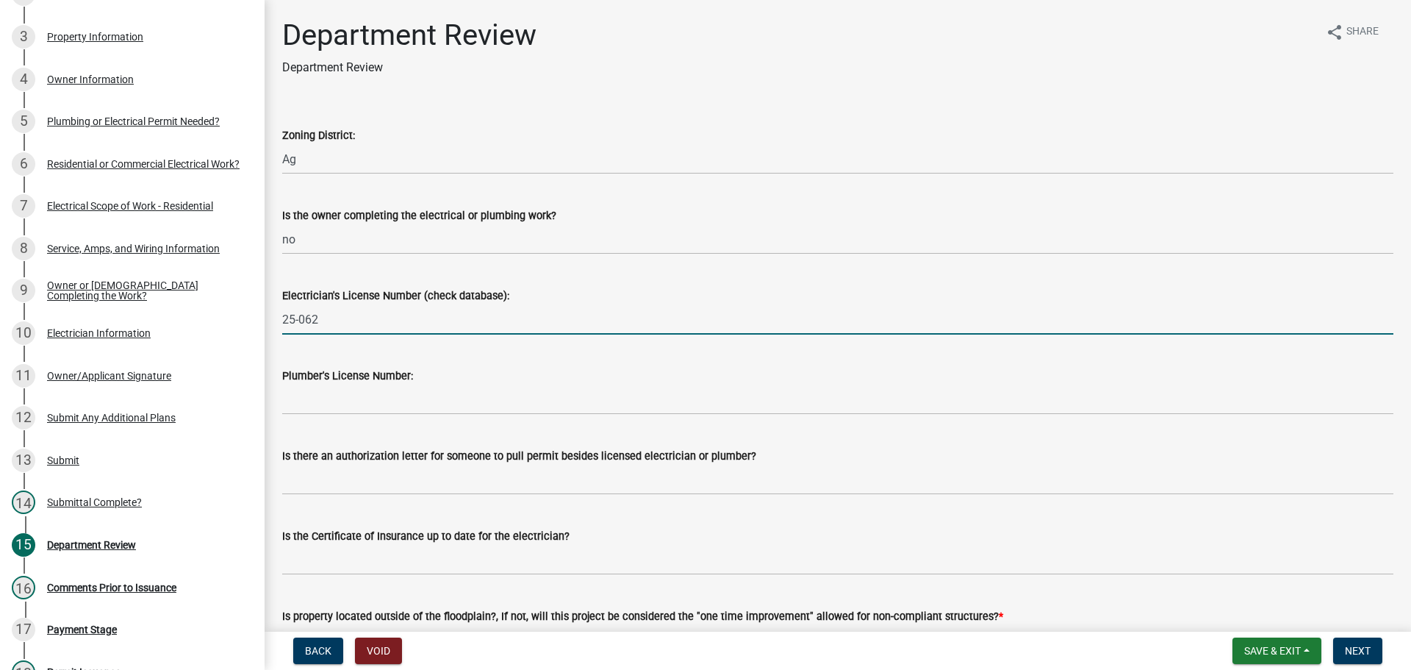
type input "25-062"
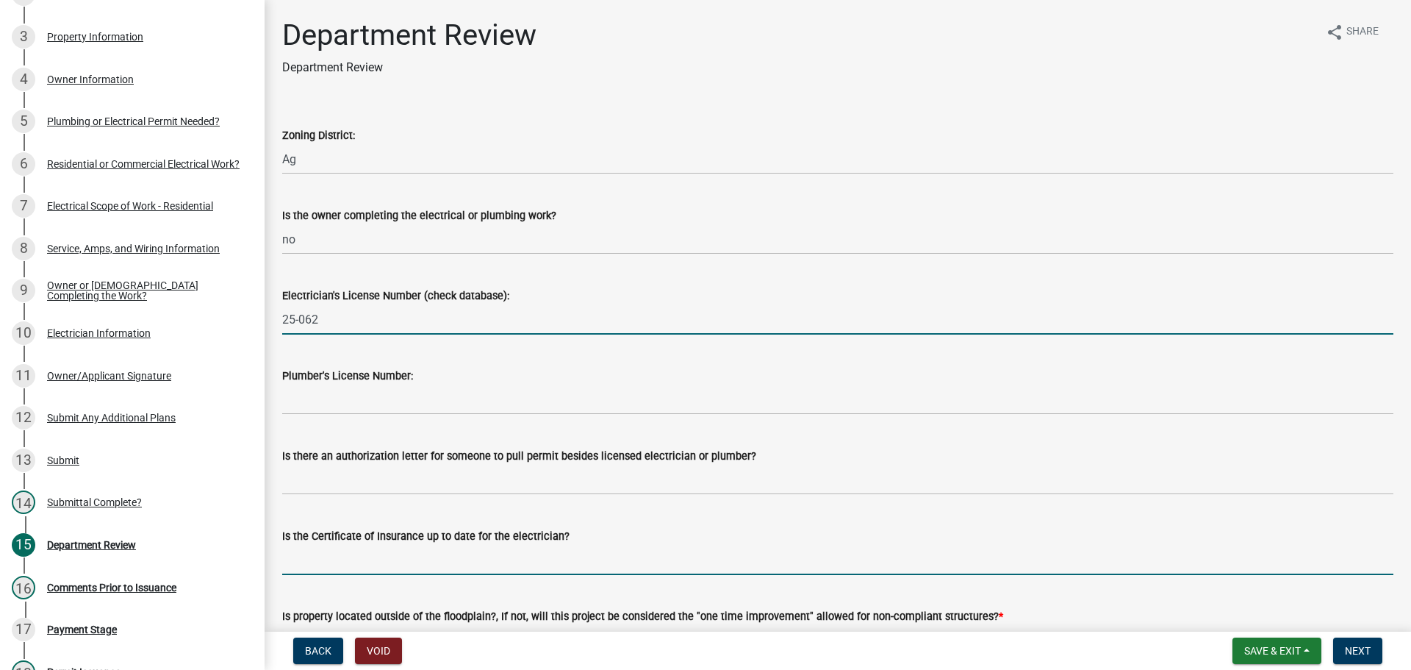
click at [326, 554] on input "Is the Certificate of Insurance up to date for the electrician?" at bounding box center [837, 560] width 1111 height 30
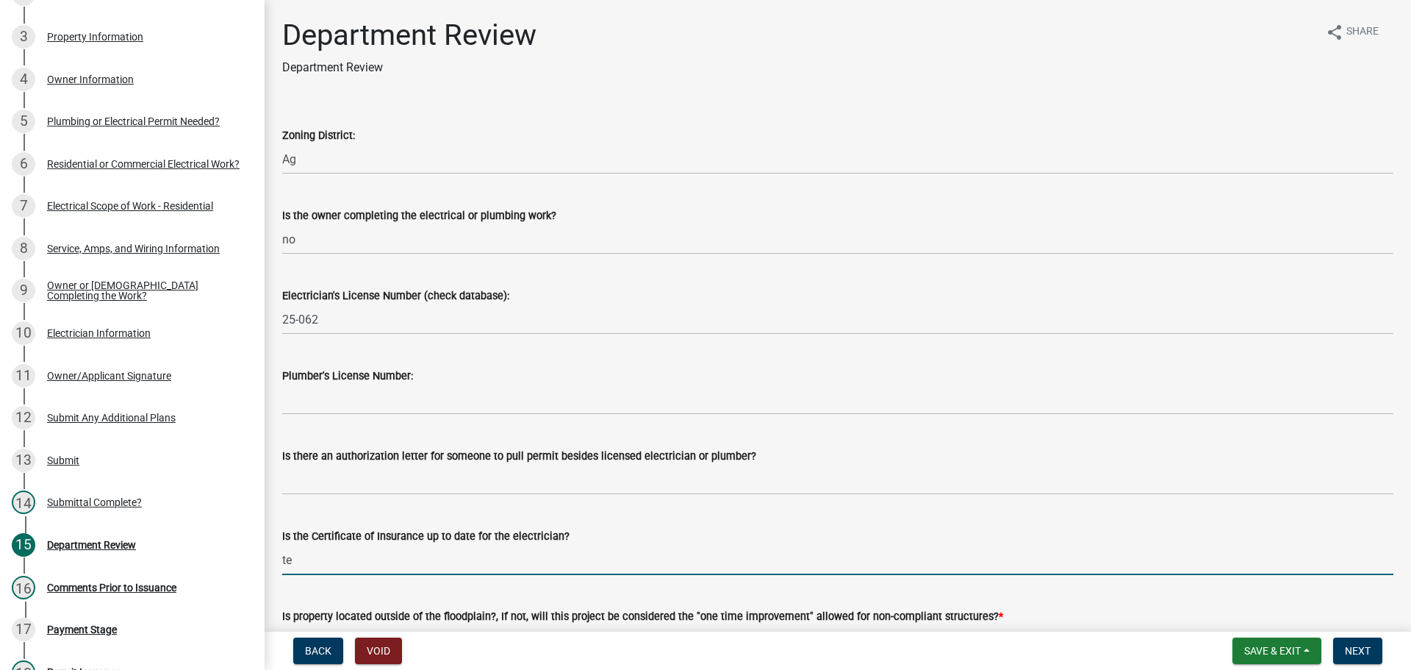
type input "t"
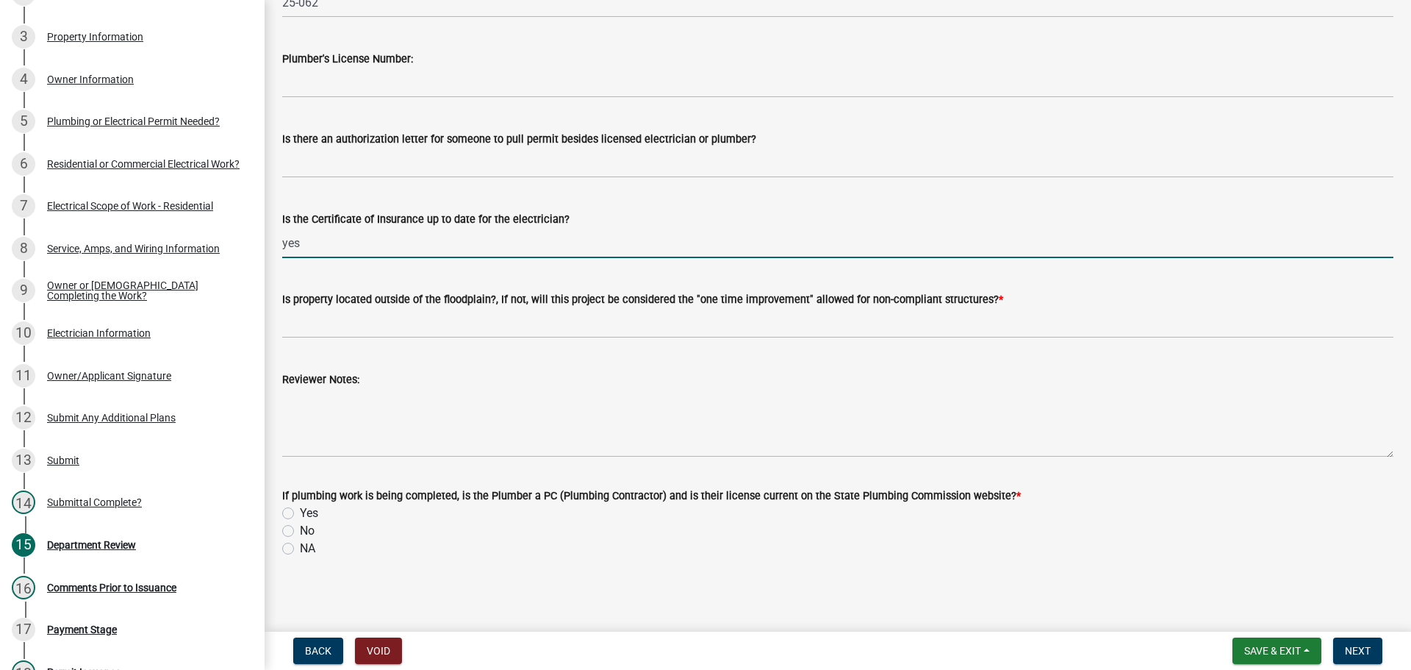
scroll to position [319, 0]
type input "yes"
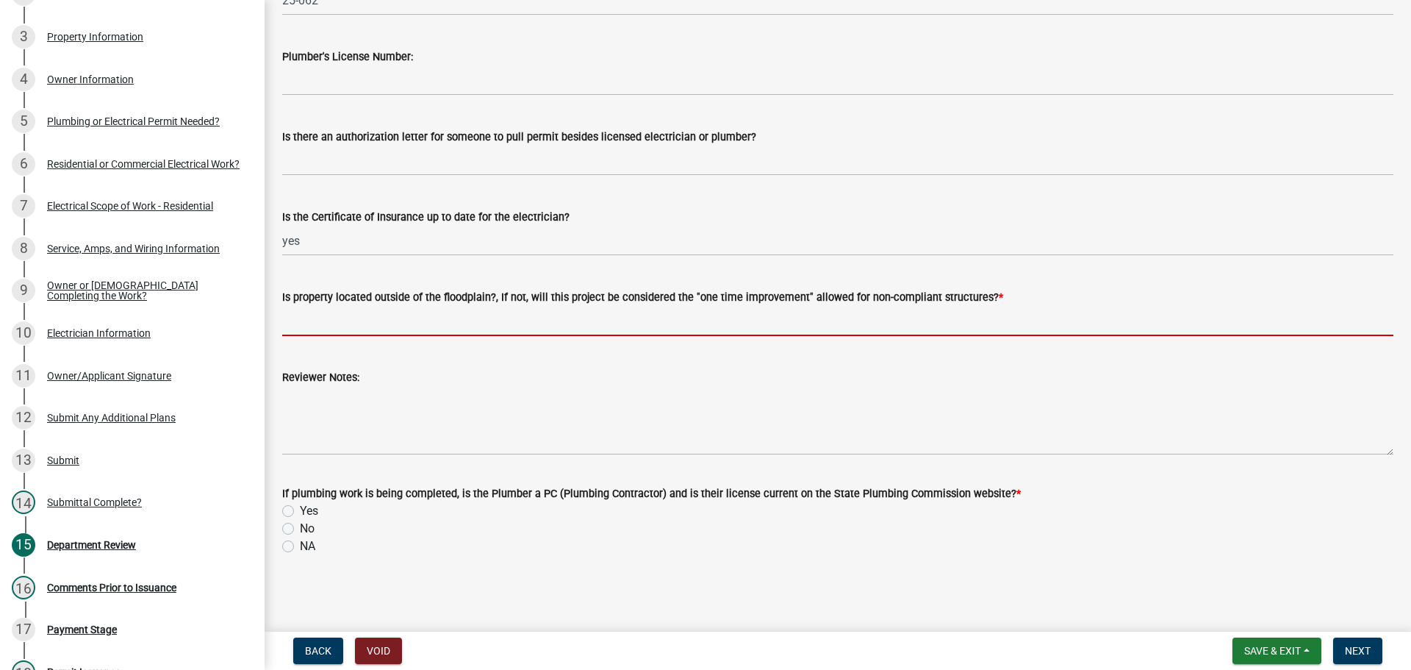
click at [307, 322] on input "Is property located outside of the floodplain?, If not, will this project be co…" at bounding box center [837, 321] width 1111 height 30
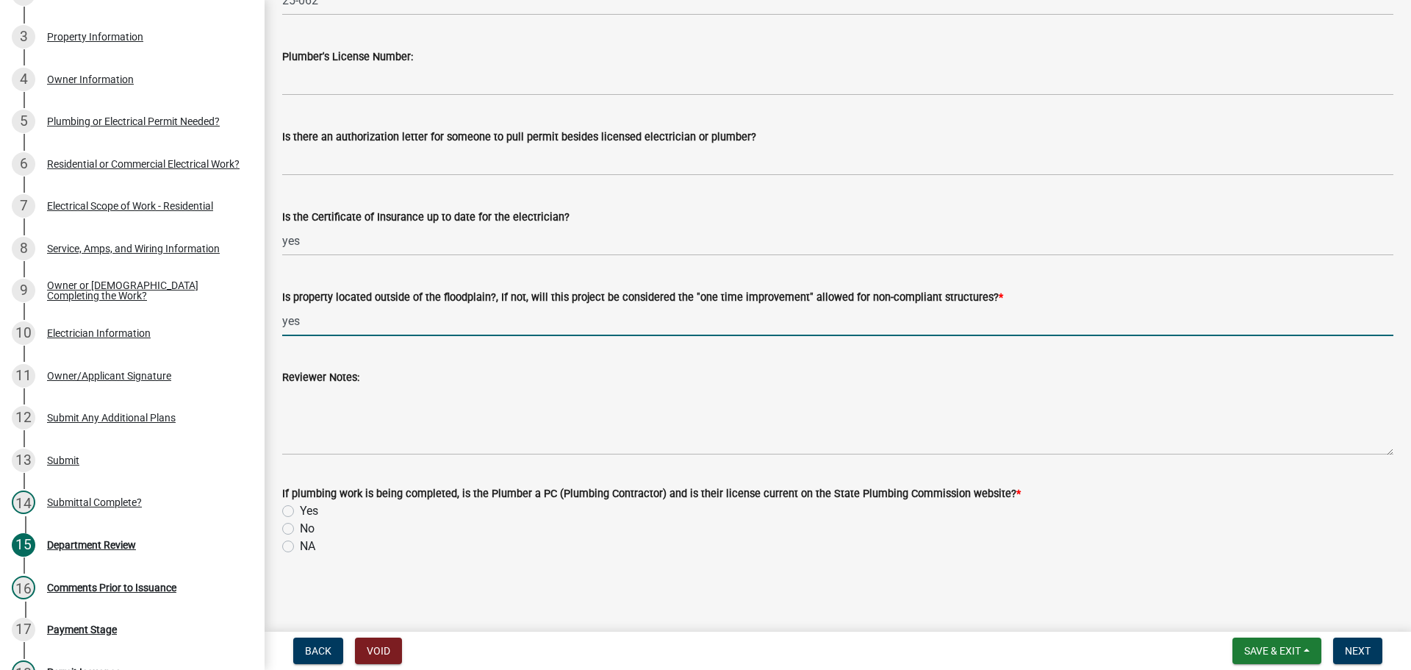
type input "yes"
click at [300, 548] on label "NA" at bounding box center [307, 546] width 15 height 18
click at [300, 547] on input "NA" at bounding box center [305, 542] width 10 height 10
radio input "true"
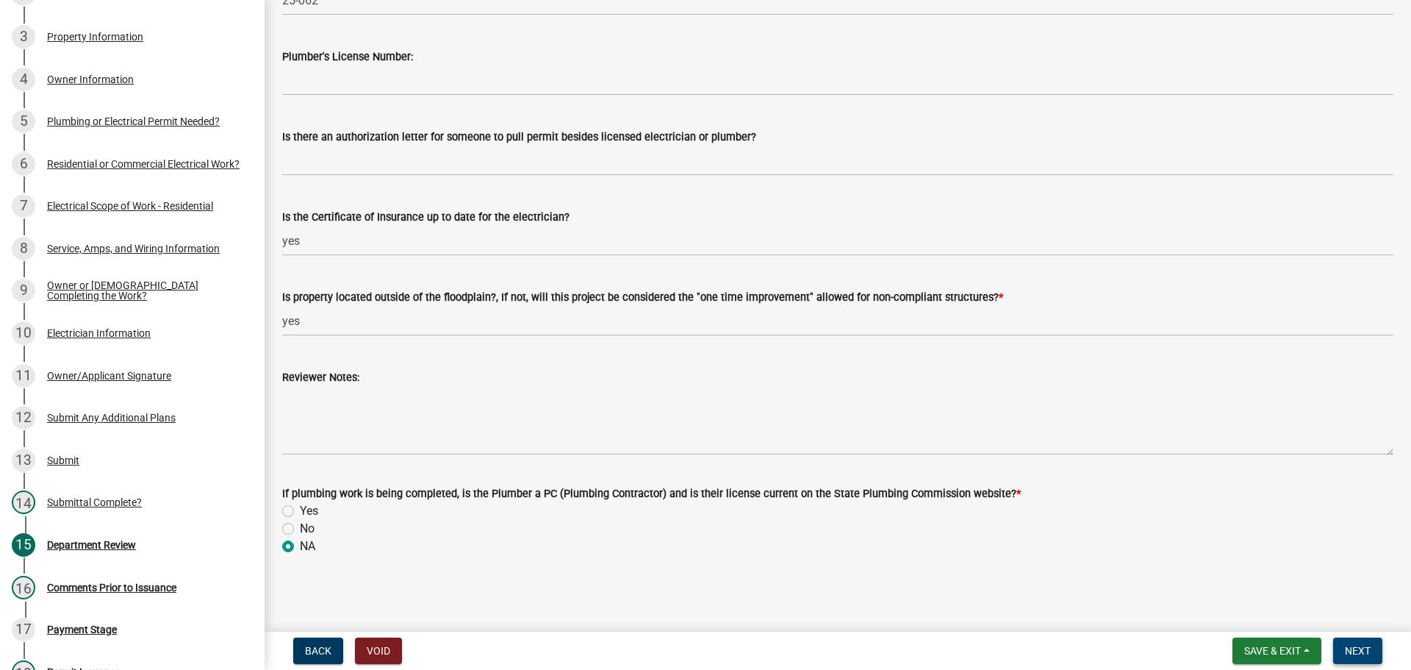
click at [1359, 650] on span "Next" at bounding box center [1358, 651] width 26 height 12
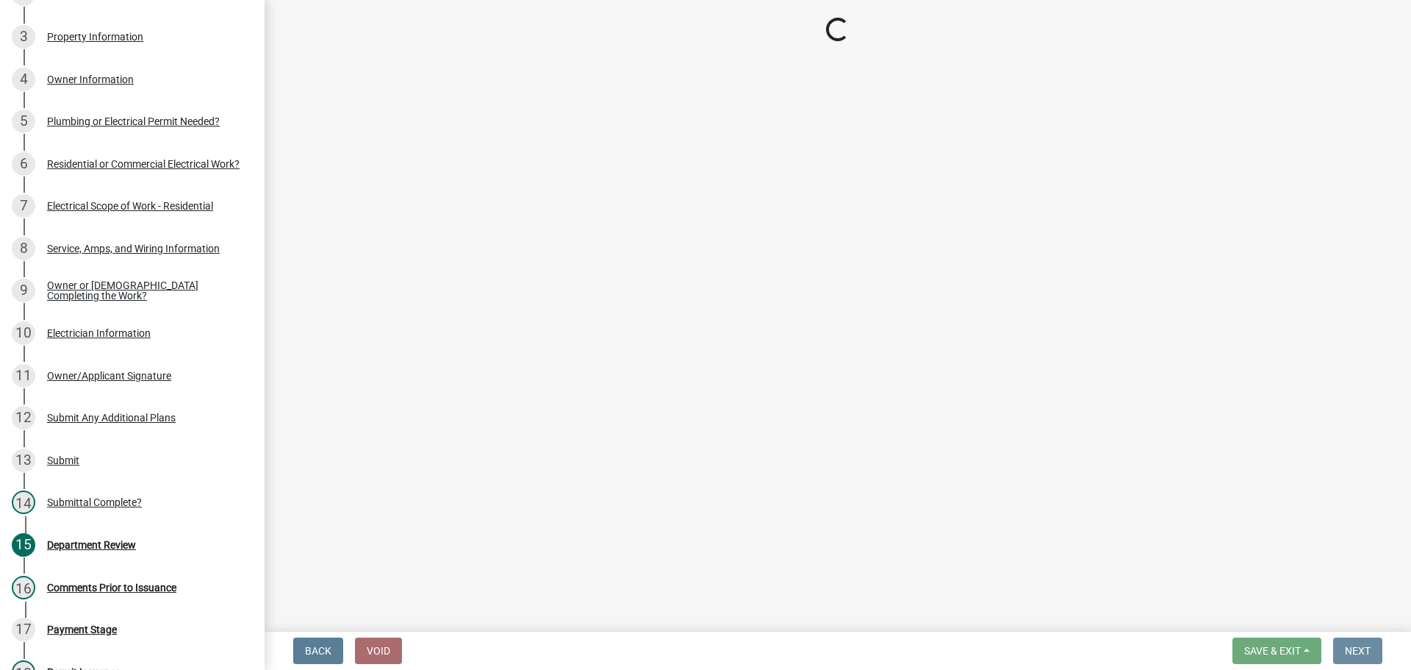
scroll to position [0, 0]
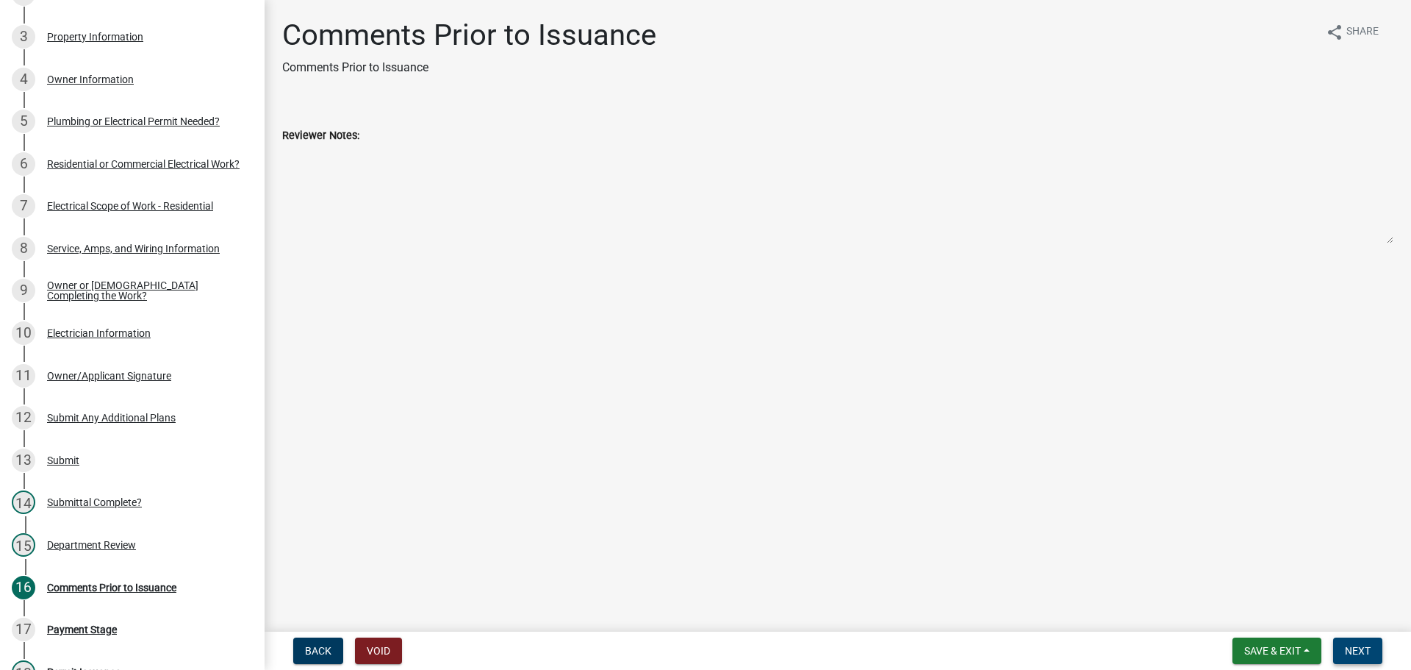
click at [1357, 649] on span "Next" at bounding box center [1358, 651] width 26 height 12
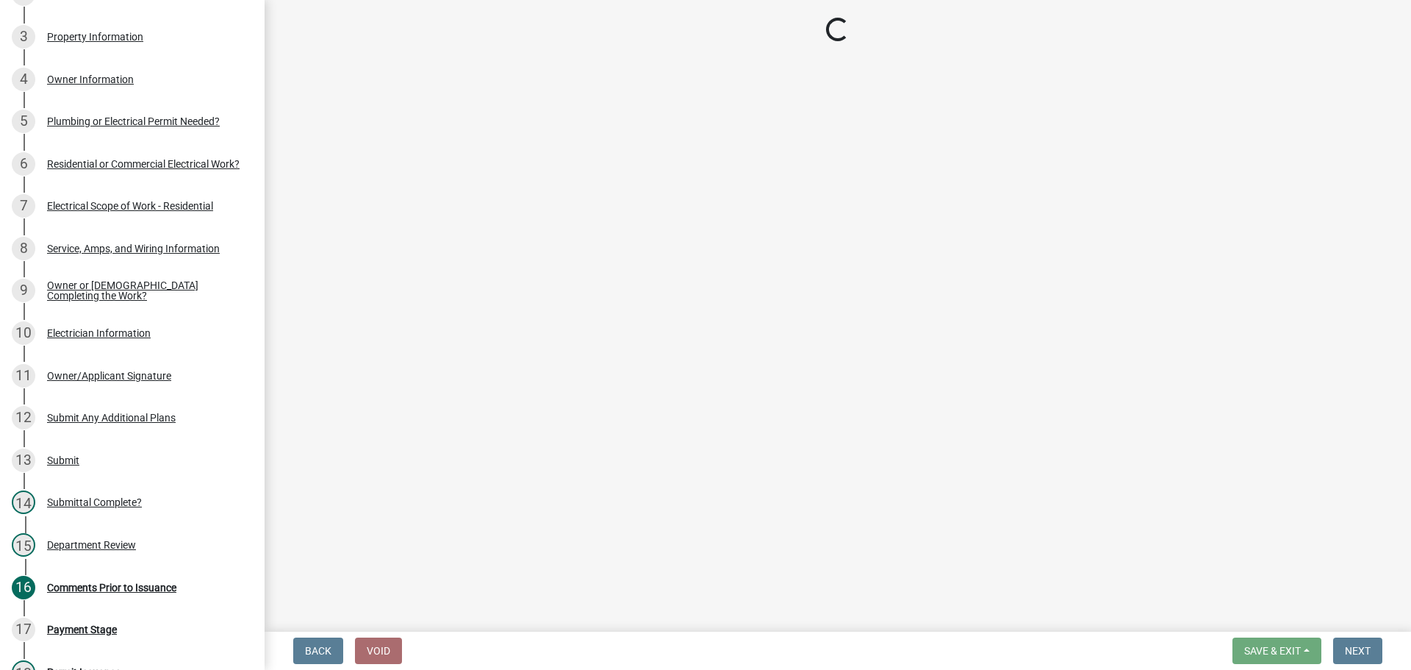
select select "3: 3"
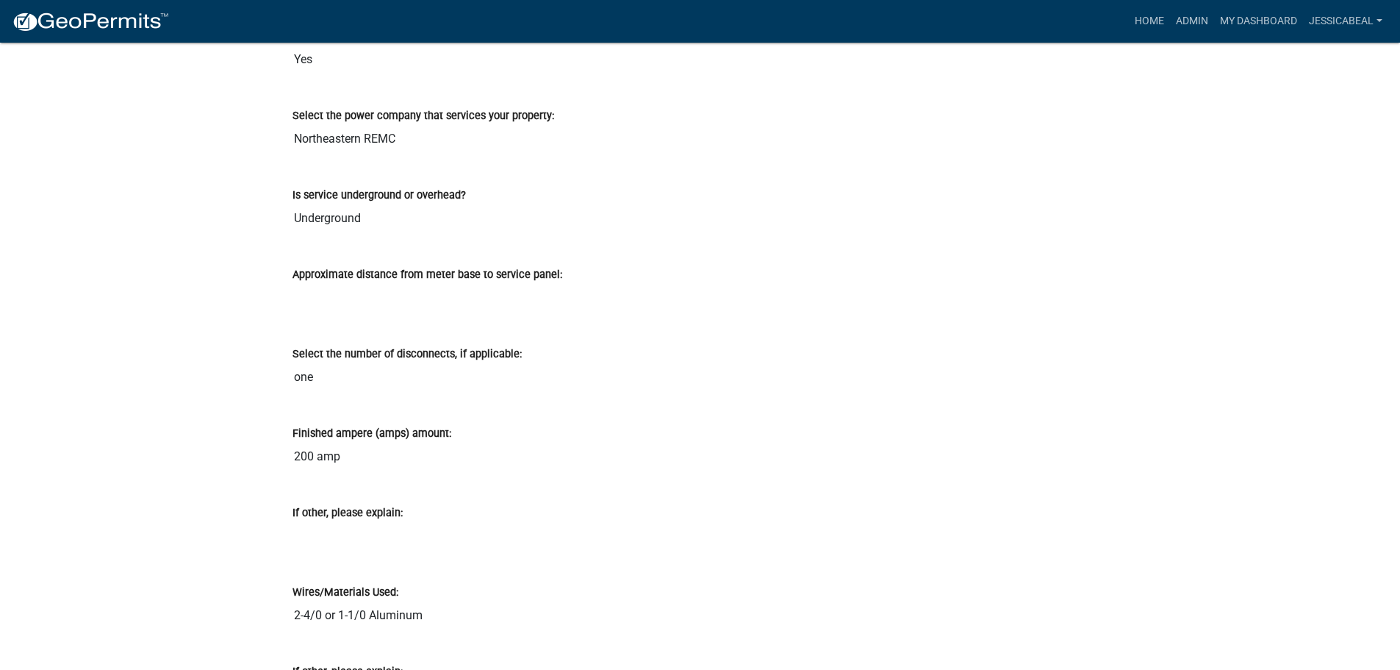
scroll to position [2205, 0]
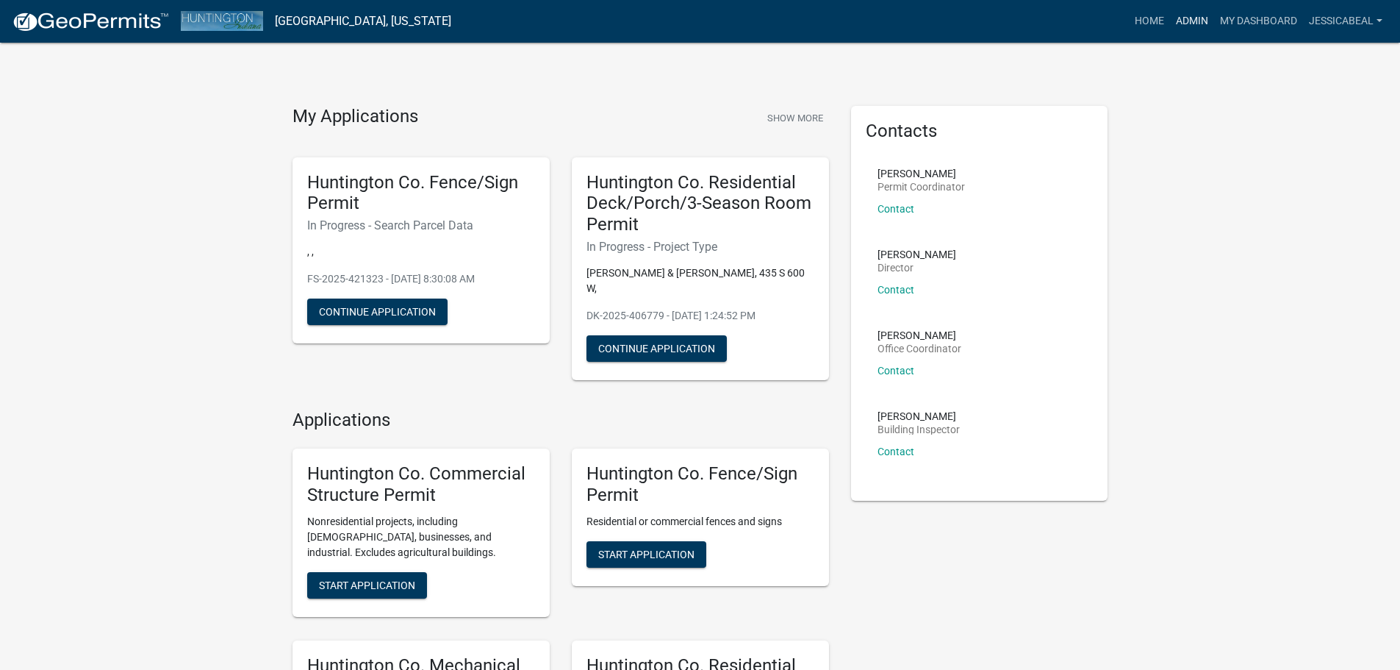
click at [1192, 16] on link "Admin" at bounding box center [1192, 21] width 44 height 28
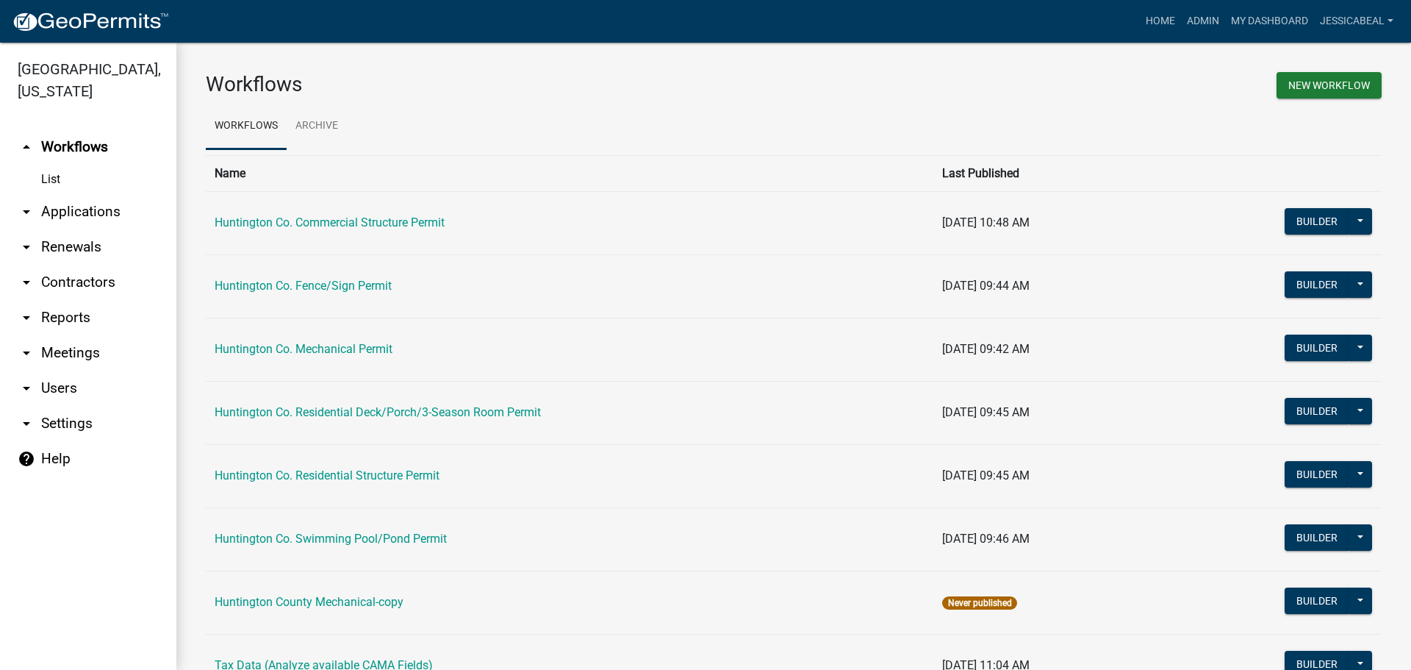
click at [70, 198] on link "arrow_drop_down Applications" at bounding box center [88, 211] width 176 height 35
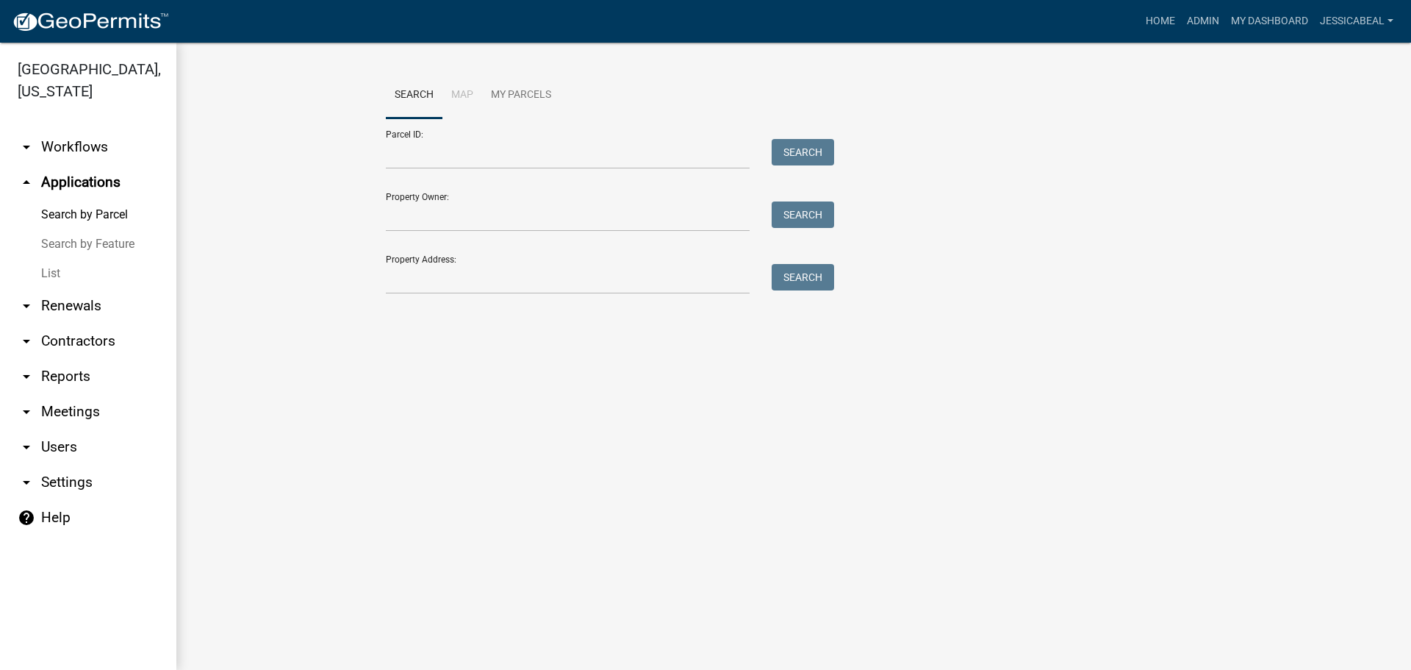
click at [60, 269] on link "List" at bounding box center [88, 273] width 176 height 29
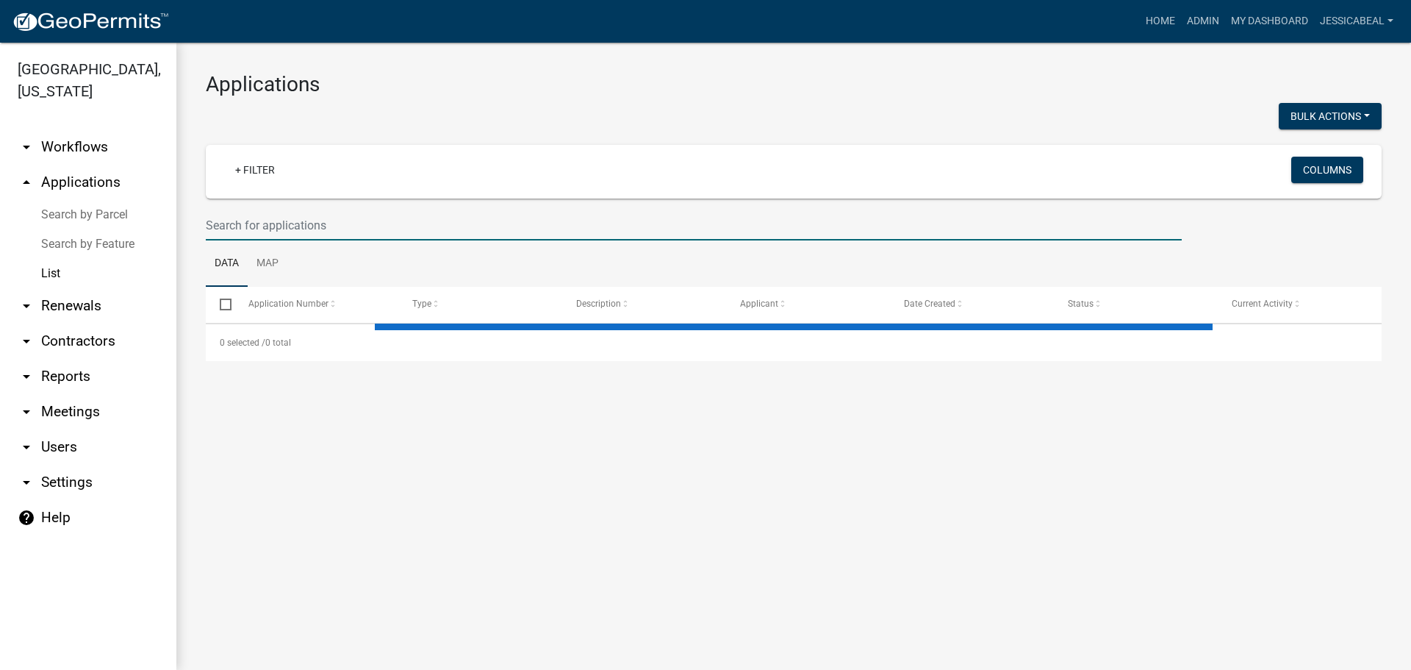
click at [295, 230] on input "text" at bounding box center [694, 225] width 976 height 30
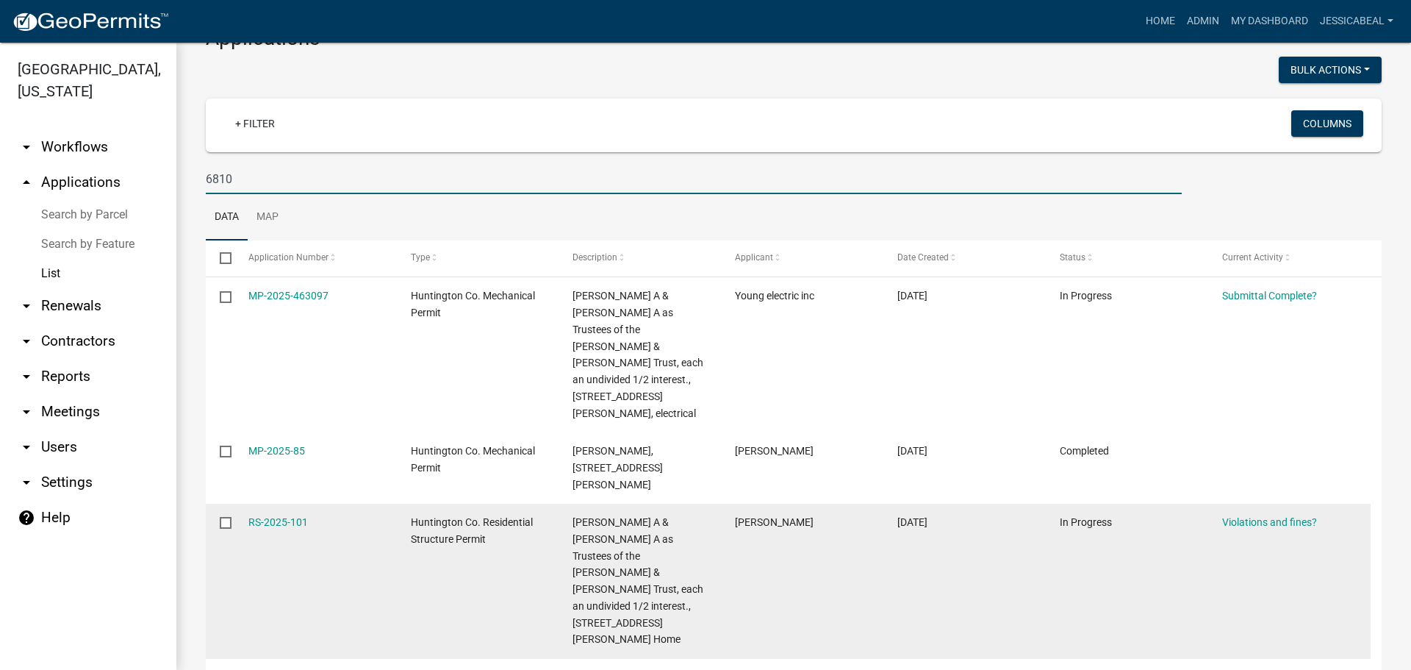
scroll to position [78, 0]
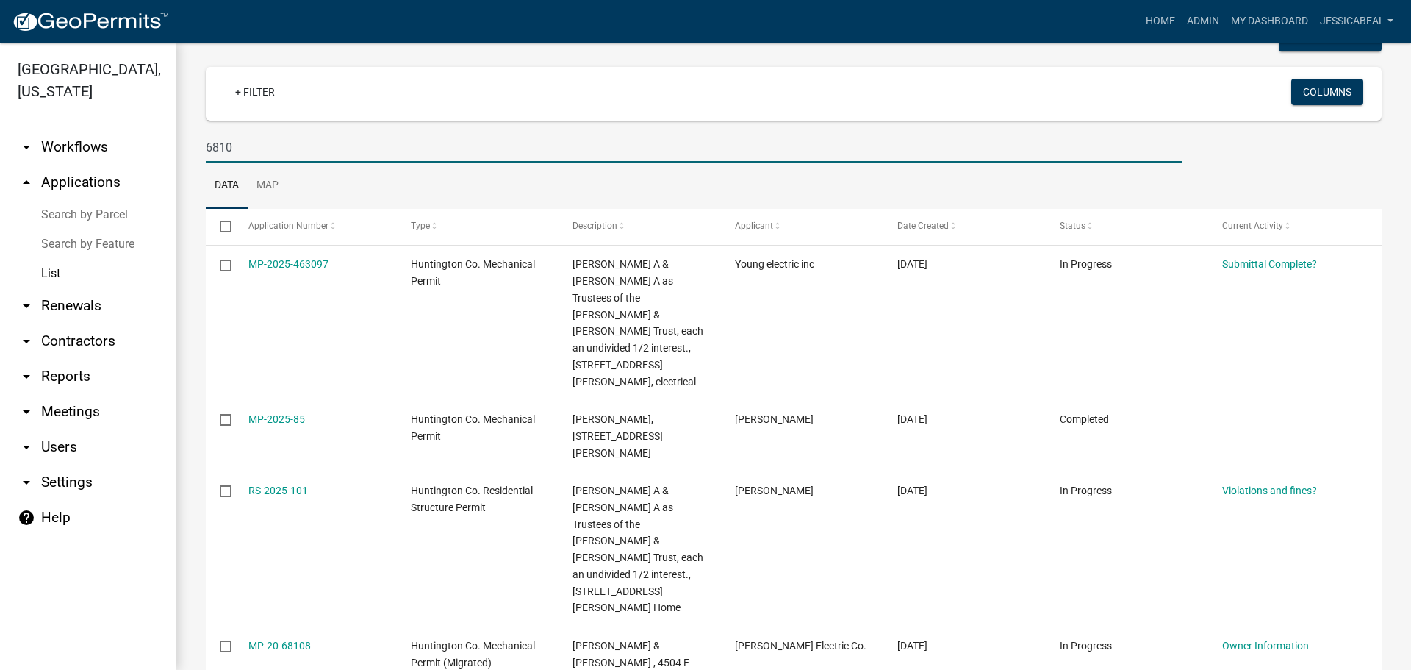
type input "6810"
